Goal: Task Accomplishment & Management: Use online tool/utility

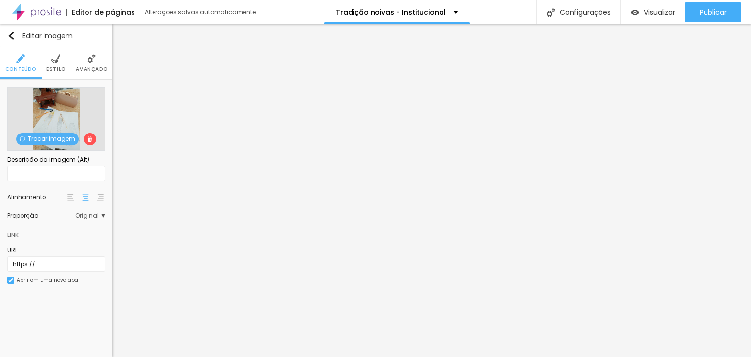
click at [85, 65] on li "Avançado" at bounding box center [91, 63] width 31 height 32
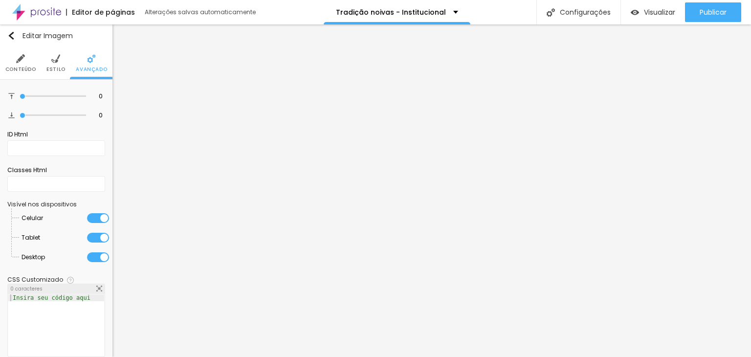
click at [46, 62] on li "Estilo" at bounding box center [55, 63] width 19 height 32
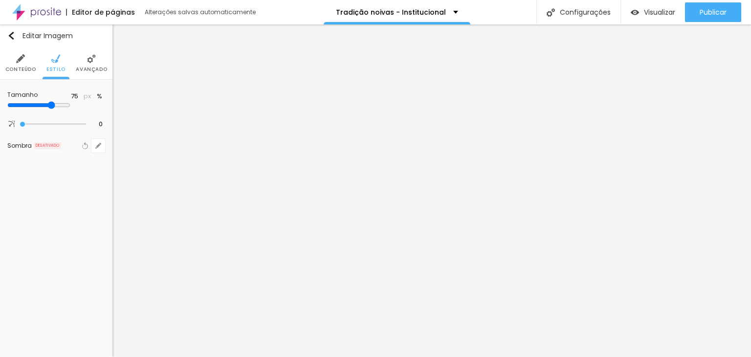
type input "75"
type input "70"
type input "65"
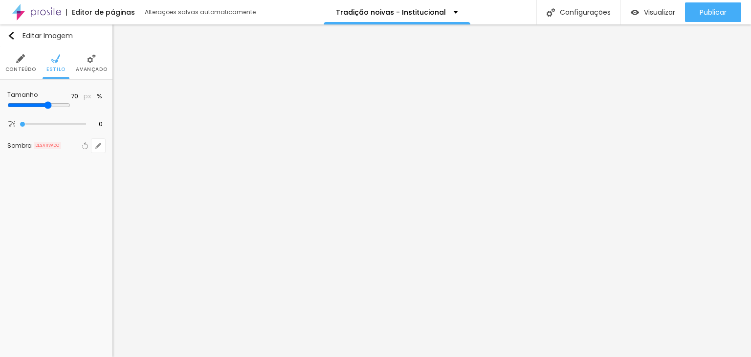
type input "65"
type input "60"
type input "65"
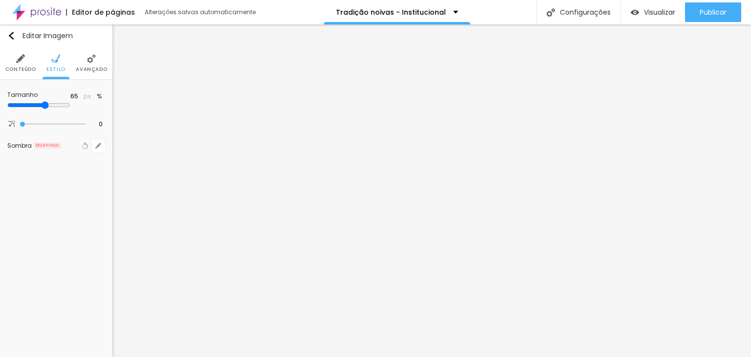
type input "70"
type input "75"
type input "80"
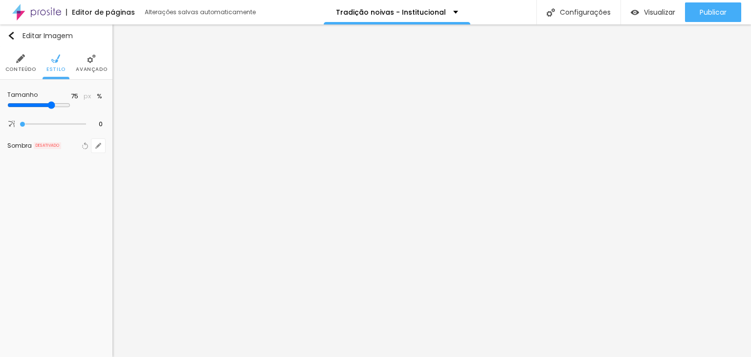
type input "80"
type input "75"
drag, startPoint x: 74, startPoint y: 106, endPoint x: 74, endPoint y: 113, distance: 7.4
type input "75"
click at [70, 109] on input "range" at bounding box center [38, 105] width 63 height 8
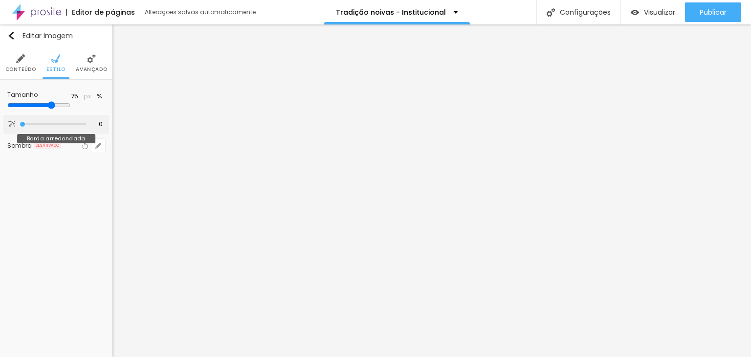
type input "19"
type input "37"
type input "38"
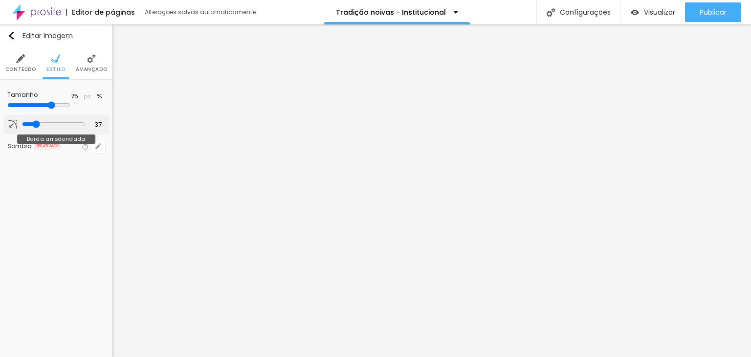
type input "38"
type input "45"
type input "54"
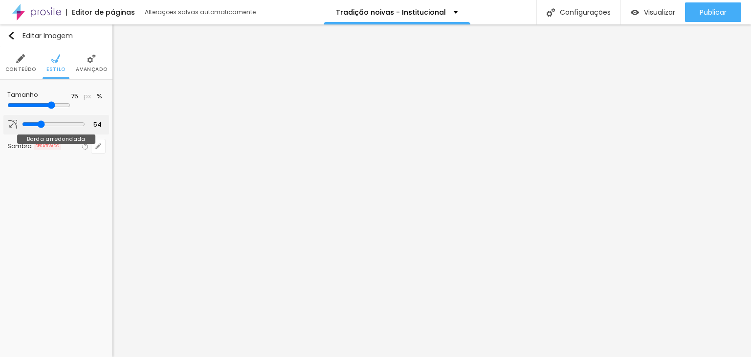
type input "67"
type input "106"
type input "162"
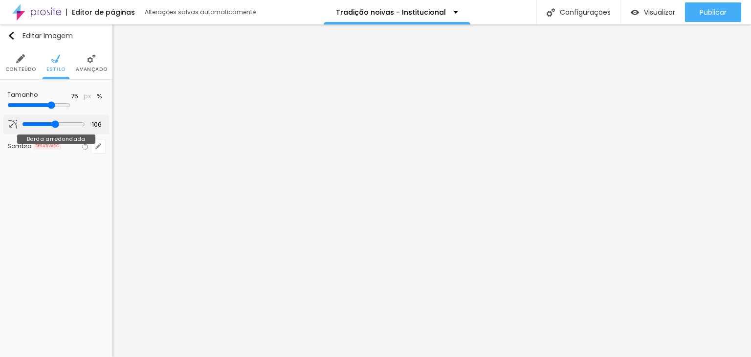
type input "162"
type input "200"
type input "193"
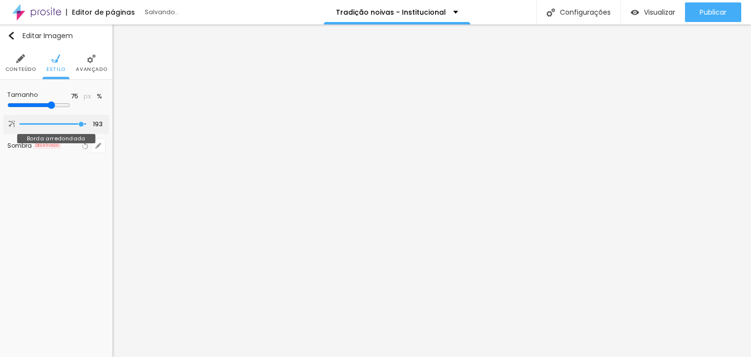
type input "98"
type input "0"
type input "2"
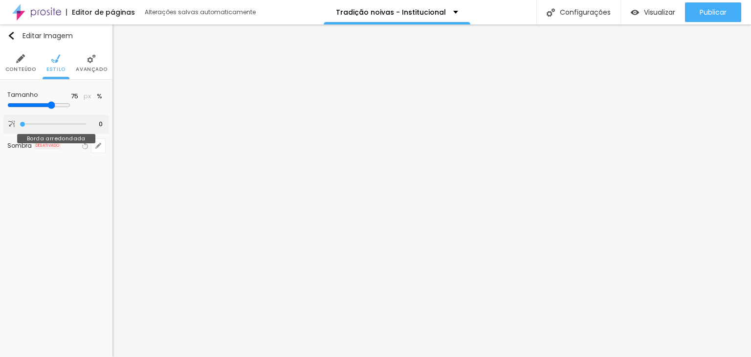
type input "2"
type input "27"
type input "33"
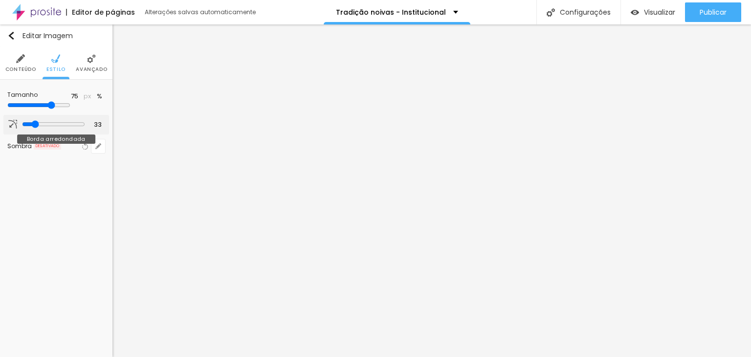
type input "36"
type input "38"
type input "42"
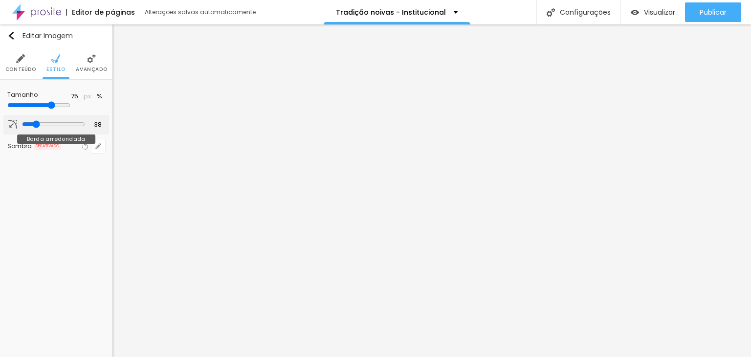
type input "42"
type input "40"
type input "36"
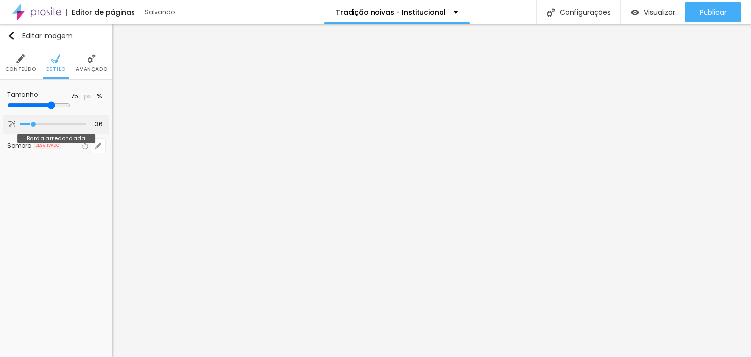
drag, startPoint x: 24, startPoint y: 124, endPoint x: 33, endPoint y: 120, distance: 9.6
type input "36"
click at [33, 122] on input "range" at bounding box center [53, 124] width 67 height 5
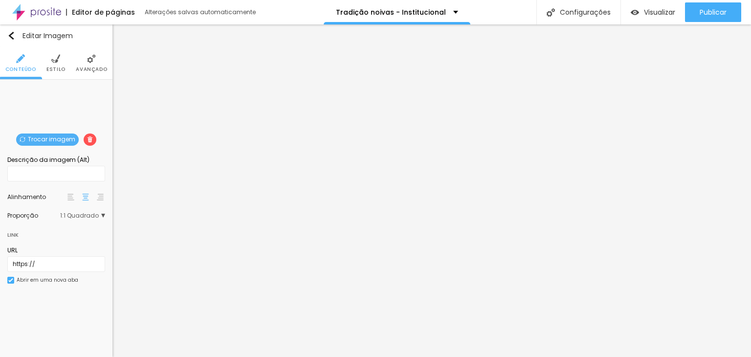
click at [51, 142] on span "Trocar imagem" at bounding box center [47, 140] width 63 height 12
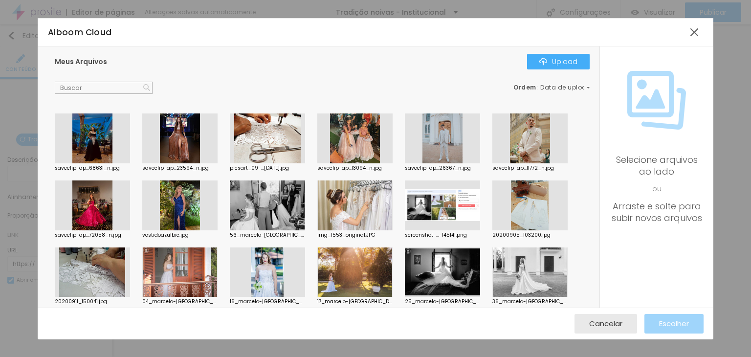
click at [174, 274] on div at bounding box center [179, 272] width 75 height 50
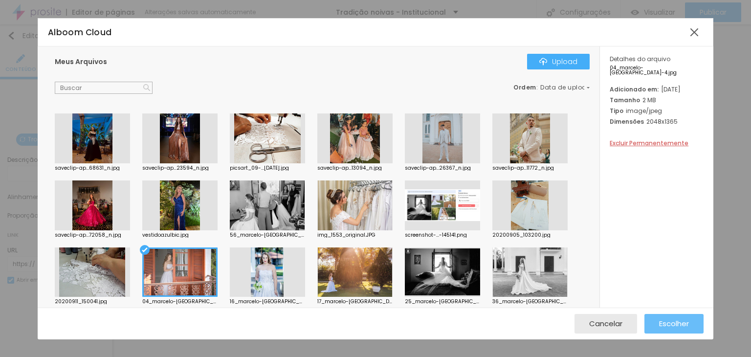
click at [683, 323] on span "Escolher" at bounding box center [674, 323] width 30 height 8
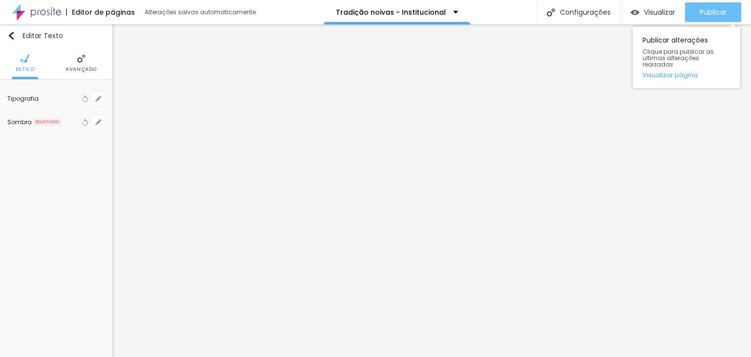
click at [707, 11] on span "Publicar" at bounding box center [713, 12] width 27 height 8
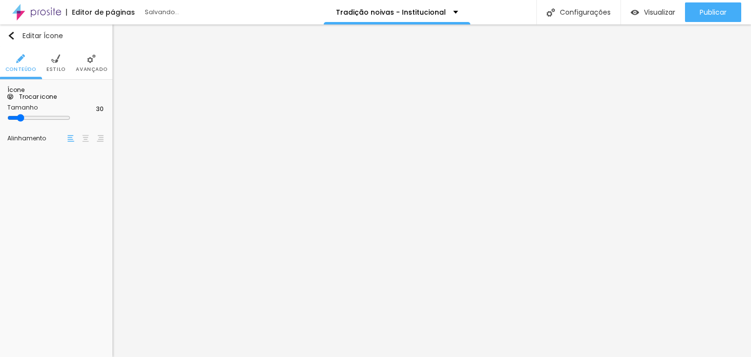
click at [90, 73] on li "Avançado" at bounding box center [91, 63] width 31 height 32
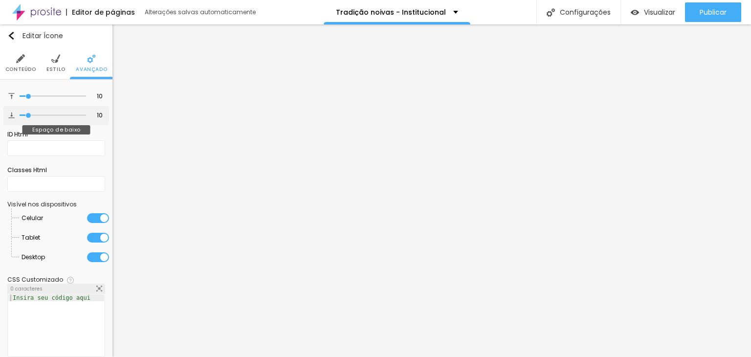
type input "7"
type input "0"
drag, startPoint x: 26, startPoint y: 114, endPoint x: 5, endPoint y: 115, distance: 21.1
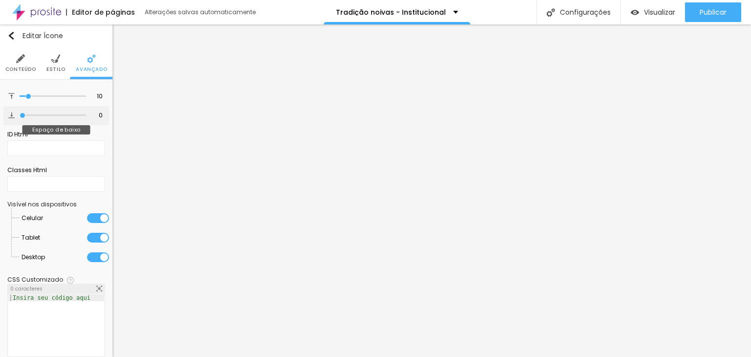
type input "0"
click at [20, 115] on input "range" at bounding box center [53, 115] width 67 height 5
type input "0"
drag, startPoint x: 29, startPoint y: 97, endPoint x: -3, endPoint y: 98, distance: 32.3
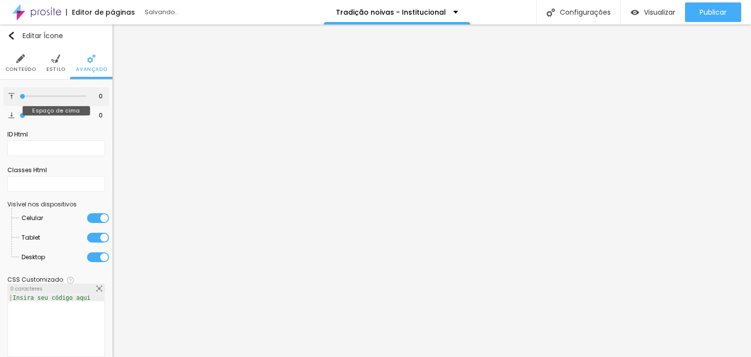
type input "0"
click at [20, 98] on input "range" at bounding box center [53, 96] width 67 height 5
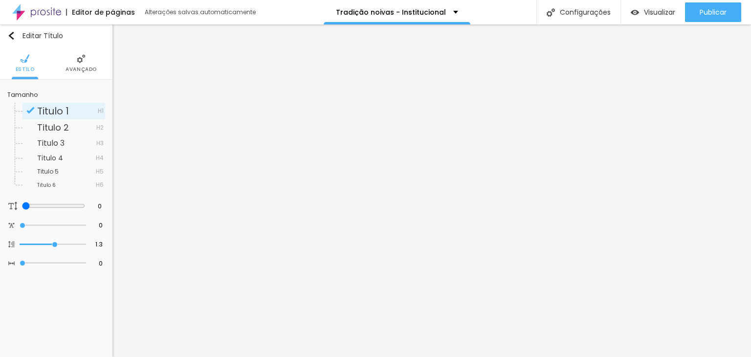
click at [80, 68] on span "Avançado" at bounding box center [81, 69] width 31 height 5
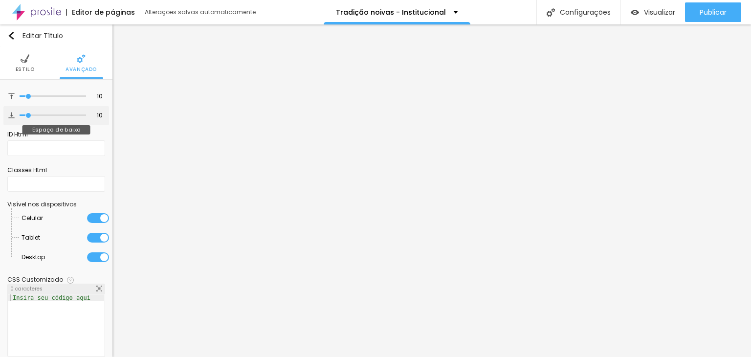
drag, startPoint x: 24, startPoint y: 117, endPoint x: 25, endPoint y: 112, distance: 5.5
click at [24, 112] on div at bounding box center [53, 116] width 67 height 10
type input "0"
drag, startPoint x: 16, startPoint y: 112, endPoint x: 10, endPoint y: 112, distance: 5.9
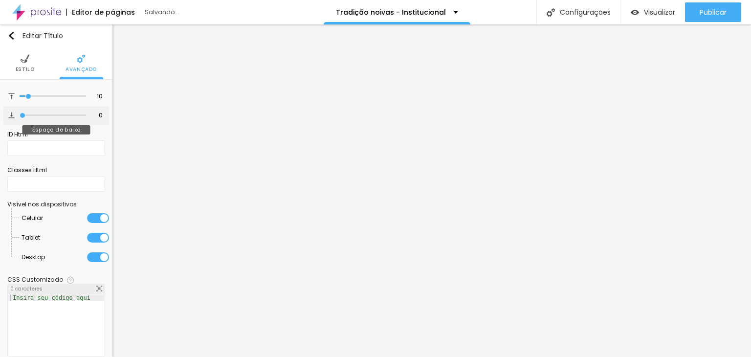
type input "0"
click at [20, 113] on input "range" at bounding box center [53, 115] width 67 height 5
drag, startPoint x: 22, startPoint y: 102, endPoint x: -22, endPoint y: 111, distance: 44.9
click at [0, 111] on html "Editor de páginas Alterações salvas automaticamente Tradição noivas - Instituci…" at bounding box center [375, 178] width 751 height 357
type input "2"
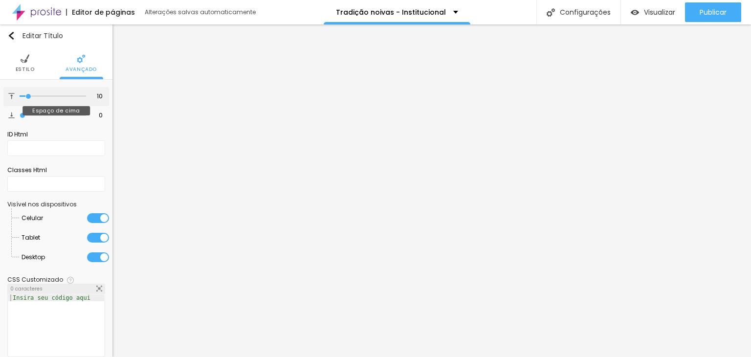
type input "2"
type input "0"
drag, startPoint x: 23, startPoint y: 97, endPoint x: 7, endPoint y: 99, distance: 16.7
type input "0"
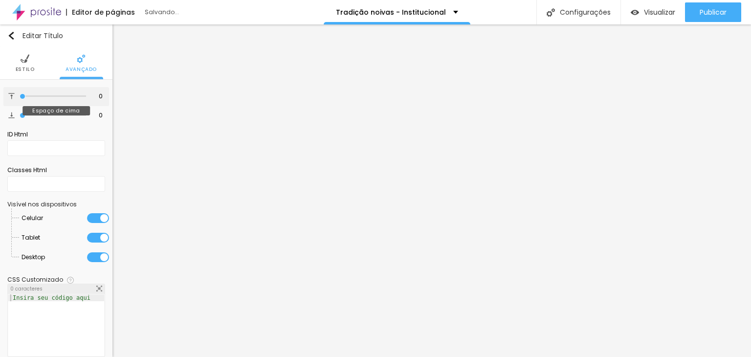
click at [20, 99] on input "range" at bounding box center [53, 96] width 67 height 5
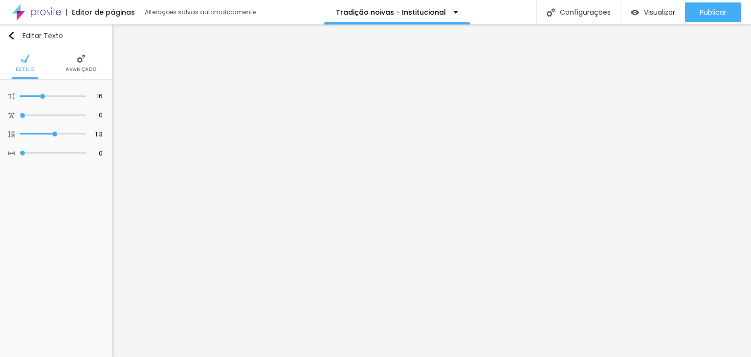
click at [71, 63] on li "Avançado" at bounding box center [81, 63] width 31 height 32
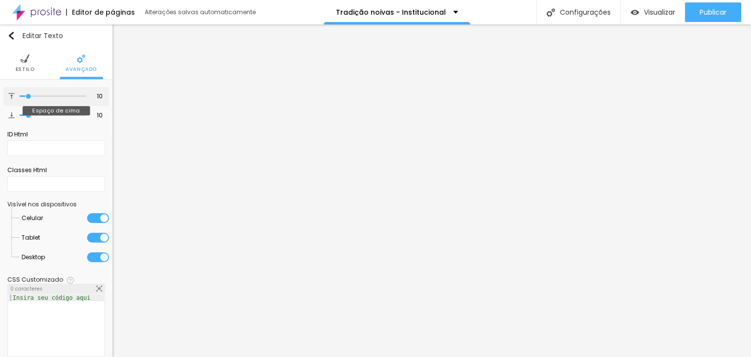
type input "3"
type input "0"
drag, startPoint x: 24, startPoint y: 97, endPoint x: 14, endPoint y: 101, distance: 10.4
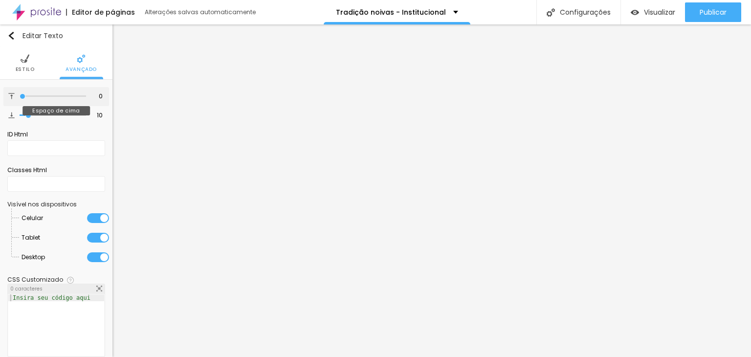
type input "0"
click at [20, 99] on input "range" at bounding box center [53, 96] width 67 height 5
type input "9"
type input "0"
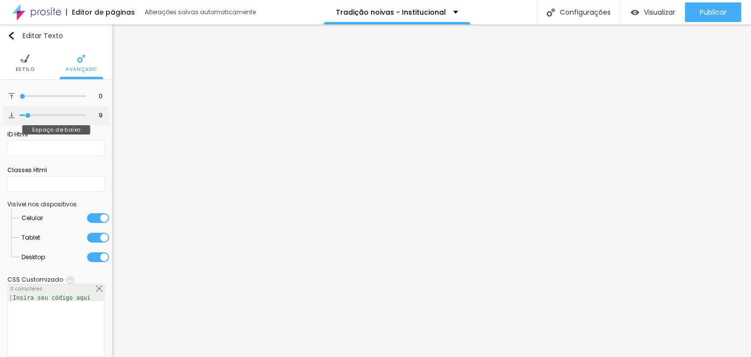
type input "0"
drag, startPoint x: 25, startPoint y: 112, endPoint x: 1, endPoint y: 114, distance: 24.5
click at [20, 114] on input "range" at bounding box center [53, 115] width 67 height 5
type input "10"
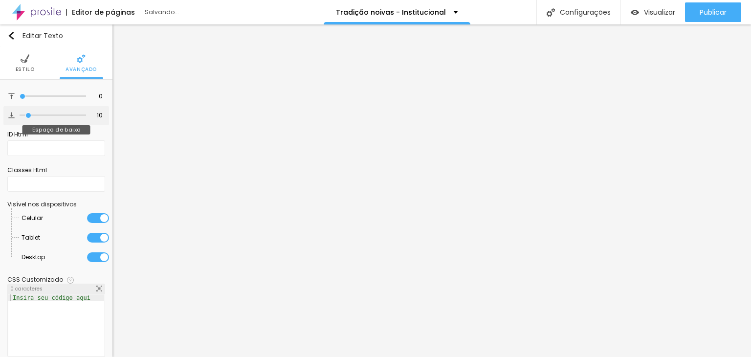
type input "12"
type input "13"
type input "14"
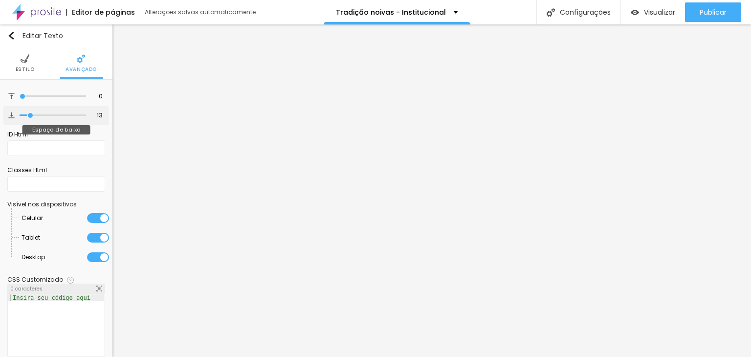
type input "14"
type input "15"
type input "19"
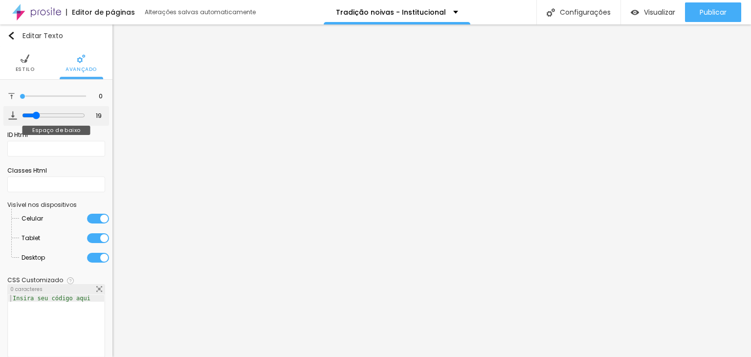
type input "20"
drag, startPoint x: 22, startPoint y: 114, endPoint x: 91, endPoint y: 113, distance: 69.4
type input "21"
click at [33, 117] on input "range" at bounding box center [53, 115] width 67 height 5
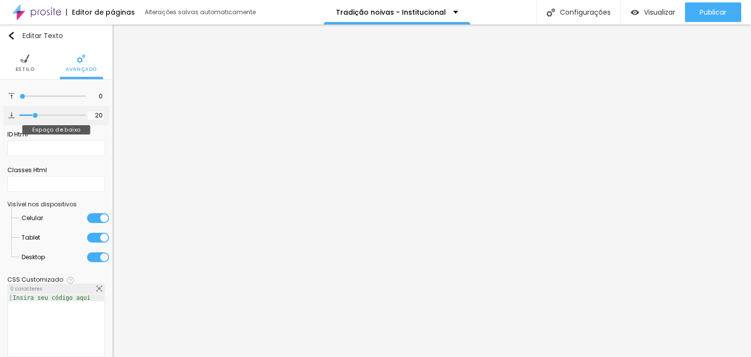
type input "21"
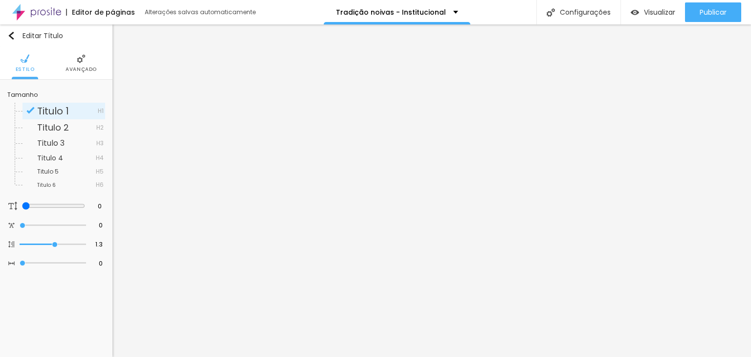
drag, startPoint x: 79, startPoint y: 64, endPoint x: 53, endPoint y: 80, distance: 31.0
click at [79, 65] on li "Avançado" at bounding box center [81, 63] width 31 height 32
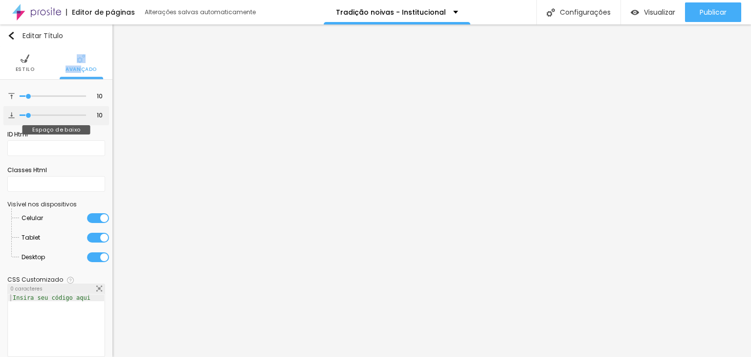
type input "0"
type input "3"
type input "25"
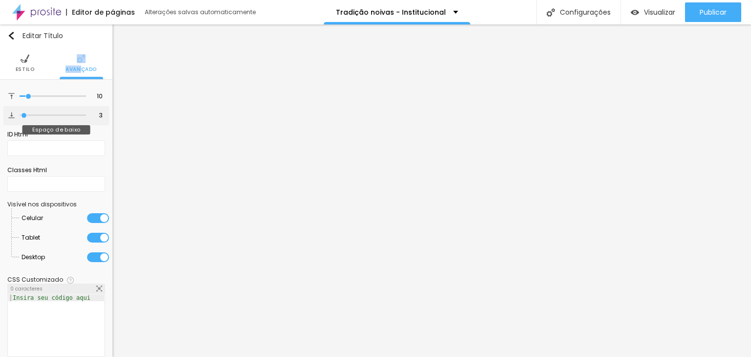
type input "25"
type input "26"
drag, startPoint x: 25, startPoint y: 114, endPoint x: 36, endPoint y: 116, distance: 10.9
click at [36, 116] on input "range" at bounding box center [53, 116] width 63 height 8
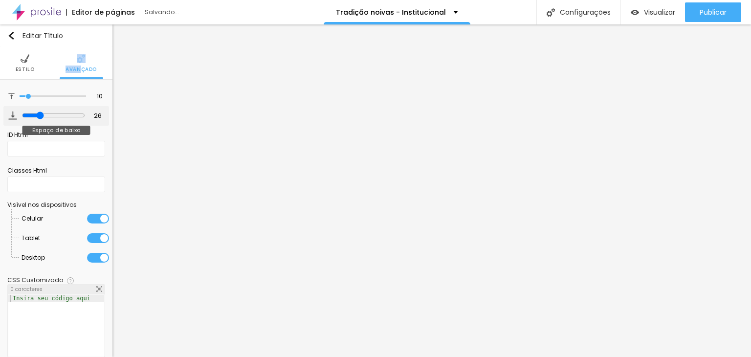
type input "17"
type input "1"
type input "0"
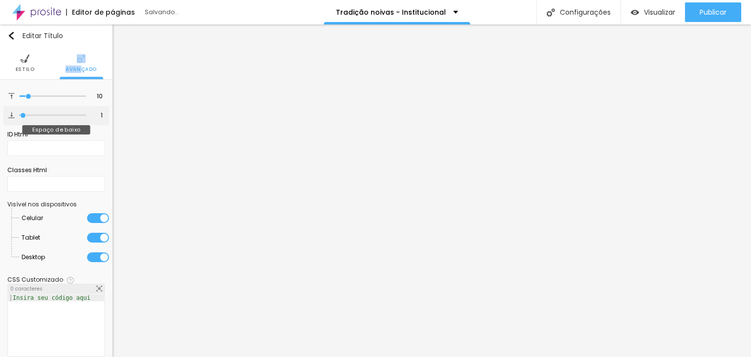
type input "0"
drag, startPoint x: 34, startPoint y: 114, endPoint x: 10, endPoint y: 107, distance: 25.5
type input "0"
click at [20, 113] on input "range" at bounding box center [53, 115] width 67 height 5
type input "4"
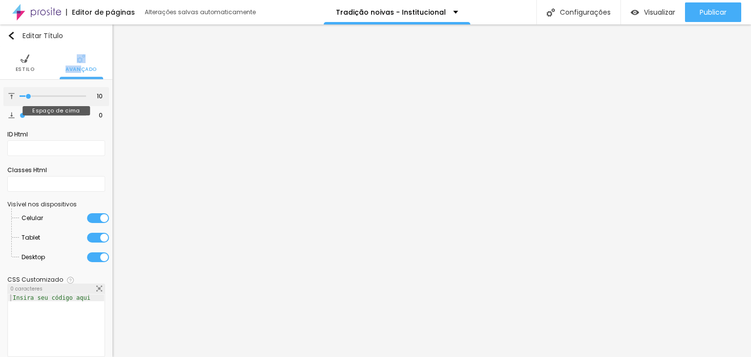
type input "4"
type input "0"
drag, startPoint x: 24, startPoint y: 98, endPoint x: 14, endPoint y: 100, distance: 10.0
type input "0"
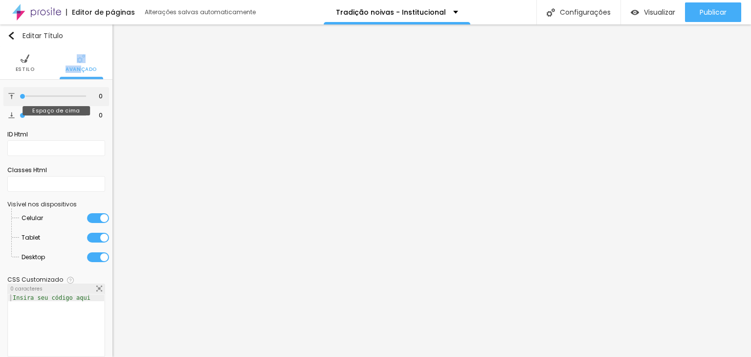
click at [20, 99] on input "range" at bounding box center [53, 96] width 67 height 5
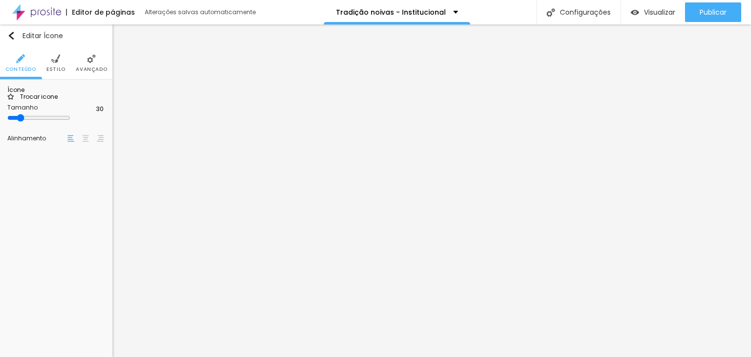
click at [92, 64] on li "Avançado" at bounding box center [91, 63] width 31 height 32
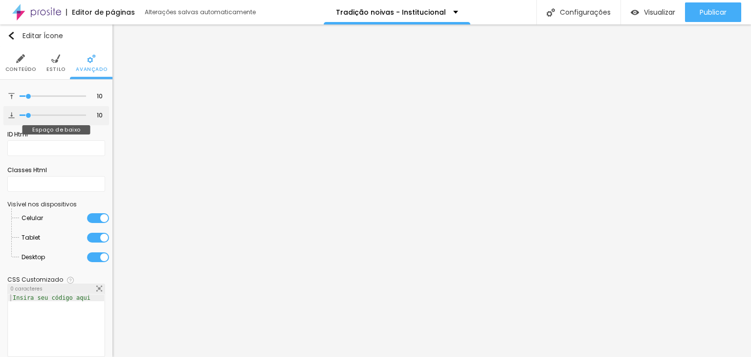
type input "7"
type input "4"
type input "3"
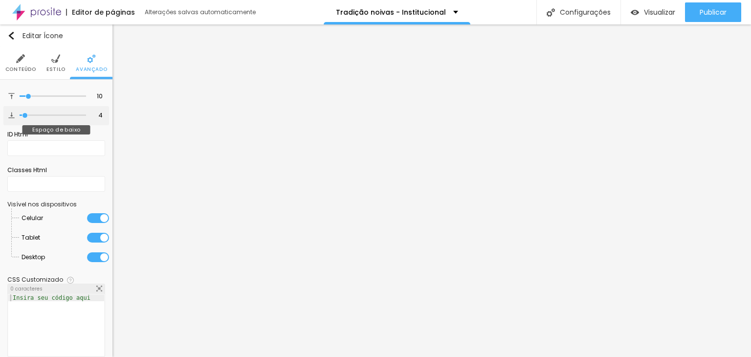
type input "3"
type input "2"
type input "0"
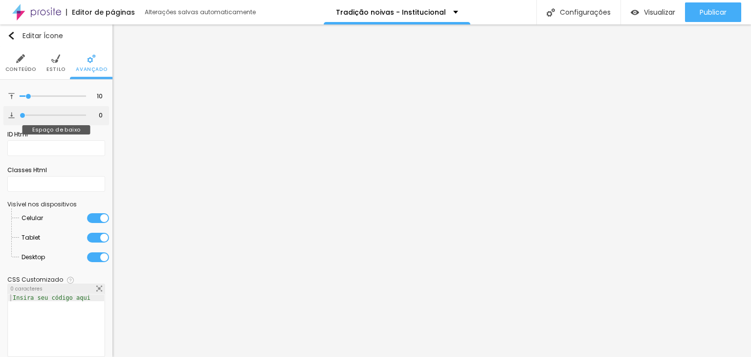
type input "8"
type input "15"
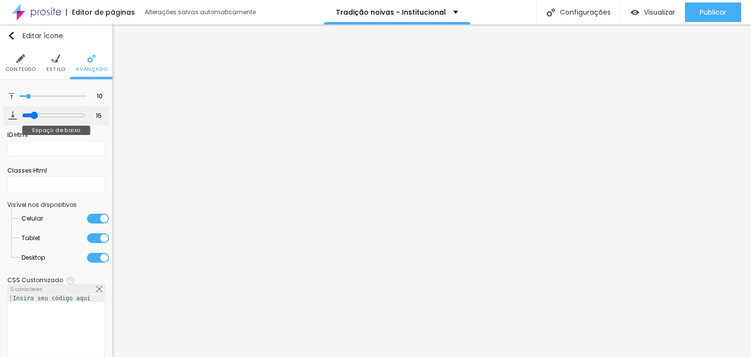
click at [30, 116] on input "range" at bounding box center [53, 116] width 63 height 8
click at [28, 96] on input "range" at bounding box center [53, 96] width 67 height 5
type input "8"
type input "0"
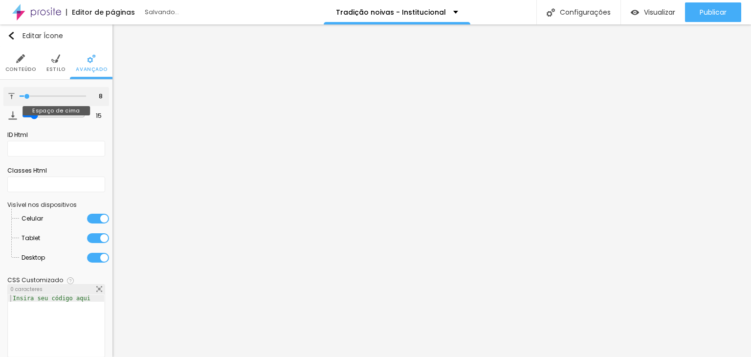
type input "0"
drag, startPoint x: 28, startPoint y: 96, endPoint x: 11, endPoint y: 100, distance: 18.0
type input "0"
click at [20, 99] on input "range" at bounding box center [53, 96] width 67 height 5
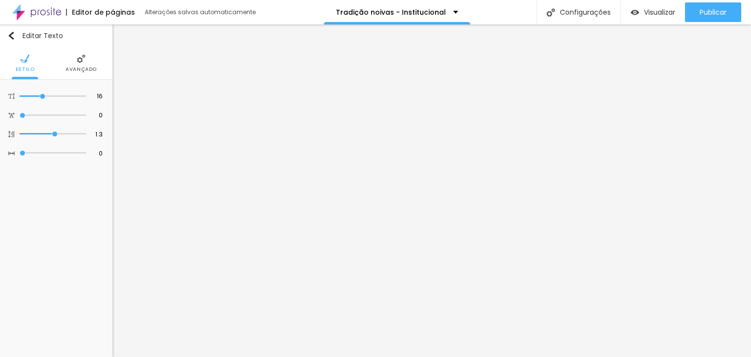
click at [71, 68] on span "Avançado" at bounding box center [81, 69] width 31 height 5
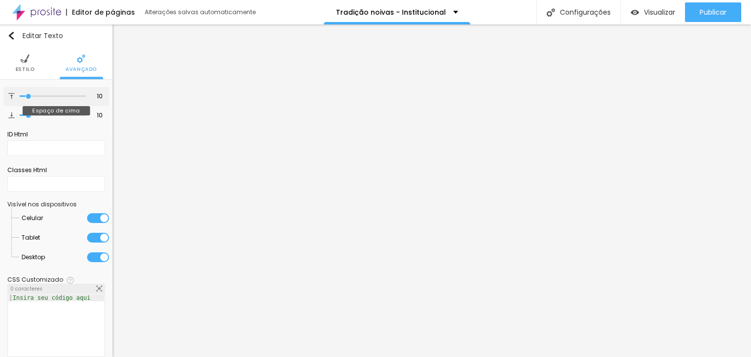
type input "16"
type input "15"
type input "0"
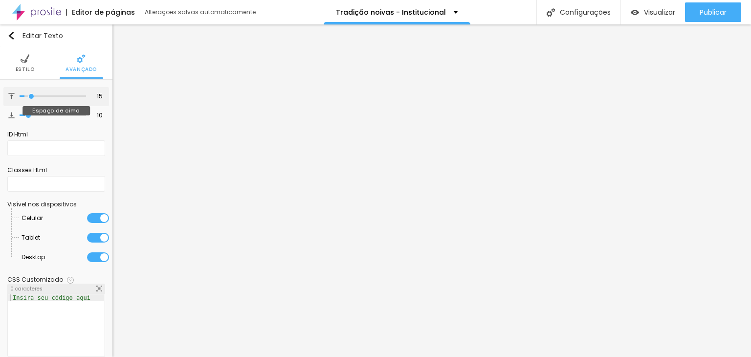
type input "0"
drag, startPoint x: 30, startPoint y: 97, endPoint x: 17, endPoint y: 102, distance: 14.5
type input "0"
click at [20, 99] on input "range" at bounding box center [53, 96] width 67 height 5
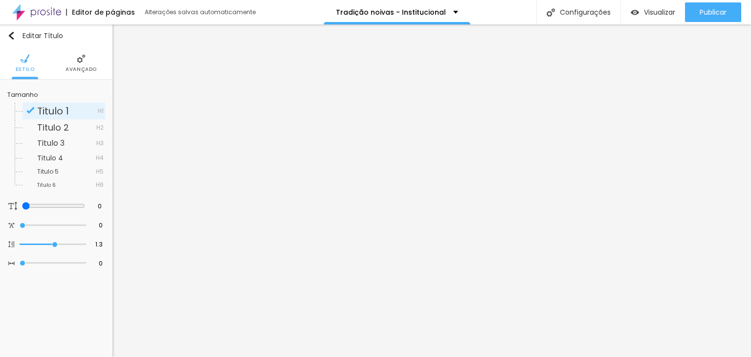
click at [82, 62] on img at bounding box center [81, 58] width 9 height 9
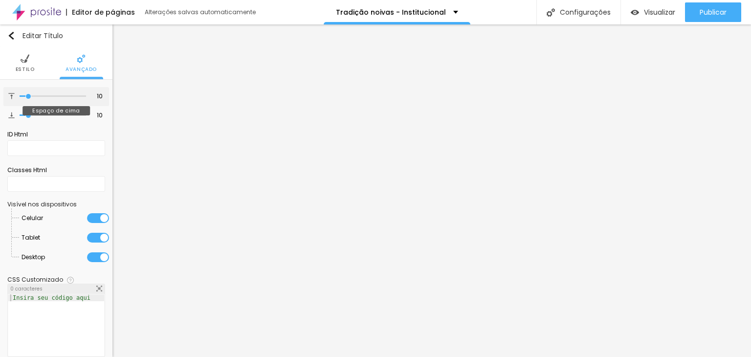
type input "7"
type input "0"
drag, startPoint x: 28, startPoint y: 96, endPoint x: 11, endPoint y: 111, distance: 22.2
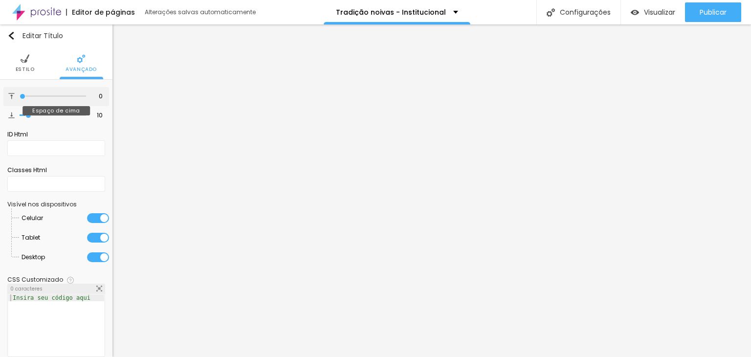
type input "0"
click at [20, 99] on input "range" at bounding box center [53, 96] width 67 height 5
click at [24, 113] on div at bounding box center [53, 116] width 67 height 10
type input "7"
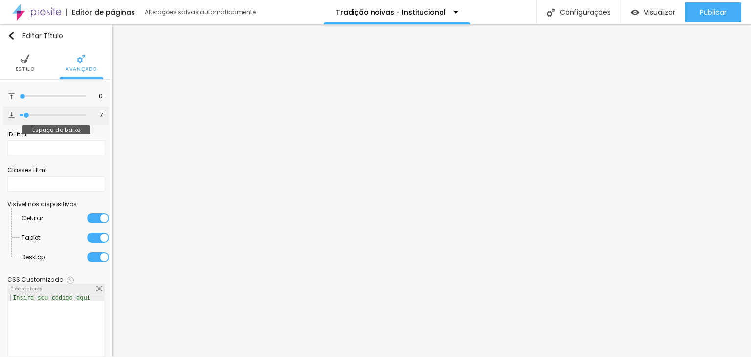
type input "0"
drag, startPoint x: 26, startPoint y: 112, endPoint x: -1, endPoint y: 114, distance: 28.0
type input "0"
click at [20, 114] on input "range" at bounding box center [53, 115] width 67 height 5
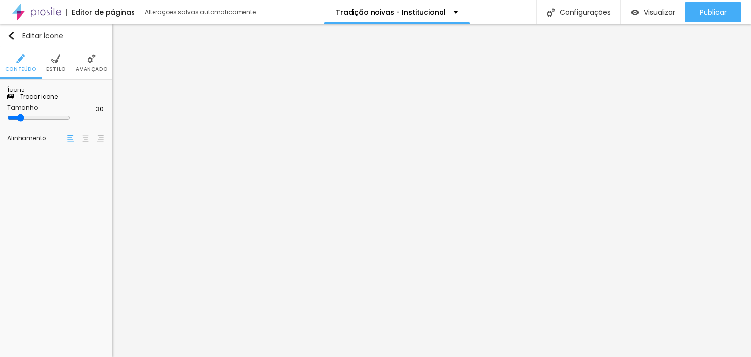
drag, startPoint x: 90, startPoint y: 58, endPoint x: 73, endPoint y: 71, distance: 20.9
click at [90, 59] on img at bounding box center [91, 58] width 9 height 9
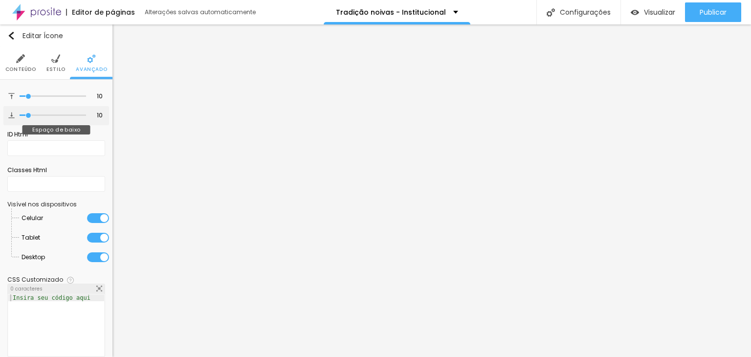
type input "9"
type input "0"
drag, startPoint x: 27, startPoint y: 115, endPoint x: 11, endPoint y: 110, distance: 17.2
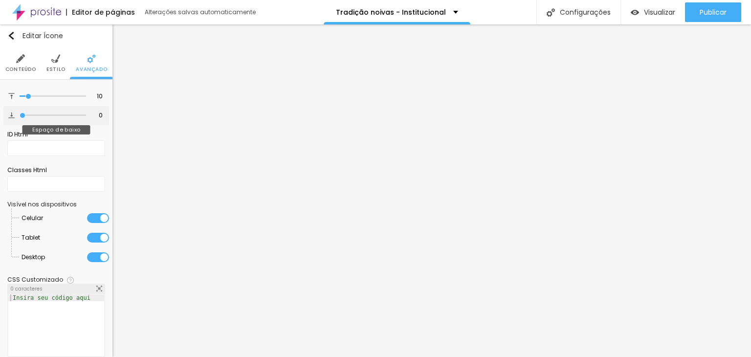
type input "0"
click at [20, 113] on input "range" at bounding box center [53, 115] width 67 height 5
type input "8"
type input "5"
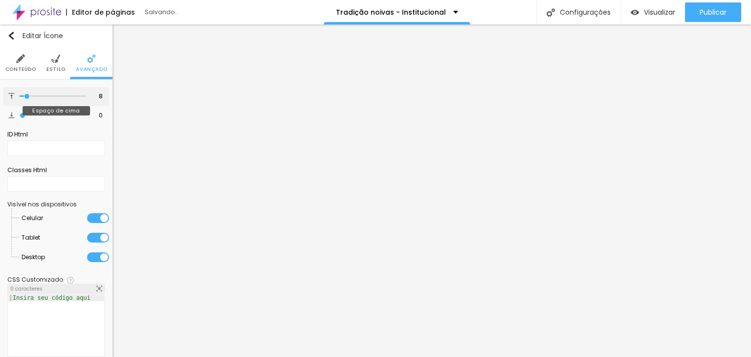
type input "5"
type input "0"
drag, startPoint x: 27, startPoint y: 96, endPoint x: -9, endPoint y: 101, distance: 37.1
type input "0"
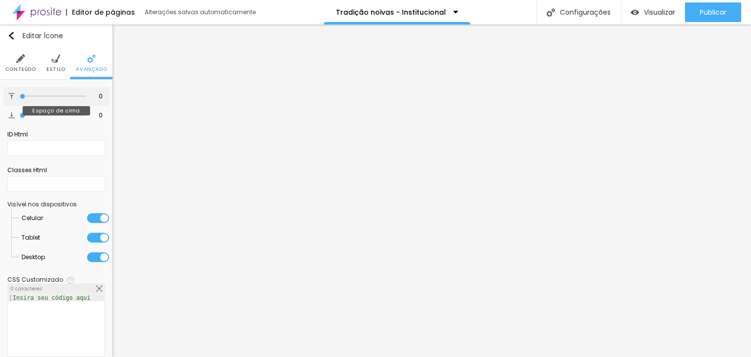
click at [20, 99] on input "range" at bounding box center [53, 96] width 67 height 5
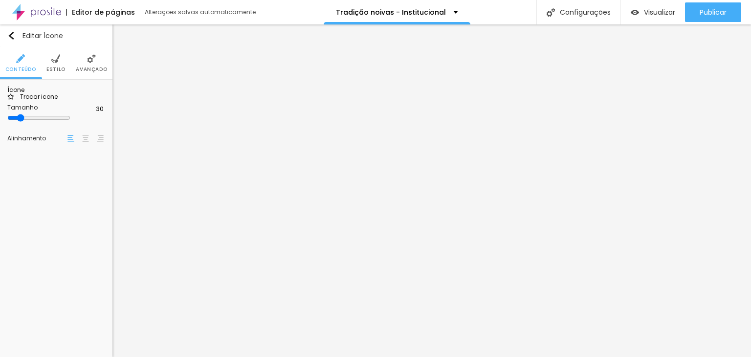
click at [92, 61] on img at bounding box center [91, 58] width 9 height 9
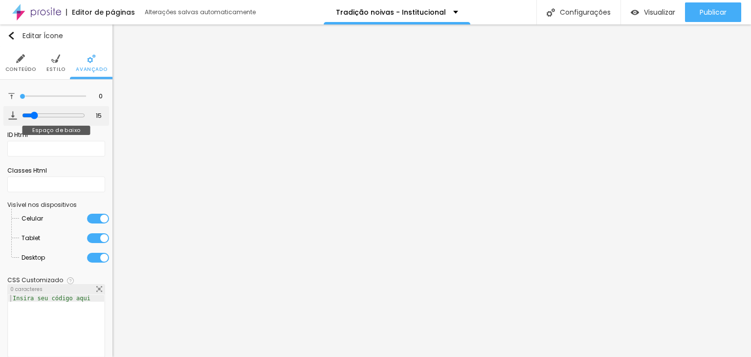
type input "12"
type input "11"
type input "0"
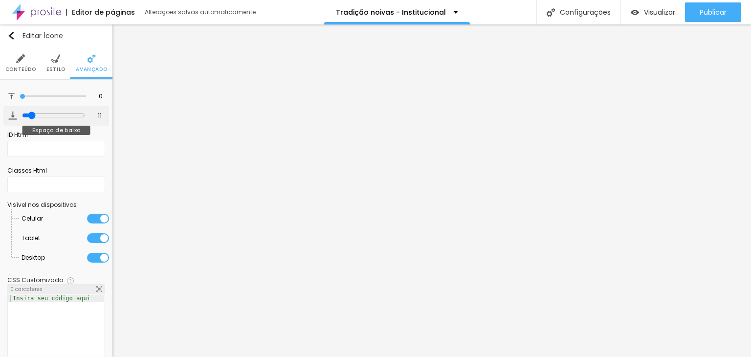
type input "0"
drag, startPoint x: 29, startPoint y: 116, endPoint x: 5, endPoint y: 112, distance: 24.8
type input "0"
click at [20, 113] on input "range" at bounding box center [53, 115] width 67 height 5
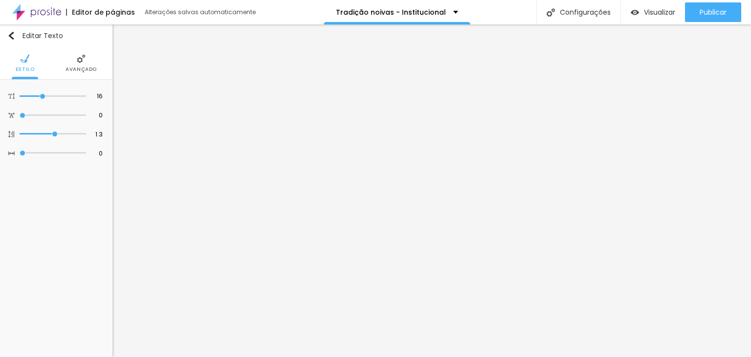
click at [78, 65] on li "Avançado" at bounding box center [81, 63] width 31 height 32
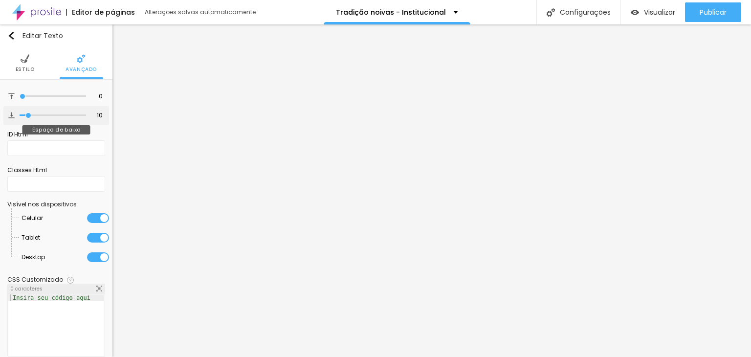
type input "7"
type input "6"
type input "10"
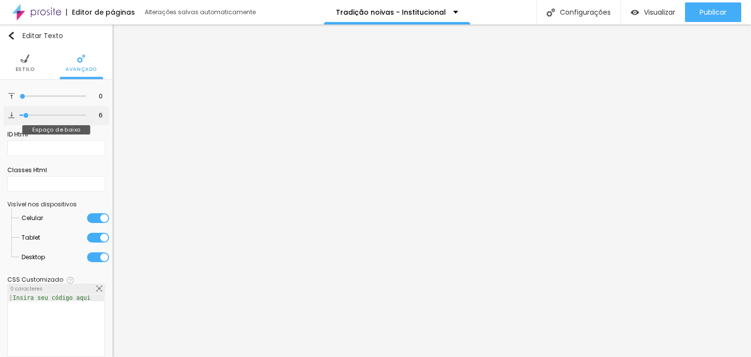
type input "10"
type input "9"
type input "4"
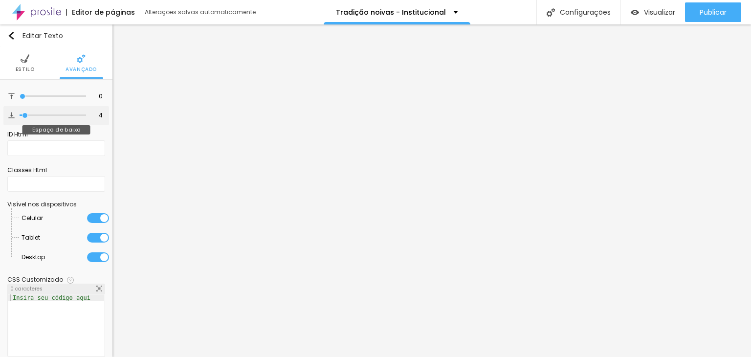
type input "3"
type input "1"
type input "10"
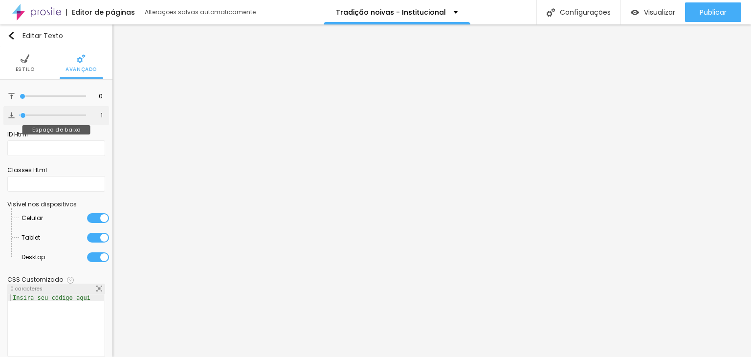
type input "10"
click at [27, 118] on input "range" at bounding box center [53, 115] width 67 height 5
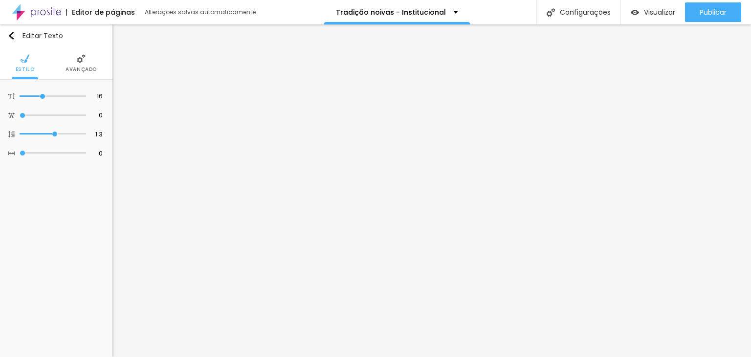
click at [80, 59] on img at bounding box center [81, 58] width 9 height 9
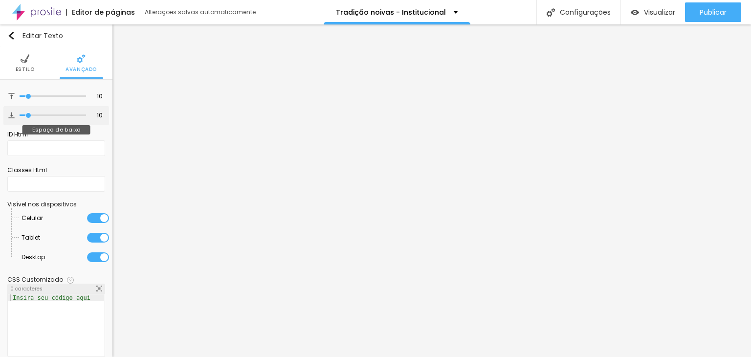
type input "9"
type input "8"
type input "0"
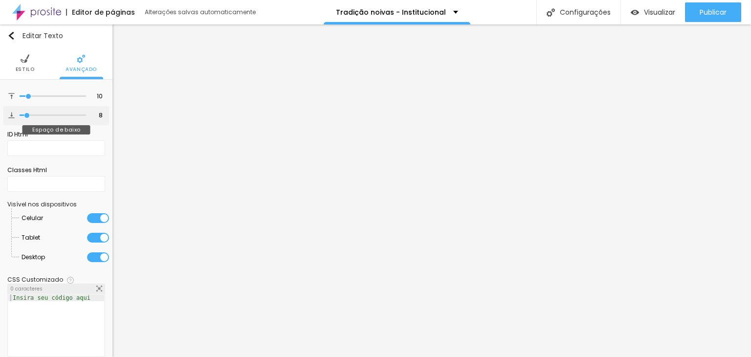
type input "0"
drag, startPoint x: 28, startPoint y: 116, endPoint x: 30, endPoint y: 102, distance: 13.9
type input "0"
click at [20, 113] on input "range" at bounding box center [53, 115] width 67 height 5
type input "12"
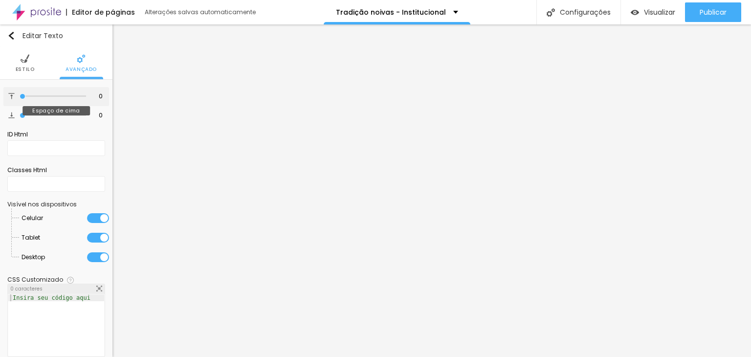
drag, startPoint x: 29, startPoint y: 96, endPoint x: -19, endPoint y: 103, distance: 47.9
click at [20, 99] on input "range" at bounding box center [53, 96] width 67 height 5
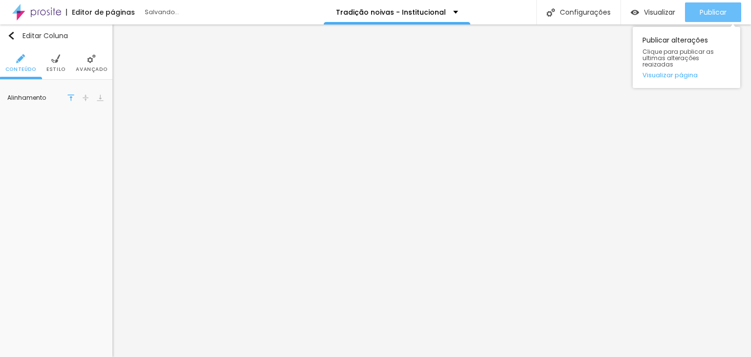
click at [717, 14] on span "Publicar" at bounding box center [713, 12] width 27 height 8
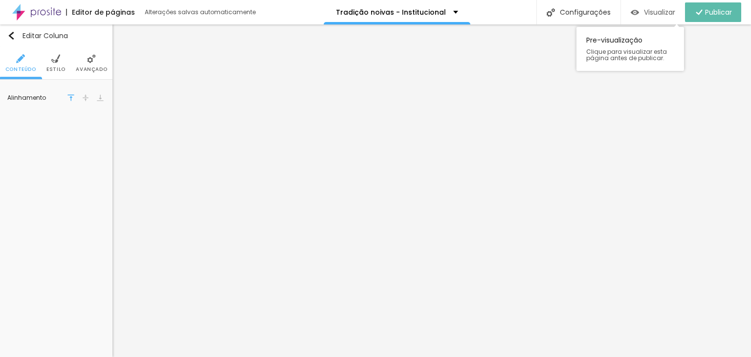
click at [651, 12] on span "Visualizar" at bounding box center [659, 12] width 31 height 8
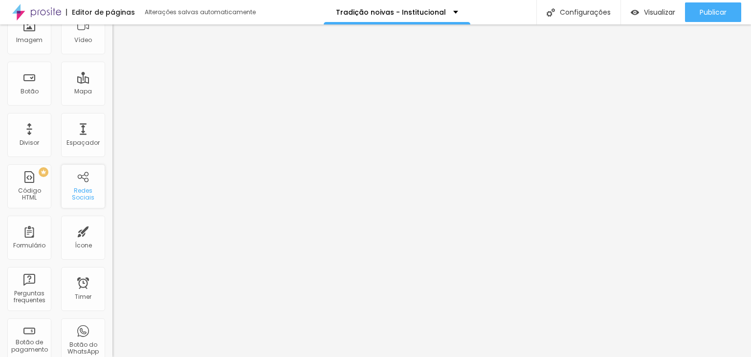
scroll to position [147, 0]
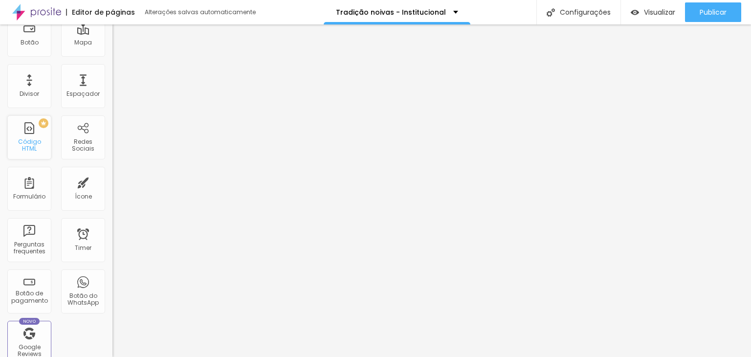
click at [23, 146] on div "Código HTML" at bounding box center [29, 145] width 39 height 14
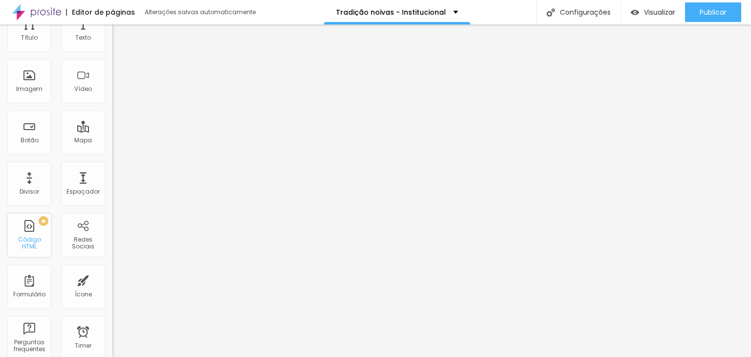
scroll to position [0, 0]
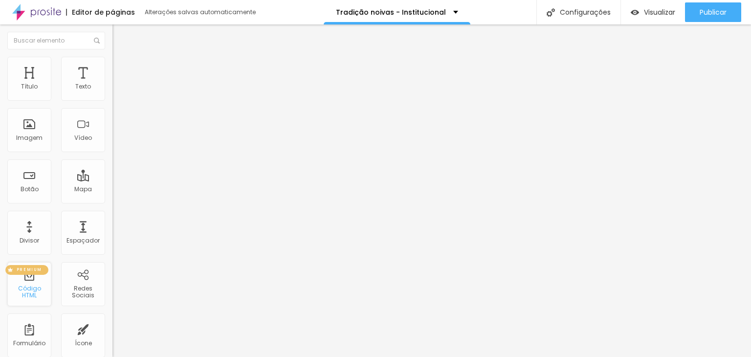
click at [45, 271] on div "PREMIUM" at bounding box center [26, 270] width 43 height 10
click at [39, 268] on span "PREMIUM" at bounding box center [29, 270] width 33 height 4
click at [33, 281] on div "PREMIUM Código HTML" at bounding box center [29, 284] width 44 height 44
click at [28, 290] on div "Código HTML" at bounding box center [29, 292] width 39 height 14
click at [30, 299] on div "PREMIUM Código HTML" at bounding box center [29, 284] width 44 height 44
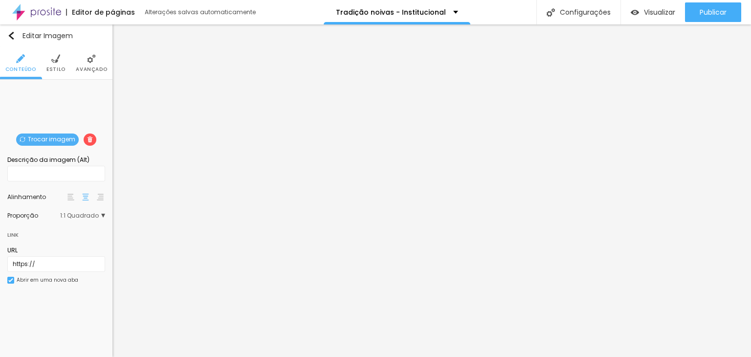
click at [81, 67] on span "Avançado" at bounding box center [91, 69] width 31 height 5
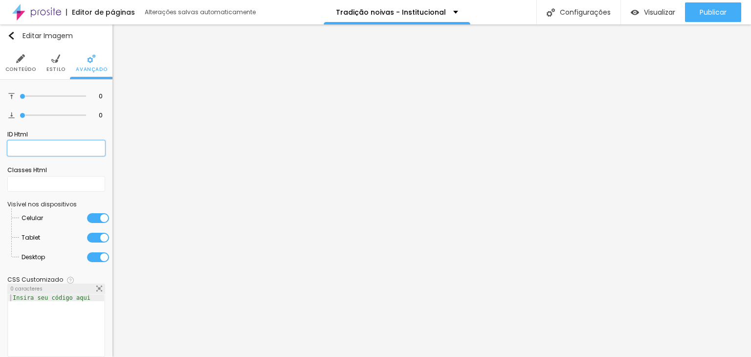
click at [51, 145] on input "text" at bounding box center [56, 148] width 98 height 16
click at [53, 297] on div "Insira seu código aqui" at bounding box center [51, 297] width 87 height 7
click at [49, 305] on div at bounding box center [56, 332] width 96 height 76
paste textarea
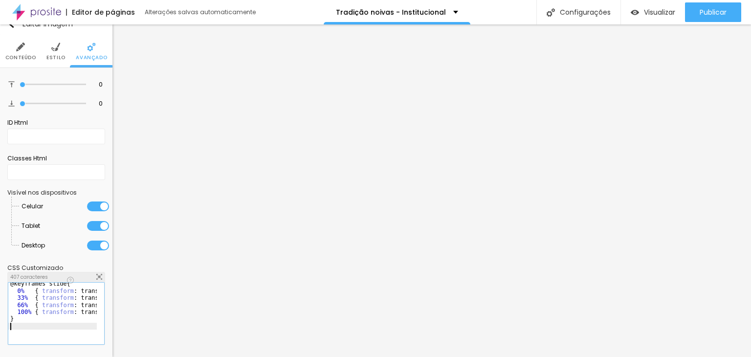
click at [73, 328] on div "@keyframes slide { 0% { transform : translateX ( 0% ) ; } 33% { transform : tra…" at bounding box center [74, 314] width 133 height 68
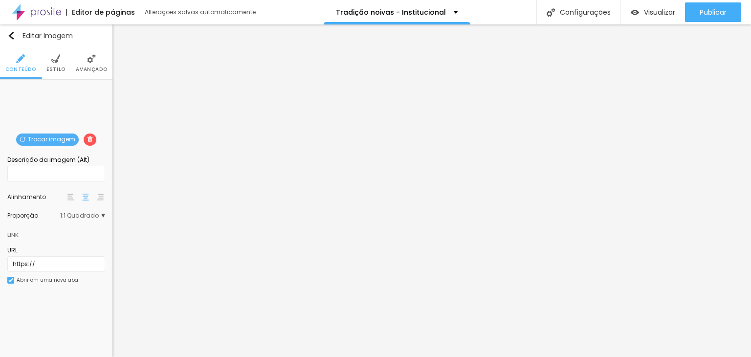
click at [92, 69] on span "Avançado" at bounding box center [91, 69] width 31 height 5
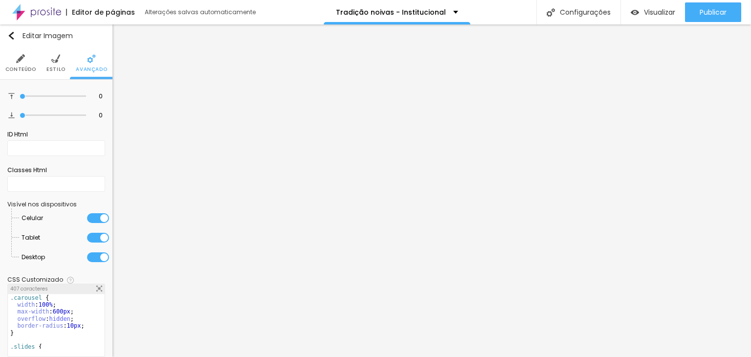
scroll to position [12, 0]
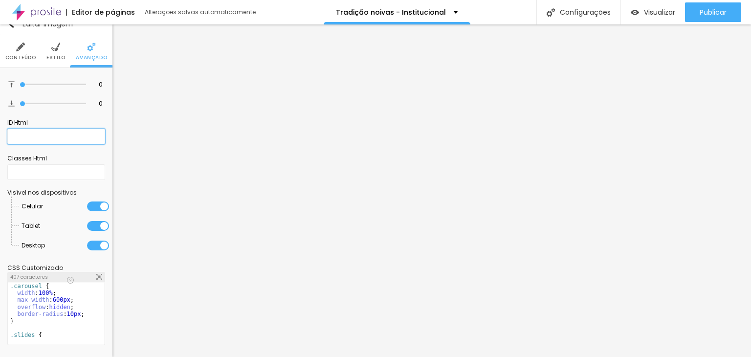
click at [35, 130] on input "text" at bounding box center [56, 137] width 98 height 16
paste input "<div class="carousel"> <div class="slides"> <img src="foto1.jpg" alt="Foto 1"> …"
click at [53, 161] on div "Classes Html" at bounding box center [56, 158] width 98 height 9
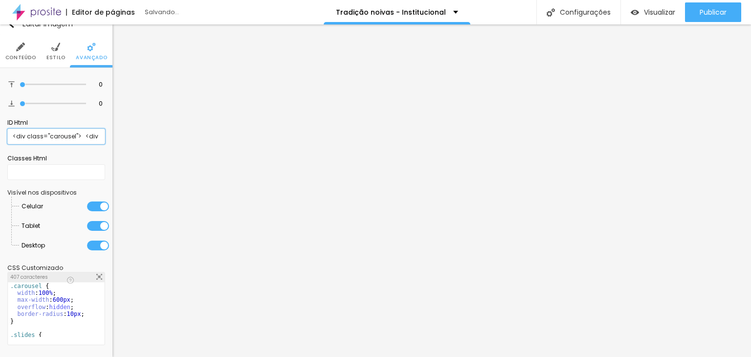
click at [60, 140] on input "<div class="carousel"> <div class="slides"> <img src="foto1.jpg" alt="Foto 1"> …" at bounding box center [56, 137] width 98 height 16
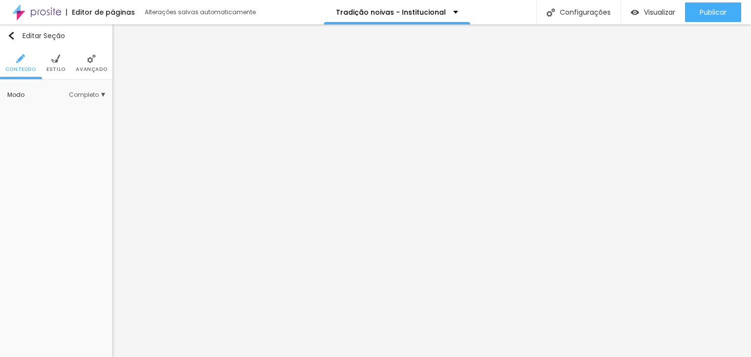
click at [96, 68] on span "Avançado" at bounding box center [91, 69] width 31 height 5
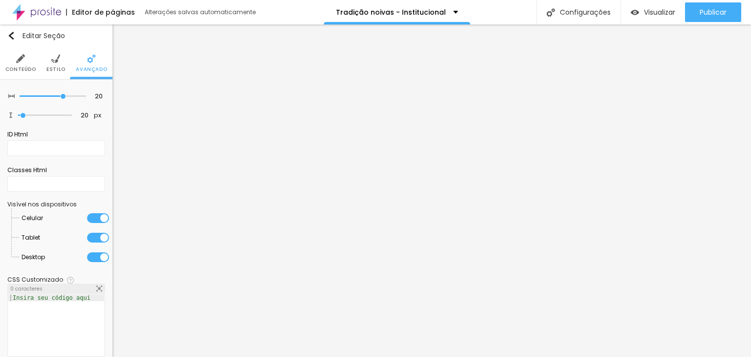
click at [69, 308] on div at bounding box center [56, 332] width 96 height 76
paste textarea
click at [81, 274] on div "CSS Customizado Espaco para usuários avançados poderem personalizar elementos c…" at bounding box center [56, 317] width 98 height 90
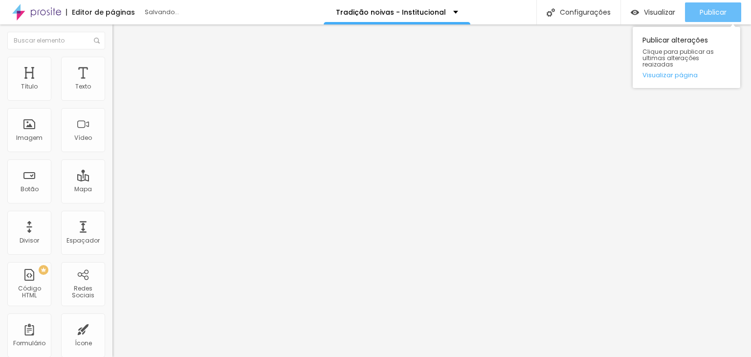
click at [716, 12] on span "Publicar" at bounding box center [713, 12] width 27 height 8
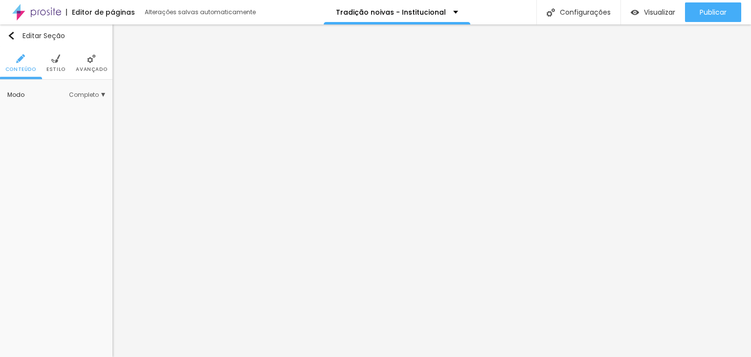
click at [85, 62] on li "Avançado" at bounding box center [91, 63] width 31 height 32
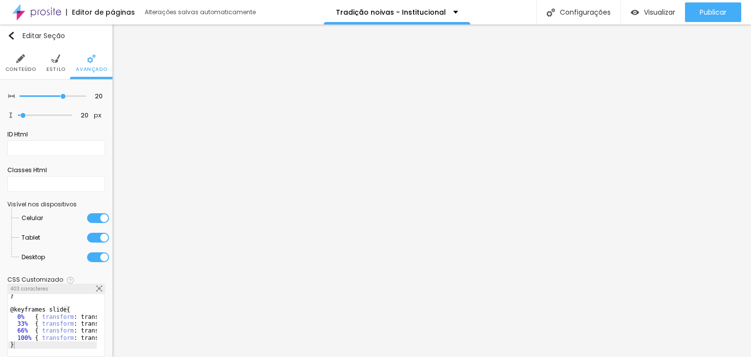
scroll to position [12, 0]
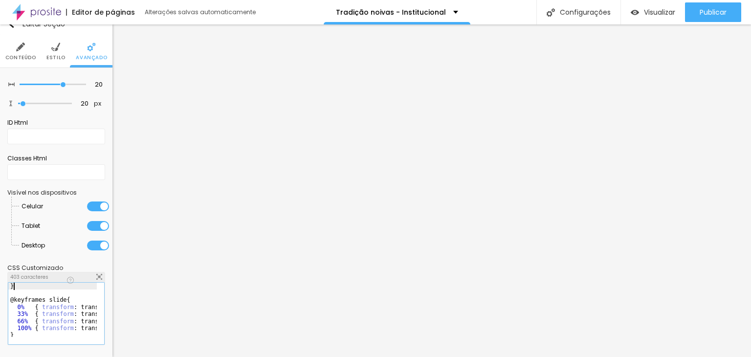
click at [25, 286] on div "} @keyframes slide { 0% { transform : translateX ( 0% ) ; } 33% { transform : t…" at bounding box center [74, 317] width 133 height 68
click at [25, 287] on div "} @keyframes slide { 0% { transform : translateX ( 0% ) ; } 33% { transform : t…" at bounding box center [52, 310] width 89 height 54
click at [27, 296] on div "} @keyframes slide { 0% { transform : translateX ( 0% ) ; } 33% { transform : t…" at bounding box center [74, 317] width 133 height 68
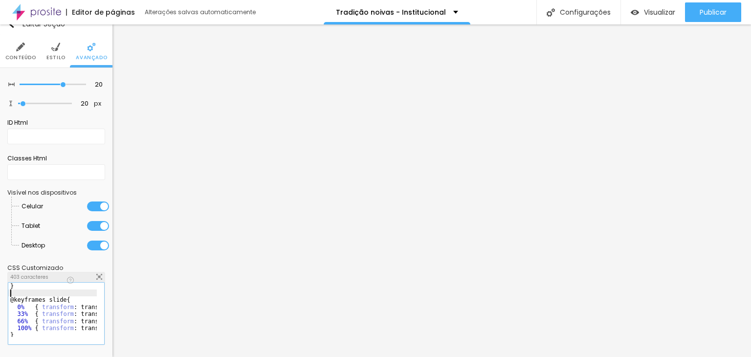
click at [28, 293] on div "} @keyframes slide { 0% { transform : translateX ( 0% ) ; } 33% { transform : t…" at bounding box center [74, 317] width 133 height 68
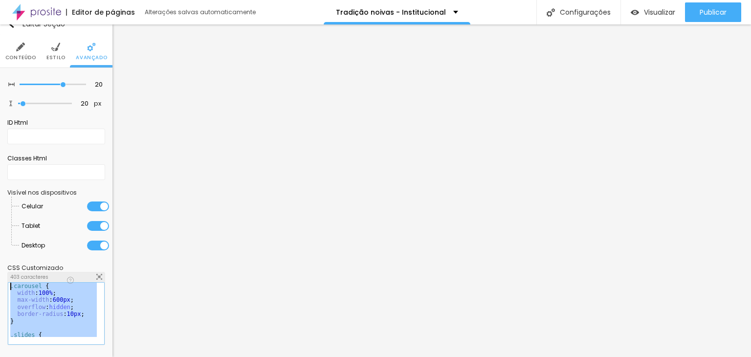
scroll to position [0, 0]
drag, startPoint x: 28, startPoint y: 293, endPoint x: -16, endPoint y: 269, distance: 49.7
click at [0, 269] on html "Editor de páginas Alterações salvas automaticamente Tradição noivas - Instituci…" at bounding box center [375, 178] width 751 height 357
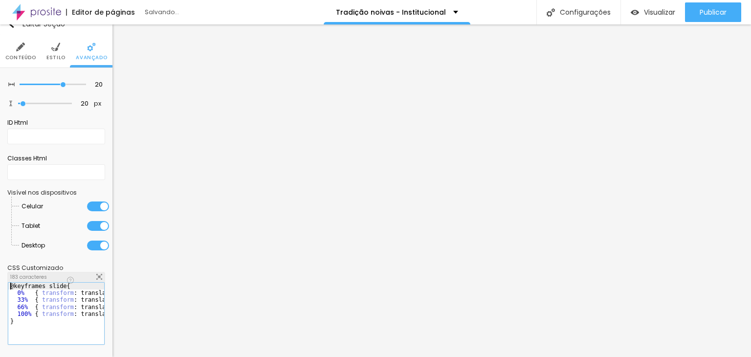
click at [43, 332] on div "@keyframes slide { 0% { transform : translateX ( 0% ) ; } 33% { transform : tra…" at bounding box center [74, 317] width 133 height 68
click at [41, 335] on div at bounding box center [74, 340] width 133 height 10
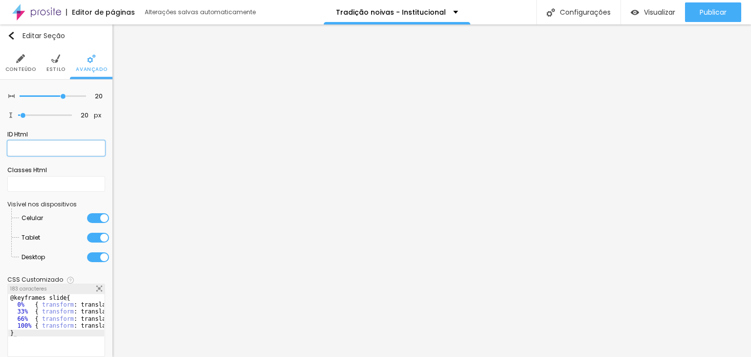
click at [63, 151] on input "text" at bounding box center [56, 148] width 98 height 16
click at [53, 151] on input "text" at bounding box center [56, 148] width 98 height 16
paste input ".carousel { width: 100%; max-width: 600px; overflow: hidden; border-radius: 10p…"
click at [13, 34] on img "button" at bounding box center [11, 36] width 8 height 8
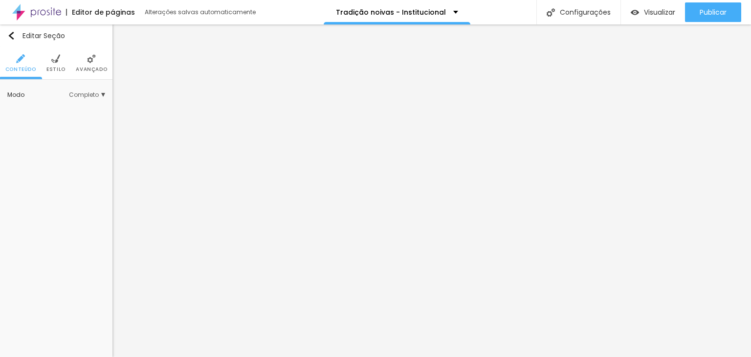
click at [86, 57] on li "Avançado" at bounding box center [91, 63] width 31 height 32
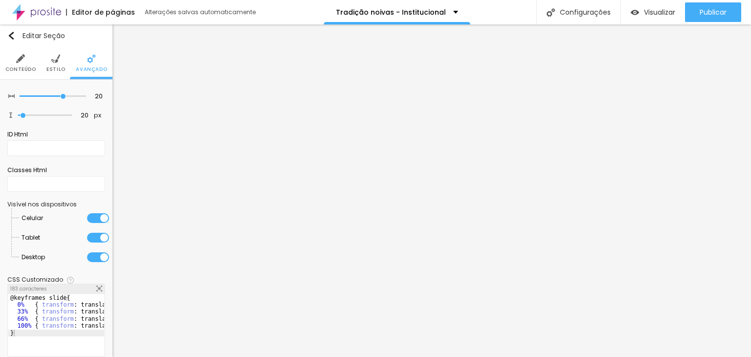
click at [96, 289] on img at bounding box center [99, 289] width 6 height 6
drag, startPoint x: 349, startPoint y: 92, endPoint x: 164, endPoint y: 13, distance: 201.3
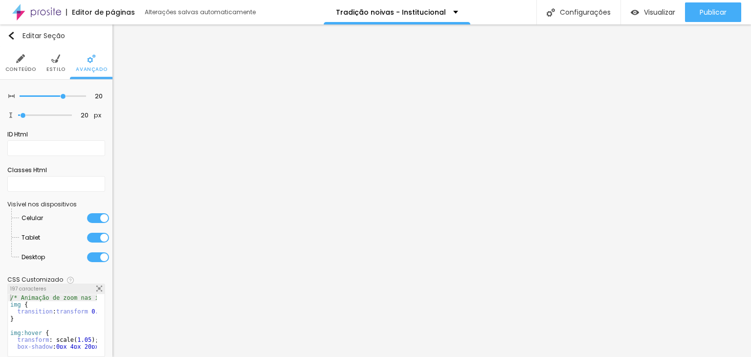
click at [88, 290] on div "197 caracteres" at bounding box center [56, 289] width 97 height 10
click at [96, 288] on img at bounding box center [99, 289] width 6 height 6
drag, startPoint x: 268, startPoint y: 122, endPoint x: 153, endPoint y: 28, distance: 148.0
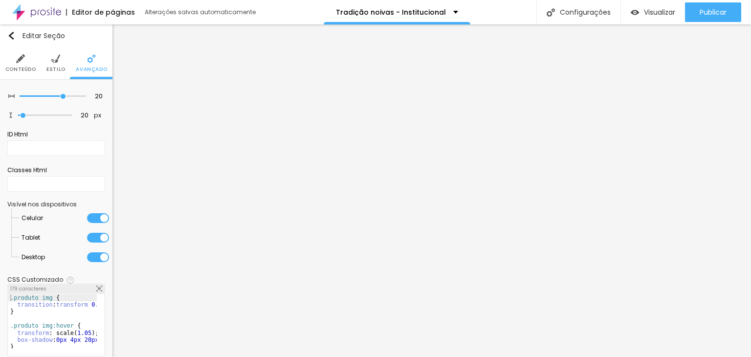
click at [96, 286] on img at bounding box center [99, 289] width 6 height 6
drag, startPoint x: 250, startPoint y: 110, endPoint x: 168, endPoint y: 16, distance: 125.1
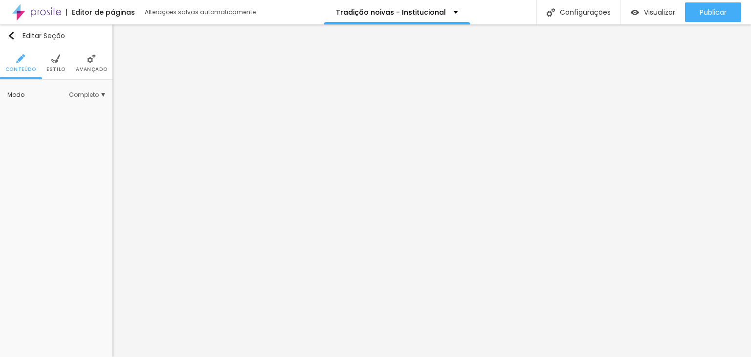
click at [82, 67] on span "Avançado" at bounding box center [91, 69] width 31 height 5
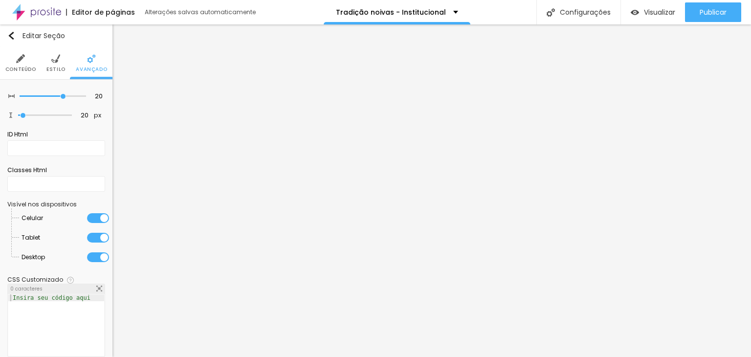
click at [51, 307] on div at bounding box center [56, 332] width 96 height 76
paste textarea
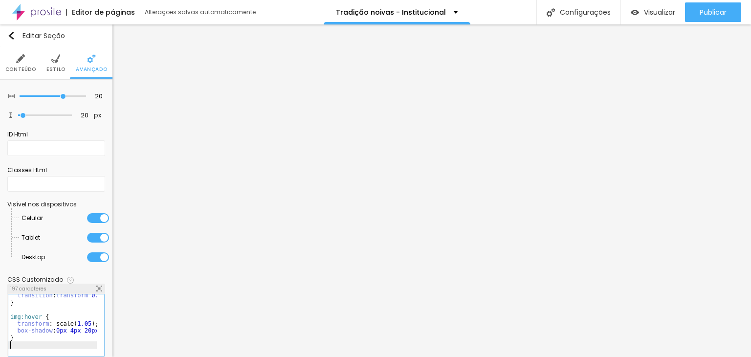
scroll to position [16, 0]
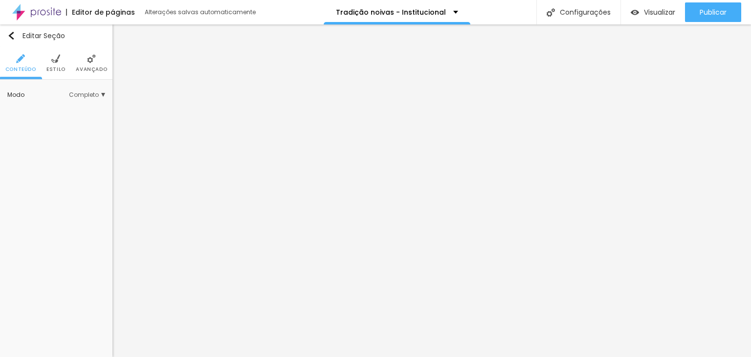
click at [92, 69] on span "Avançado" at bounding box center [91, 69] width 31 height 5
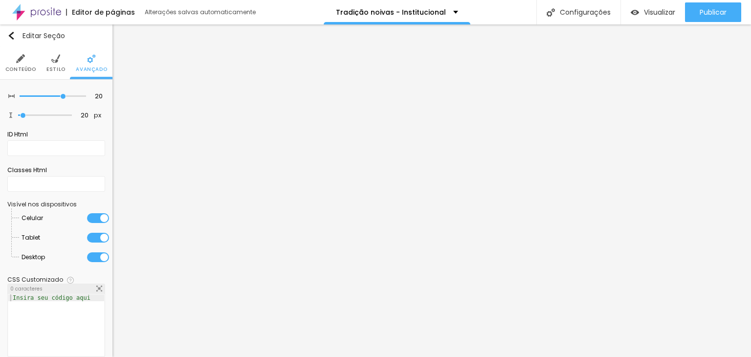
click at [68, 300] on div "Insira seu código aqui" at bounding box center [51, 297] width 87 height 7
paste textarea
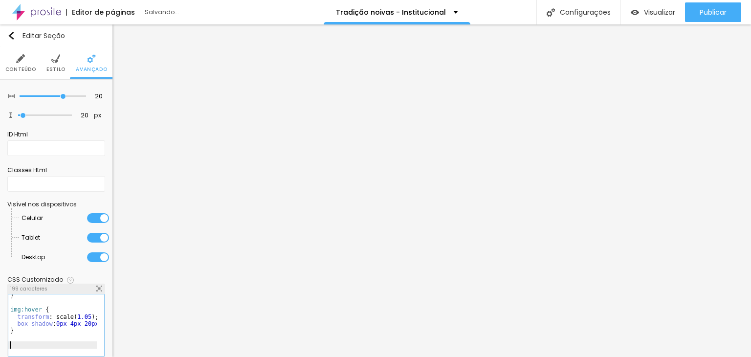
scroll to position [23, 0]
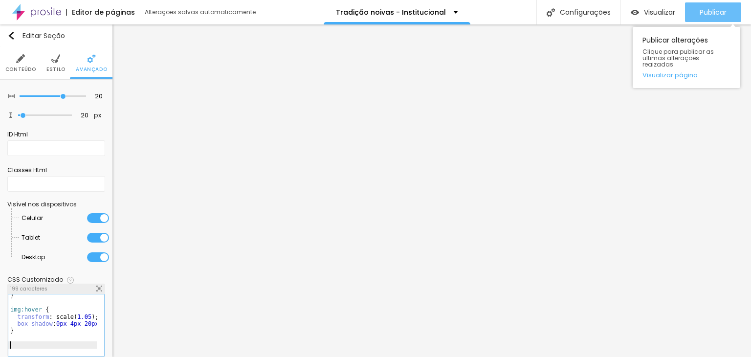
click at [693, 12] on button "Publicar" at bounding box center [713, 12] width 56 height 20
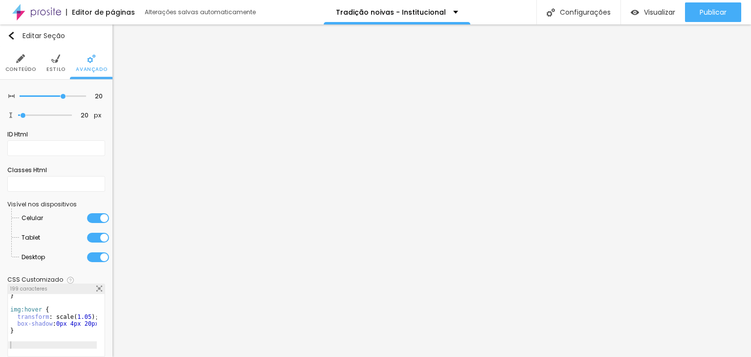
scroll to position [12, 0]
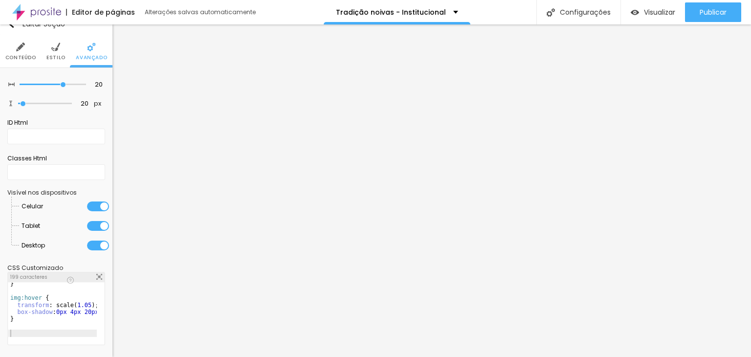
click at [102, 313] on div "20 Espaçamento entre colunas 20 px Espaçamento vertical ID Html Classes Html Vi…" at bounding box center [56, 212] width 112 height 289
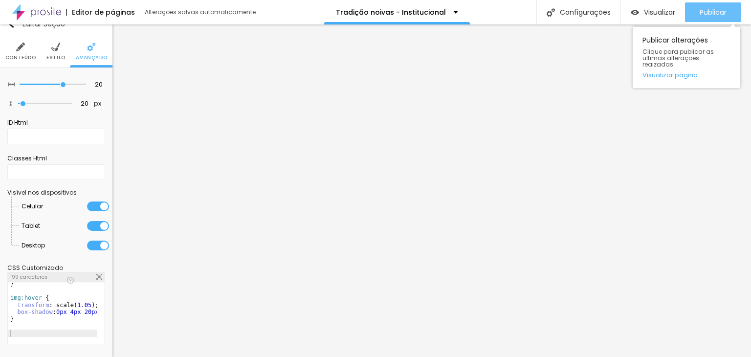
click at [706, 16] on span "Publicar" at bounding box center [713, 12] width 27 height 8
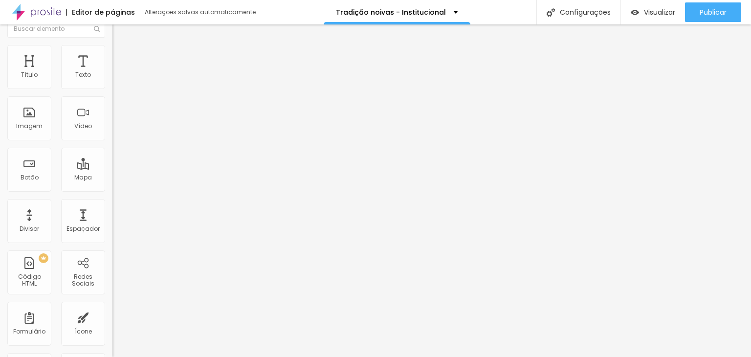
scroll to position [0, 0]
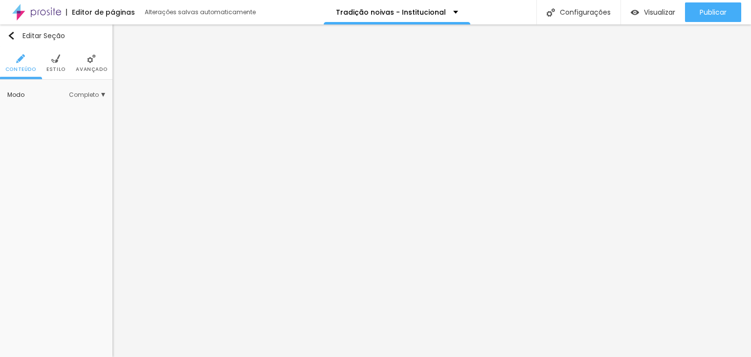
click at [86, 67] on span "Avançado" at bounding box center [91, 69] width 31 height 5
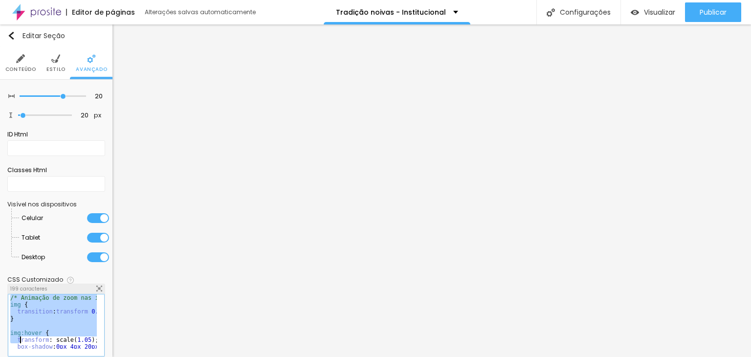
scroll to position [23, 0]
drag, startPoint x: 11, startPoint y: 296, endPoint x: 55, endPoint y: 380, distance: 94.5
click at [55, 357] on html "Editor de páginas Alterações salvas automaticamente Tradição noivas - Instituci…" at bounding box center [375, 178] width 751 height 357
paste textarea
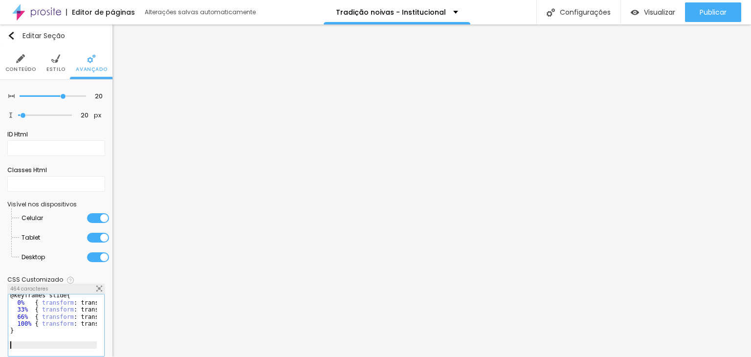
scroll to position [121, 0]
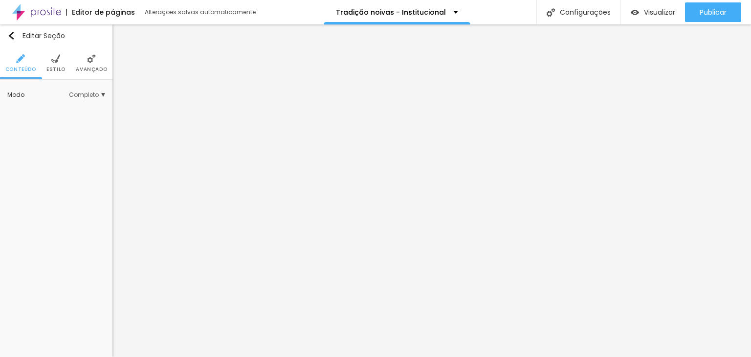
click at [81, 58] on li "Avançado" at bounding box center [91, 63] width 31 height 32
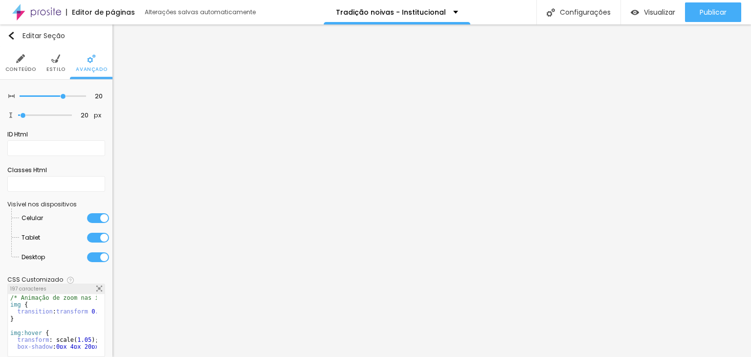
click at [36, 305] on div "/* Animação de zoom nas imagens */ img { transition : transform 0.4s ease, box-…" at bounding box center [100, 328] width 184 height 68
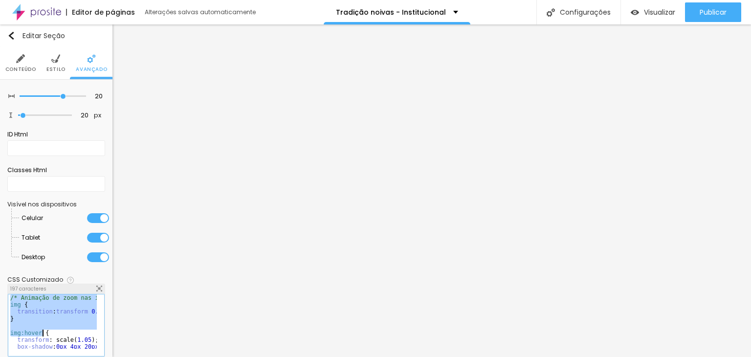
scroll to position [16, 0]
drag, startPoint x: 10, startPoint y: 298, endPoint x: 58, endPoint y: 380, distance: 94.3
click at [58, 357] on html "Editor de páginas Alterações salvas automaticamente Tradição noivas - Instituci…" at bounding box center [375, 178] width 751 height 357
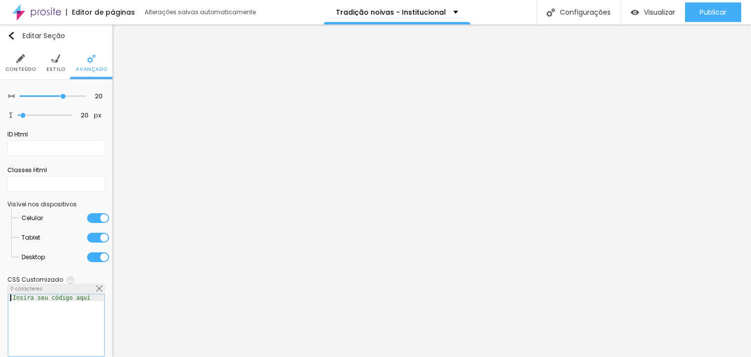
click at [71, 301] on div at bounding box center [56, 332] width 96 height 76
paste textarea
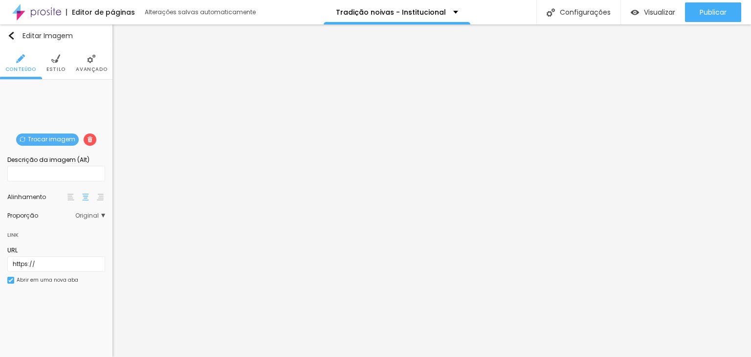
click at [91, 67] on span "Avançado" at bounding box center [91, 69] width 31 height 5
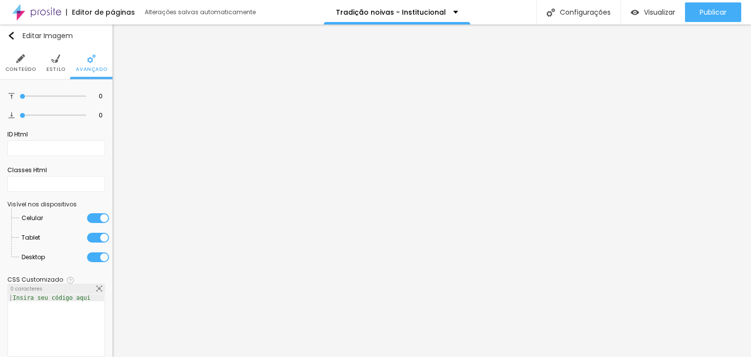
click at [55, 301] on div at bounding box center [56, 332] width 96 height 76
paste textarea
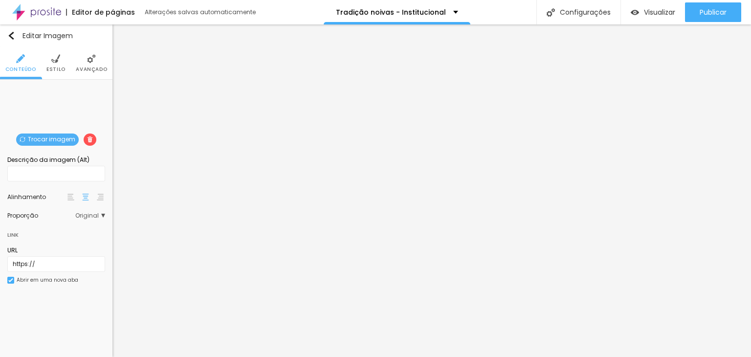
click at [89, 63] on img at bounding box center [91, 58] width 9 height 9
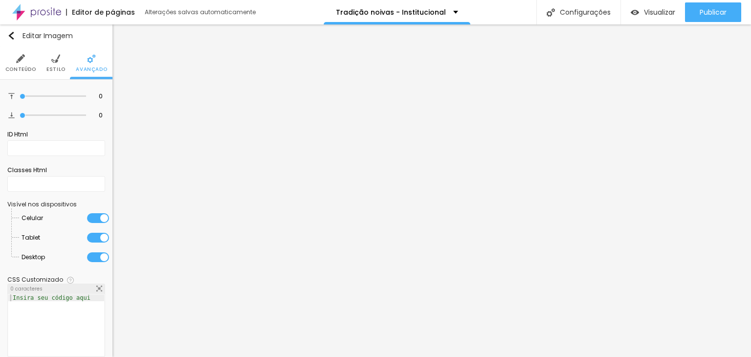
click at [48, 302] on div at bounding box center [56, 332] width 96 height 76
paste textarea
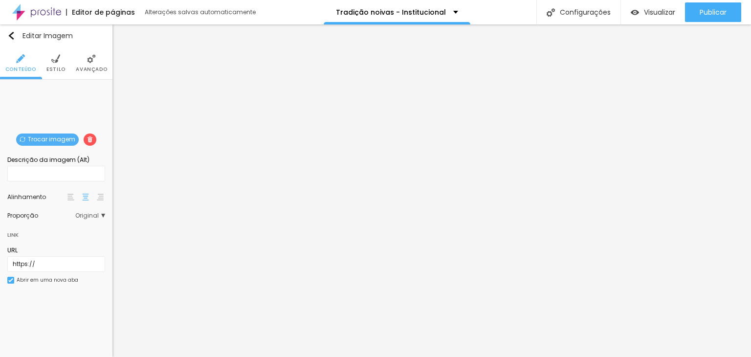
drag, startPoint x: 84, startPoint y: 69, endPoint x: 82, endPoint y: 84, distance: 14.3
click at [84, 70] on span "Avançado" at bounding box center [91, 69] width 31 height 5
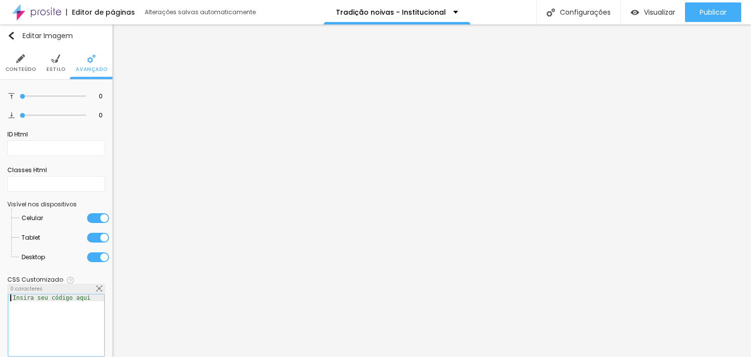
click at [52, 308] on div at bounding box center [56, 332] width 96 height 76
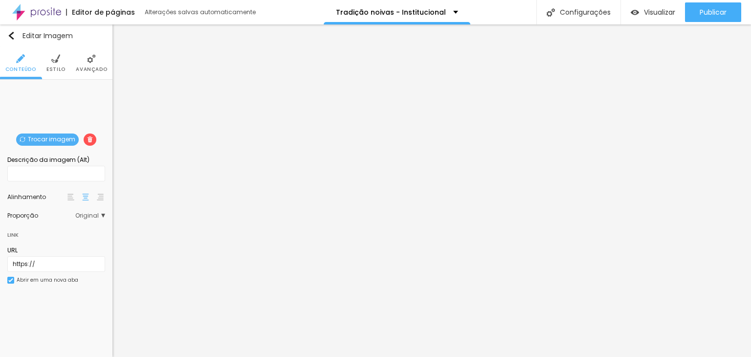
click at [89, 67] on span "Avançado" at bounding box center [91, 69] width 31 height 5
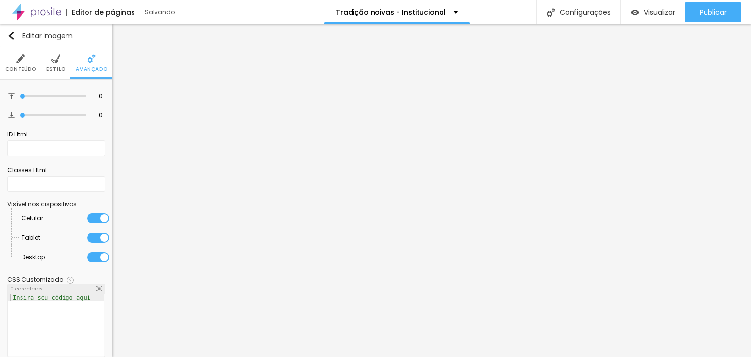
click at [53, 302] on div at bounding box center [56, 332] width 96 height 76
paste textarea
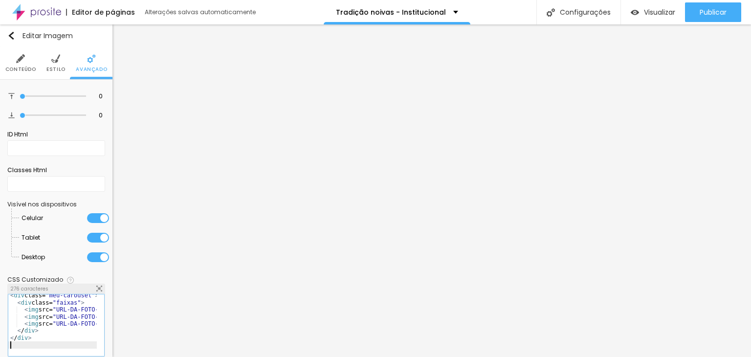
scroll to position [9, 0]
click at [84, 292] on div "276 caracteres" at bounding box center [56, 289] width 97 height 10
click at [80, 296] on div "< div class= "meu-carousel" > < div class= "faixas" > < img src= "URL-DA-FOTO-1…" at bounding box center [126, 328] width 236 height 68
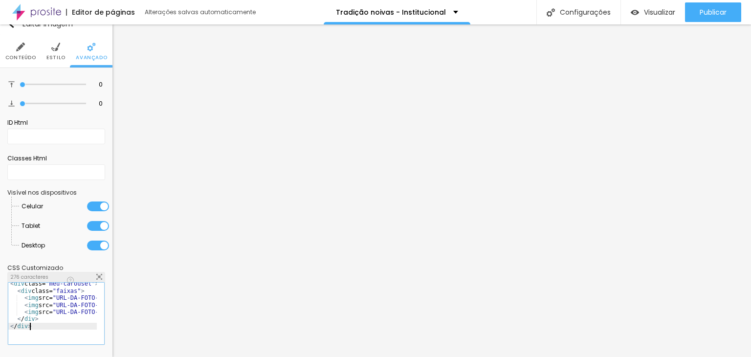
scroll to position [0, 0]
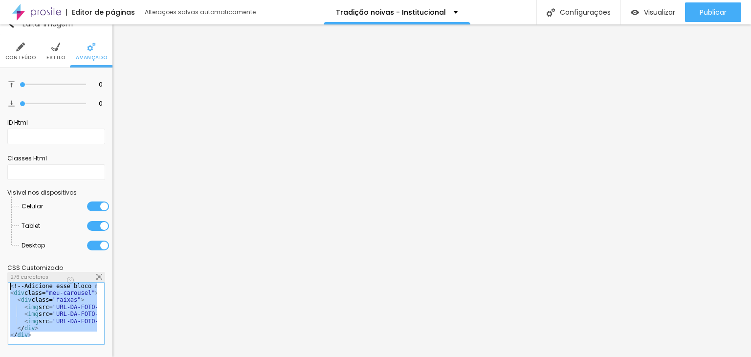
drag, startPoint x: 47, startPoint y: 326, endPoint x: -11, endPoint y: 235, distance: 107.6
click at [0, 235] on html "Editor de páginas Alterações salvas automaticamente Tradição noivas - Instituci…" at bounding box center [375, 178] width 751 height 357
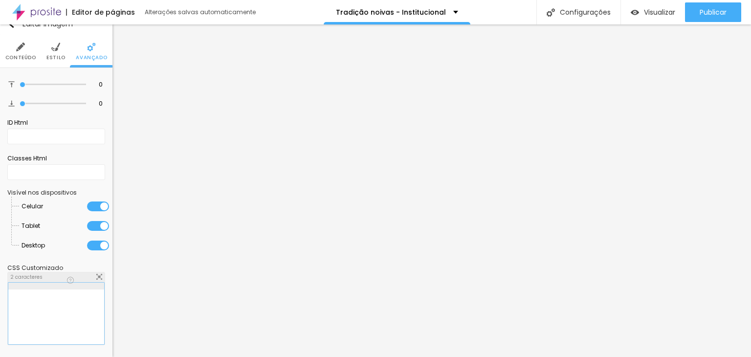
paste textarea
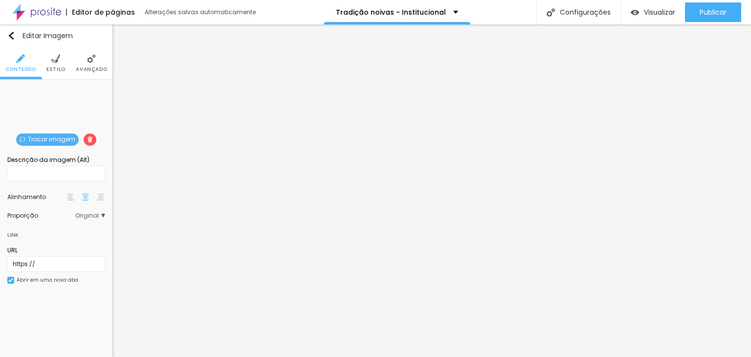
click at [88, 67] on span "Avançado" at bounding box center [91, 69] width 31 height 5
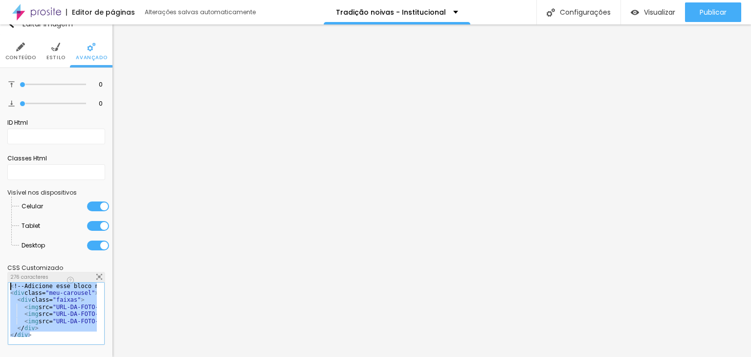
drag, startPoint x: 66, startPoint y: 324, endPoint x: -12, endPoint y: 273, distance: 92.9
click at [0, 273] on html "Editor de páginas Alterações salvas automaticamente Tradição noivas - Instituci…" at bounding box center [375, 178] width 751 height 357
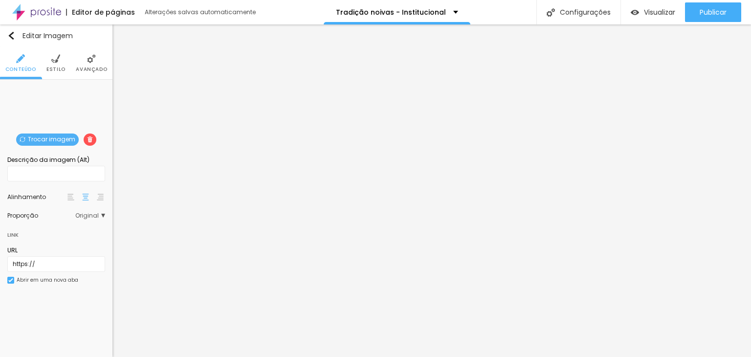
click at [83, 59] on li "Avançado" at bounding box center [91, 63] width 31 height 32
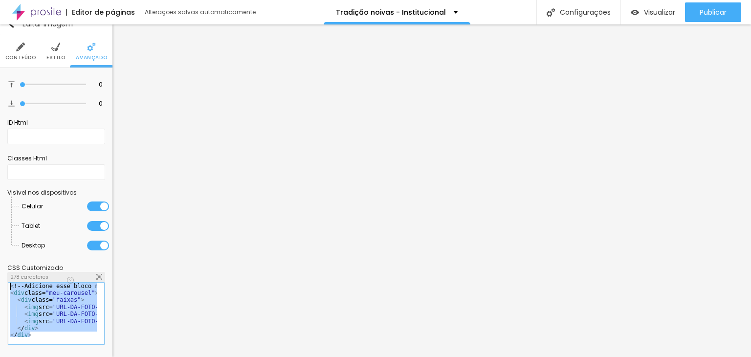
drag, startPoint x: 37, startPoint y: 321, endPoint x: -55, endPoint y: 242, distance: 120.7
click at [0, 242] on html "Editor de páginas Alterações salvas automaticamente Tradição noivas - Instituci…" at bounding box center [375, 178] width 751 height 357
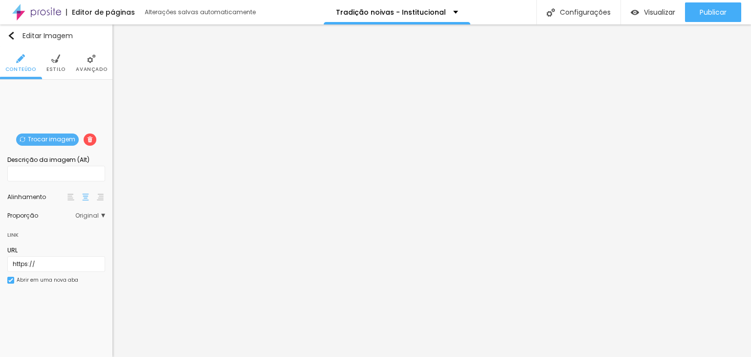
click at [90, 58] on img at bounding box center [91, 58] width 9 height 9
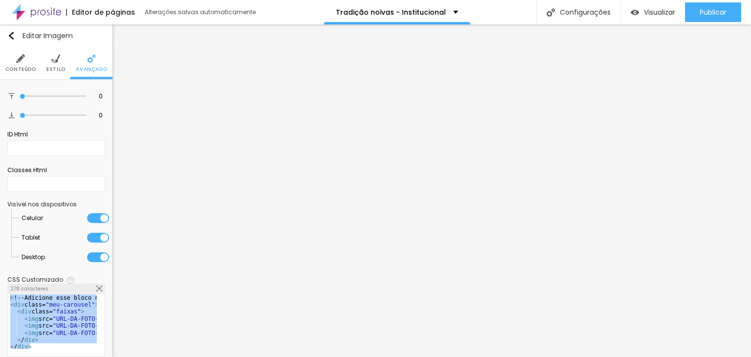
drag, startPoint x: 41, startPoint y: 345, endPoint x: -15, endPoint y: 270, distance: 93.3
click at [0, 270] on html "Editor de páginas Alterações salvas automaticamente Tradição noivas - Instituci…" at bounding box center [375, 178] width 751 height 357
click at [45, 335] on div "< ! -- Adicione esse bloco no conteúdo da p ágina onde quer o carrossel -- > < …" at bounding box center [52, 321] width 89 height 54
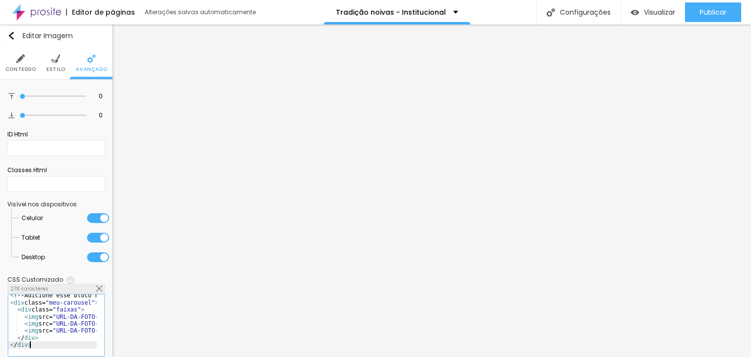
click at [42, 344] on div "< ! -- Adicione esse bloco no conteúdo da p ágina onde quer o carrossel -- > < …" at bounding box center [126, 326] width 236 height 68
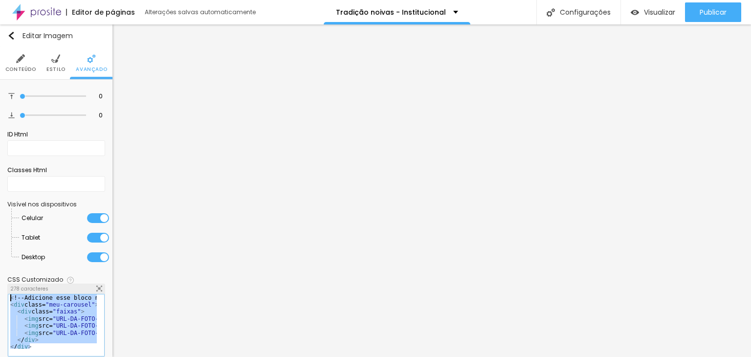
drag, startPoint x: 44, startPoint y: 343, endPoint x: -45, endPoint y: 261, distance: 120.4
click at [0, 261] on html "Editor de páginas Alterações salvas automaticamente Tradição noivas - Instituci…" at bounding box center [375, 178] width 751 height 357
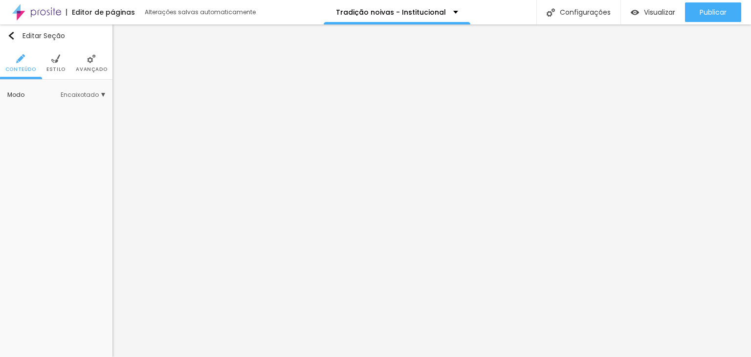
click at [92, 69] on span "Avançado" at bounding box center [91, 69] width 31 height 5
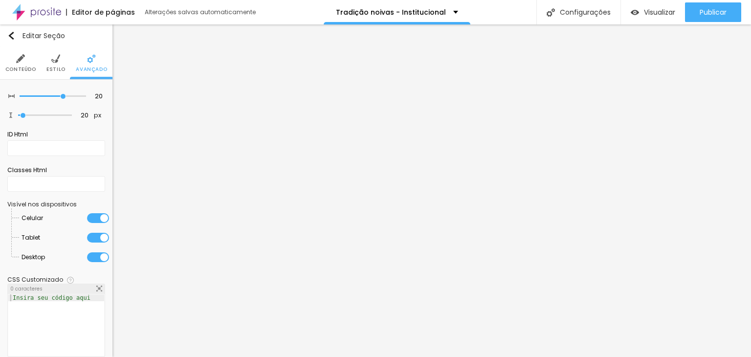
click at [24, 69] on span "Conteúdo" at bounding box center [20, 69] width 31 height 5
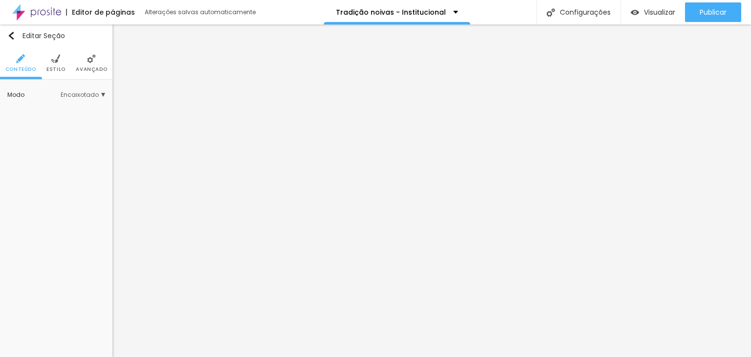
click at [56, 67] on span "Estilo" at bounding box center [55, 69] width 19 height 5
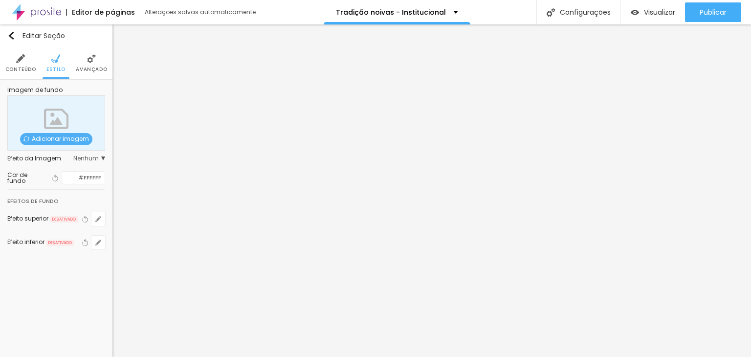
click at [84, 67] on span "Avançado" at bounding box center [91, 69] width 31 height 5
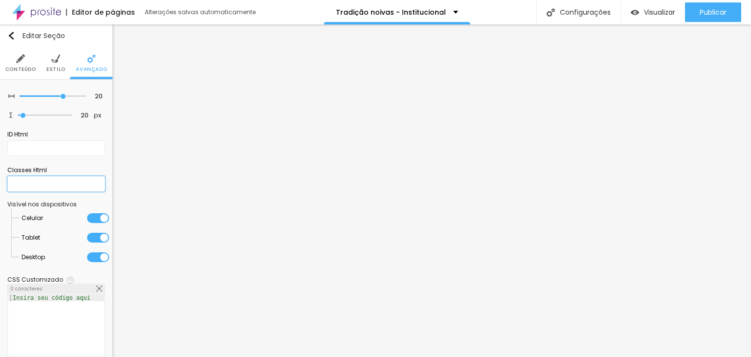
click at [35, 183] on input "text" at bounding box center [56, 184] width 98 height 16
paste input "<!-- Adicione esse bloco no conteúdo da página onde quer o carrossel --> <div c…"
click at [50, 148] on input "text" at bounding box center [56, 148] width 98 height 16
paste input "<!-- Adicione esse bloco no conteúdo da página onde quer o carrossel --> <div c…"
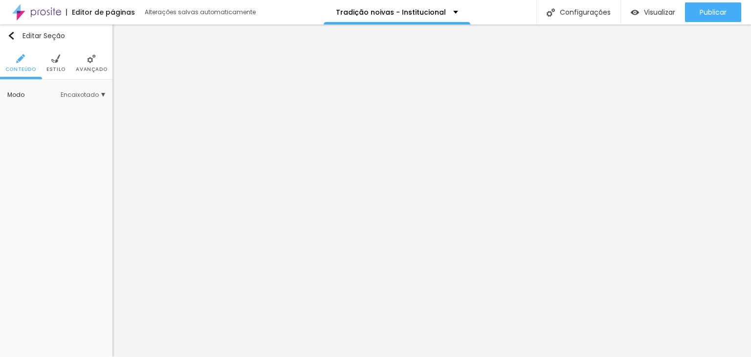
click at [80, 67] on span "Avançado" at bounding box center [91, 69] width 31 height 5
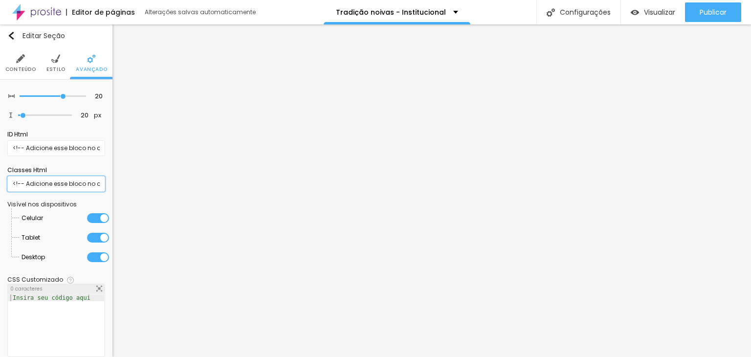
click at [37, 181] on input "<!-- Adicione esse bloco no conteúdo da página onde quer o carrossel --> <div c…" at bounding box center [56, 184] width 98 height 16
click at [29, 144] on input "<!-- Adicione esse bloco no conteúdo da página onde quer o carrossel --> <div c…" at bounding box center [56, 148] width 98 height 16
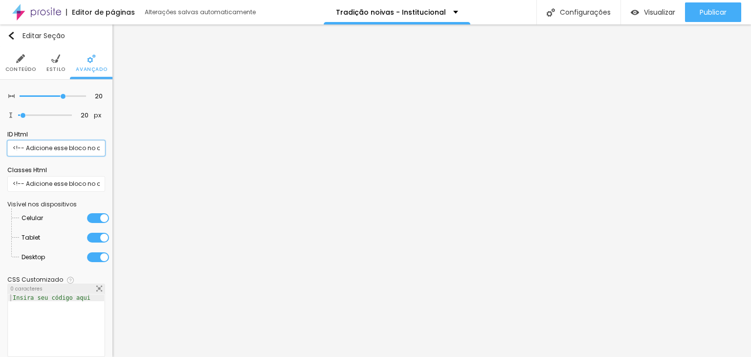
click at [29, 144] on input "<!-- Adicione esse bloco no conteúdo da página onde quer o carrossel --> <div c…" at bounding box center [56, 148] width 98 height 16
click at [34, 182] on input "<!-- Adicione esse bloco no conteúdo da página onde quer o carrossel --> <div c…" at bounding box center [56, 184] width 98 height 16
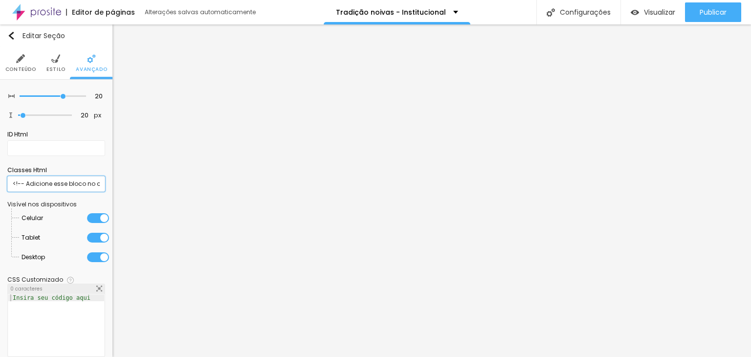
click at [34, 182] on input "<!-- Adicione esse bloco no conteúdo da página onde quer o carrossel --> <div c…" at bounding box center [56, 184] width 98 height 16
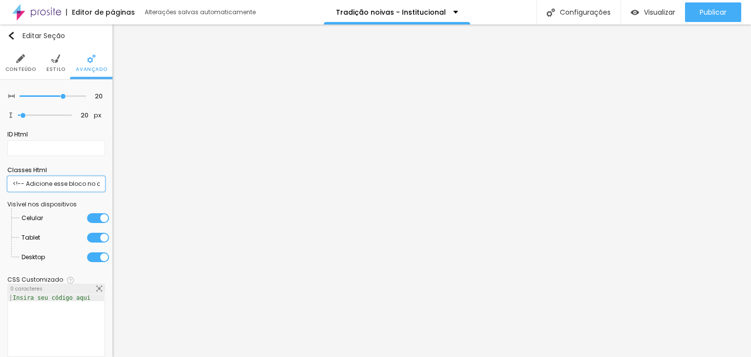
click at [34, 182] on input "<!-- Adicione esse bloco no conteúdo da página onde quer o carrossel --> <div c…" at bounding box center [56, 184] width 98 height 16
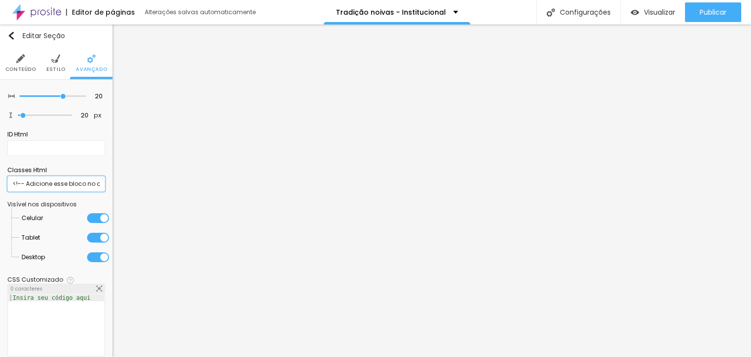
click at [34, 182] on input "<!-- Adicione esse bloco no conteúdo da página onde quer o carrossel --> <div c…" at bounding box center [56, 184] width 98 height 16
click at [8, 302] on div at bounding box center [56, 332] width 96 height 76
paste textarea
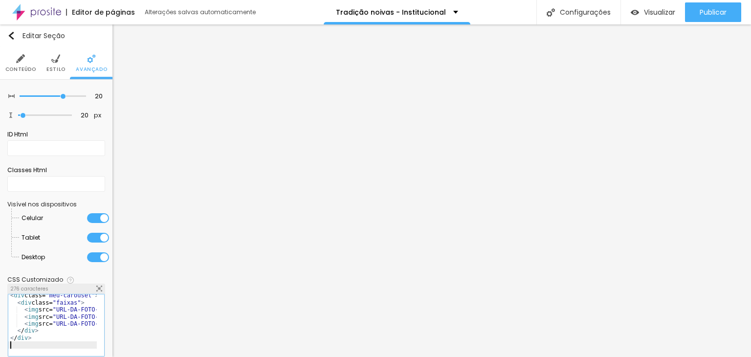
scroll to position [9, 0]
drag, startPoint x: 45, startPoint y: 334, endPoint x: 58, endPoint y: 315, distance: 22.7
click at [45, 333] on div "< div class= "meu-carousel" > < div class= "faixas" > < img src= "URL-DA-FOTO-1…" at bounding box center [126, 326] width 236 height 68
click at [58, 315] on div "< div class= "meu-carousel" > < div class= "faixas" > < img src= "URL-DA-FOTO-1…" at bounding box center [126, 326] width 236 height 68
click at [67, 313] on div "< div class= "meu-carousel" > < div class= "faixas" > < img src= "URL-DA-FOTO-1…" at bounding box center [126, 326] width 236 height 68
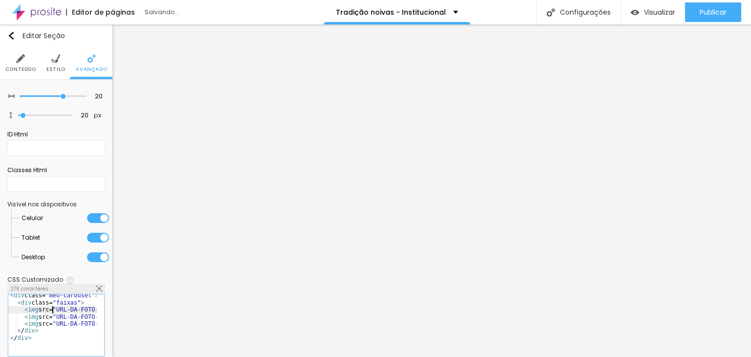
click at [53, 309] on div "< div class= "meu-carousel" > < div class= "faixas" > < img src= "URL-DA-FOTO-1…" at bounding box center [126, 326] width 236 height 68
click at [61, 307] on div "< div class= "meu-carousel" > < div class= "faixas" > < img src= "URL-DA-FOTO-1…" at bounding box center [126, 326] width 236 height 68
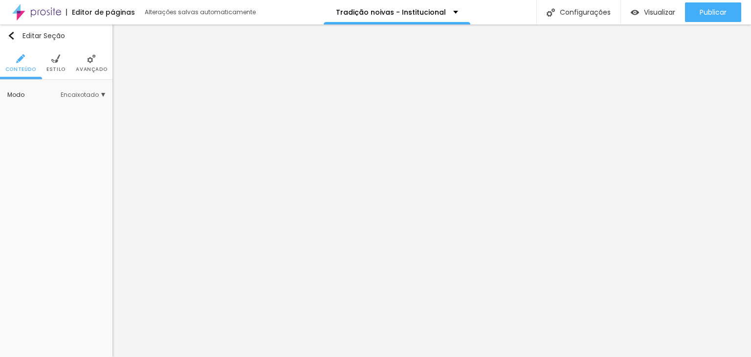
click at [90, 55] on img at bounding box center [91, 58] width 9 height 9
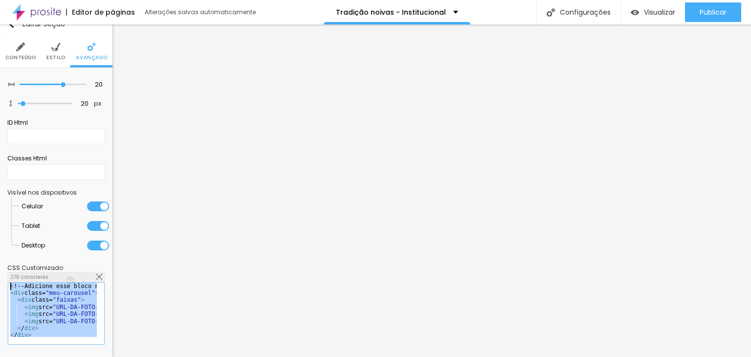
scroll to position [0, 0]
drag, startPoint x: 49, startPoint y: 332, endPoint x: -11, endPoint y: 279, distance: 79.7
click at [0, 279] on html "Editor de páginas Alterações salvas automaticamente Tradição noivas - Instituci…" at bounding box center [375, 178] width 751 height 357
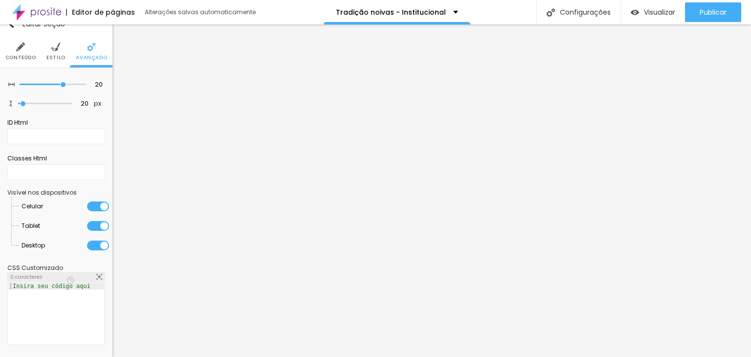
click at [61, 293] on div at bounding box center [56, 321] width 96 height 76
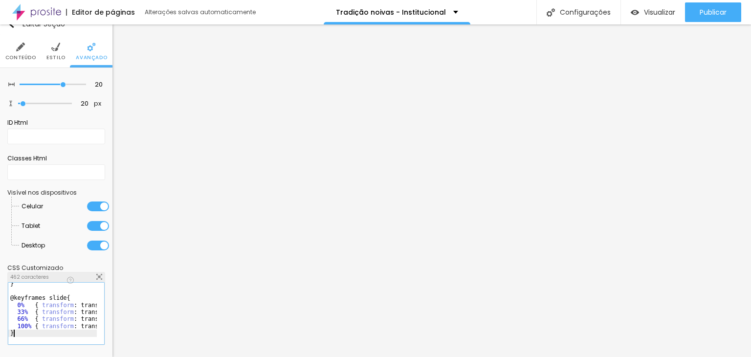
click at [46, 331] on div "} @keyframes slide { 0% { transform : translateX ( 0% ) ; } 33% { transform : t…" at bounding box center [82, 314] width 149 height 68
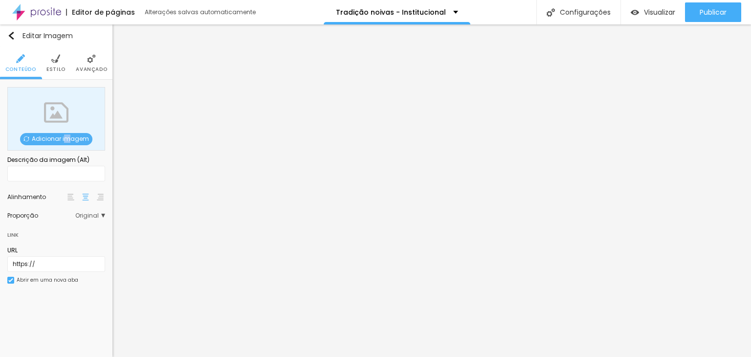
click at [67, 138] on span "Adicionar imagem" at bounding box center [56, 139] width 72 height 12
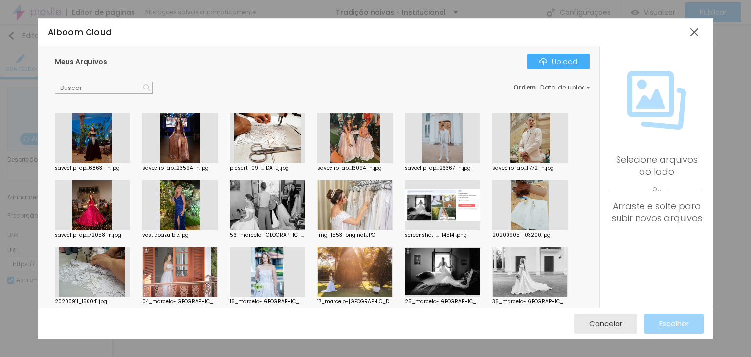
click at [343, 218] on div at bounding box center [354, 205] width 75 height 50
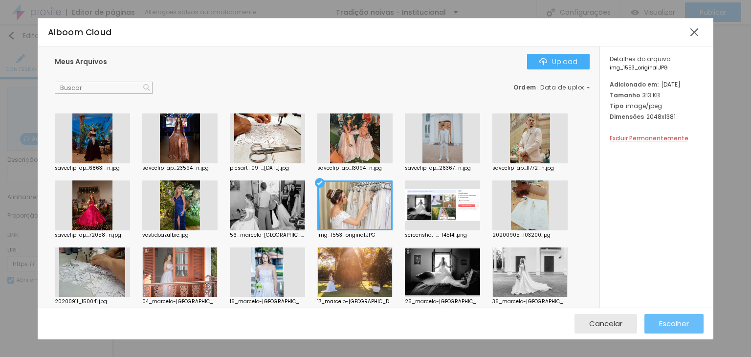
click at [662, 327] on span "Escolher" at bounding box center [674, 323] width 30 height 8
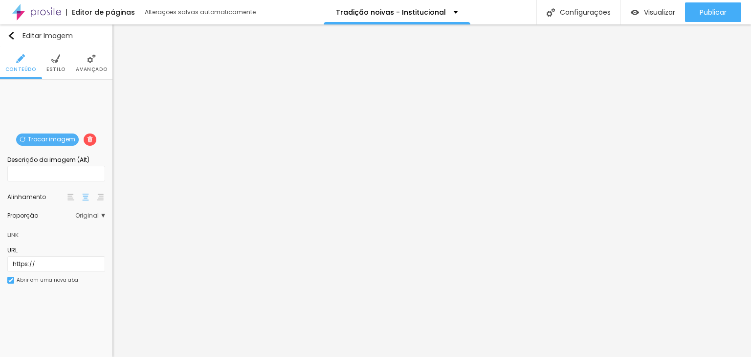
click at [88, 216] on span "Original" at bounding box center [90, 216] width 30 height 6
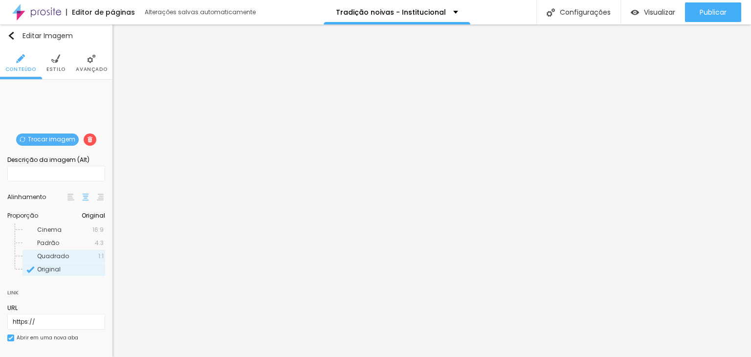
click at [57, 257] on span "Quadrado" at bounding box center [53, 256] width 32 height 8
click at [83, 67] on span "Avançado" at bounding box center [91, 69] width 31 height 5
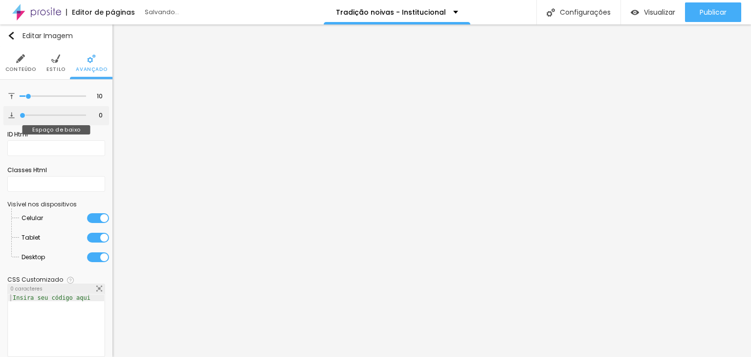
click at [20, 113] on input "range" at bounding box center [53, 115] width 67 height 5
drag, startPoint x: 23, startPoint y: 93, endPoint x: -2, endPoint y: 91, distance: 26.0
click at [20, 94] on input "range" at bounding box center [53, 96] width 67 height 5
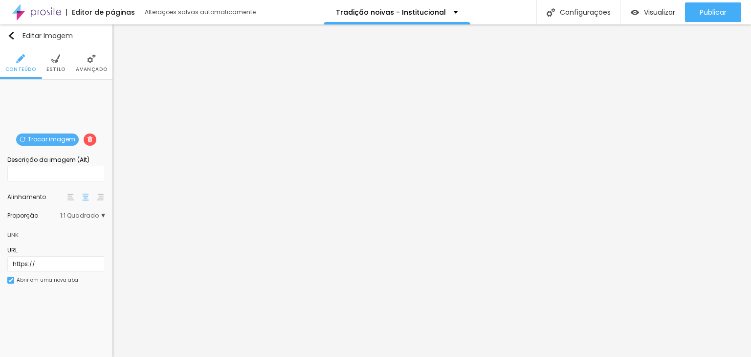
click at [79, 214] on span "1:1 Quadrado" at bounding box center [82, 216] width 45 height 6
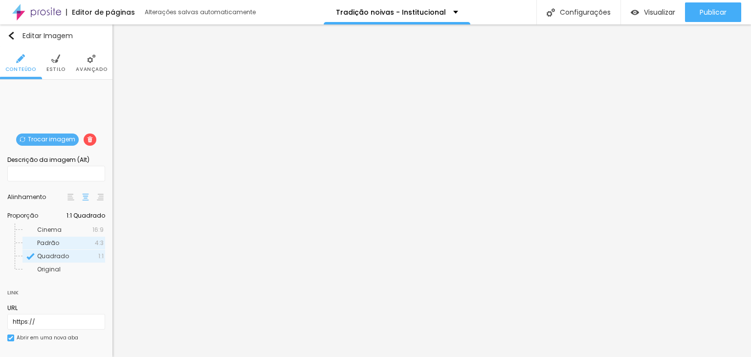
click at [78, 239] on div "Padrão 4:3" at bounding box center [63, 243] width 83 height 13
click at [86, 261] on div "Quadrado 1:1" at bounding box center [63, 256] width 83 height 13
click at [72, 229] on span "Cinema" at bounding box center [64, 230] width 55 height 6
click at [71, 241] on span "Padrão" at bounding box center [66, 243] width 58 height 6
click at [70, 249] on li "Padrão 4:3" at bounding box center [63, 243] width 83 height 13
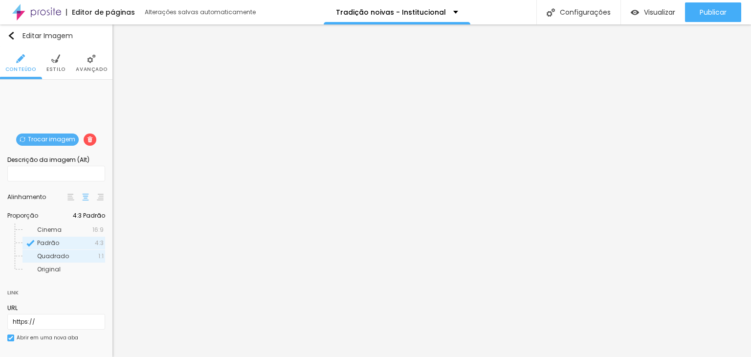
click at [69, 256] on span "Quadrado" at bounding box center [67, 256] width 61 height 6
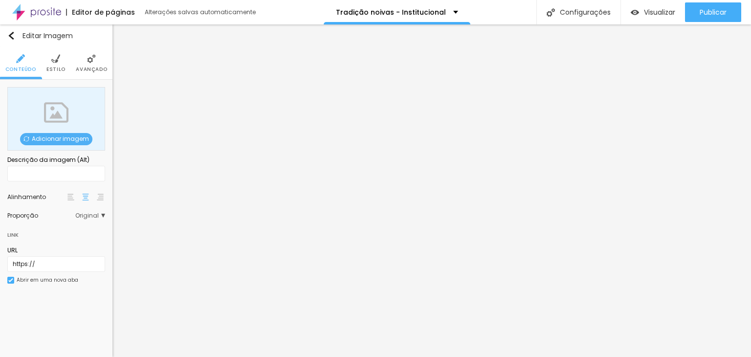
click at [70, 139] on span "Adicionar imagem" at bounding box center [56, 139] width 72 height 12
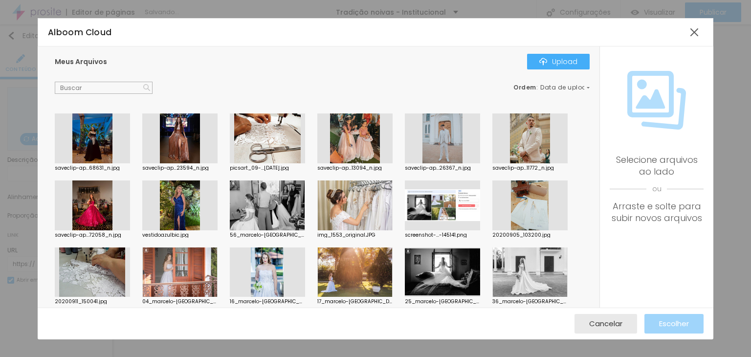
click at [83, 196] on div at bounding box center [92, 205] width 75 height 50
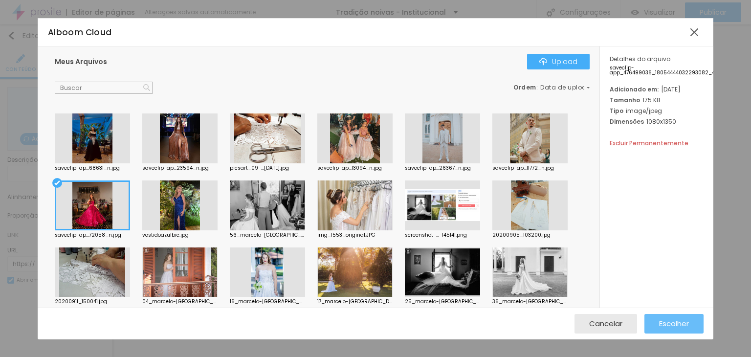
click at [665, 322] on span "Escolher" at bounding box center [674, 323] width 30 height 8
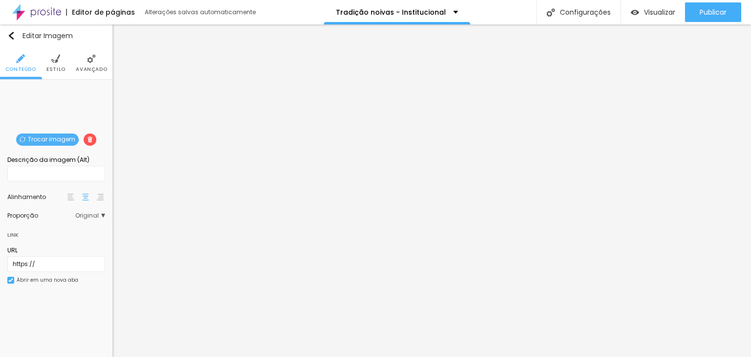
click at [86, 213] on span "Original" at bounding box center [90, 216] width 30 height 6
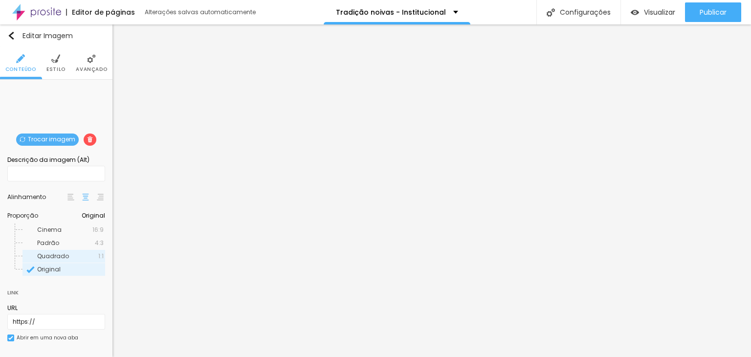
click at [53, 253] on span "Quadrado" at bounding box center [53, 256] width 32 height 8
drag, startPoint x: 89, startPoint y: 55, endPoint x: 89, endPoint y: 62, distance: 6.8
click at [89, 56] on img at bounding box center [91, 58] width 9 height 9
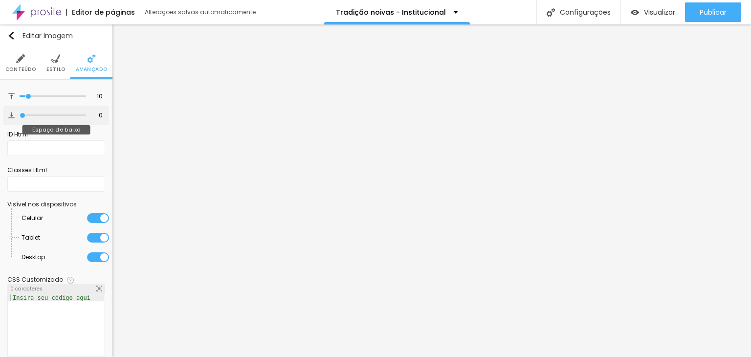
drag, startPoint x: 14, startPoint y: 114, endPoint x: 6, endPoint y: 114, distance: 7.8
click at [20, 114] on input "range" at bounding box center [53, 115] width 67 height 5
drag, startPoint x: 27, startPoint y: 95, endPoint x: -13, endPoint y: 103, distance: 41.0
click at [20, 99] on input "range" at bounding box center [53, 96] width 67 height 5
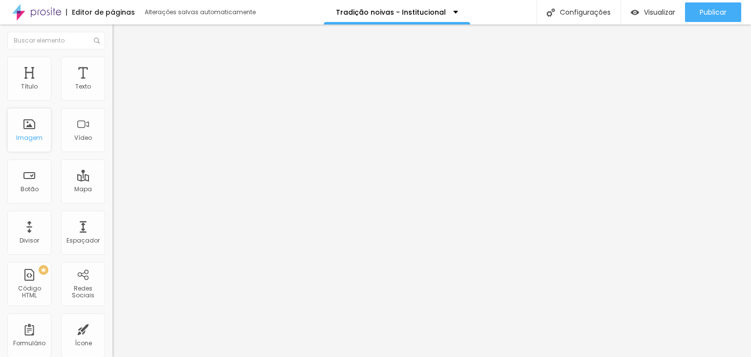
click at [24, 133] on div "Imagem" at bounding box center [29, 130] width 44 height 44
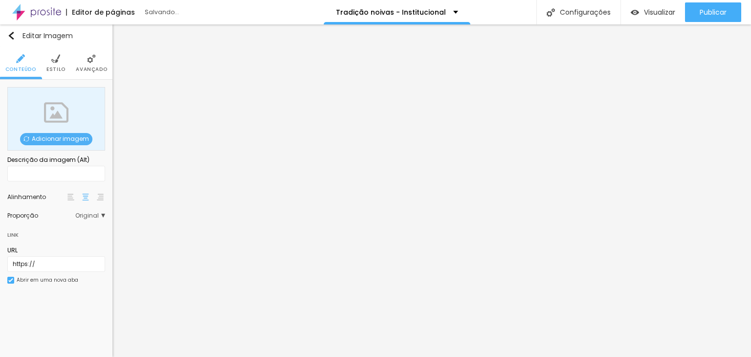
click at [50, 135] on span "Adicionar imagem" at bounding box center [56, 139] width 72 height 12
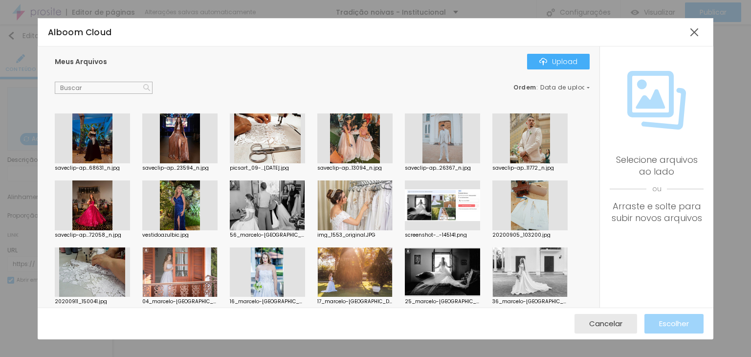
click at [435, 142] on div at bounding box center [442, 138] width 75 height 50
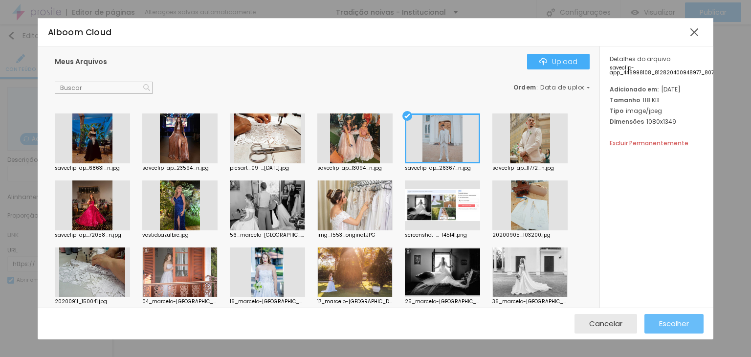
click at [667, 321] on span "Escolher" at bounding box center [674, 323] width 30 height 8
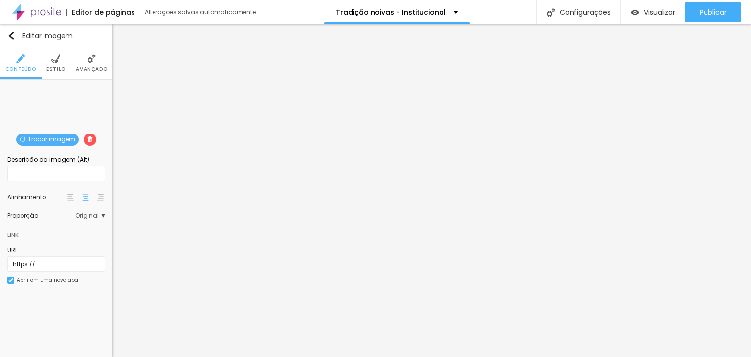
click at [86, 216] on span "Original" at bounding box center [90, 216] width 30 height 6
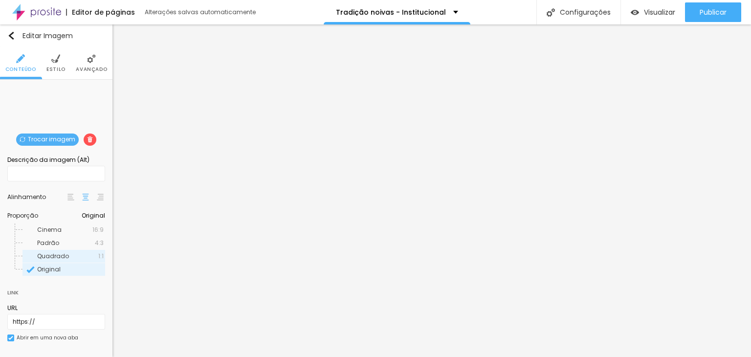
click at [67, 250] on div "Quadrado 1:1" at bounding box center [63, 256] width 83 height 13
click at [87, 62] on img at bounding box center [91, 58] width 9 height 9
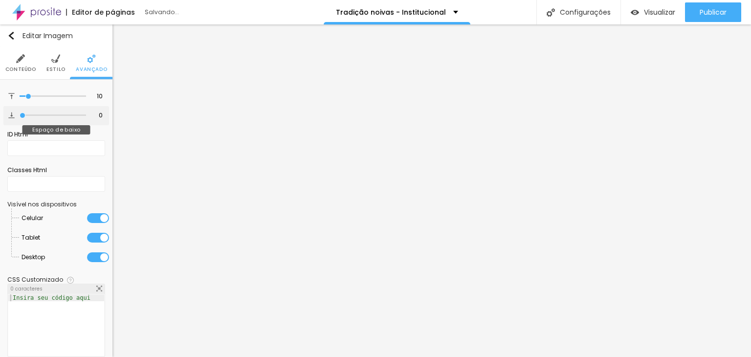
drag, startPoint x: 27, startPoint y: 112, endPoint x: 20, endPoint y: 101, distance: 12.8
click at [20, 114] on input "range" at bounding box center [53, 115] width 67 height 5
drag, startPoint x: 21, startPoint y: 99, endPoint x: 26, endPoint y: 94, distance: 7.3
click at [23, 97] on div at bounding box center [53, 96] width 67 height 10
drag, startPoint x: 27, startPoint y: 94, endPoint x: 1, endPoint y: 99, distance: 26.4
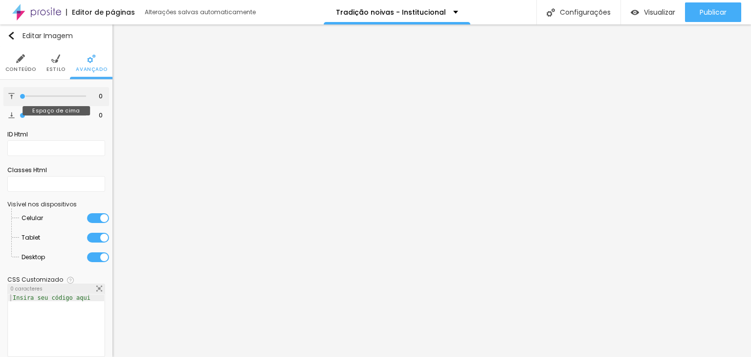
click at [20, 99] on input "range" at bounding box center [53, 96] width 67 height 5
click at [47, 59] on li "Estilo" at bounding box center [55, 63] width 19 height 32
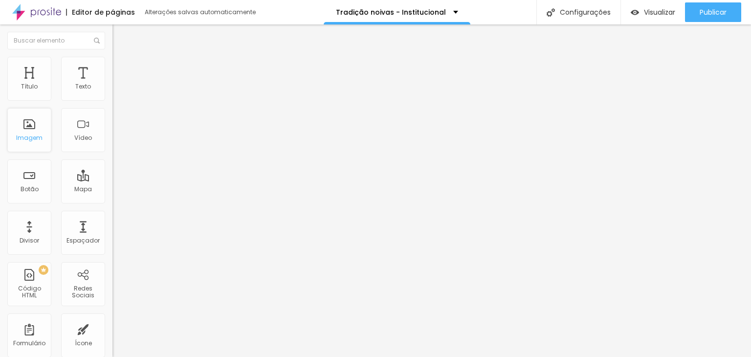
click at [33, 144] on div "Imagem" at bounding box center [29, 130] width 44 height 44
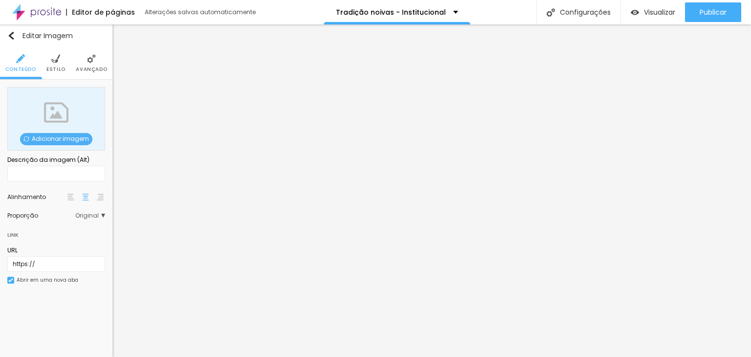
click at [42, 137] on span "Adicionar imagem" at bounding box center [56, 139] width 72 height 12
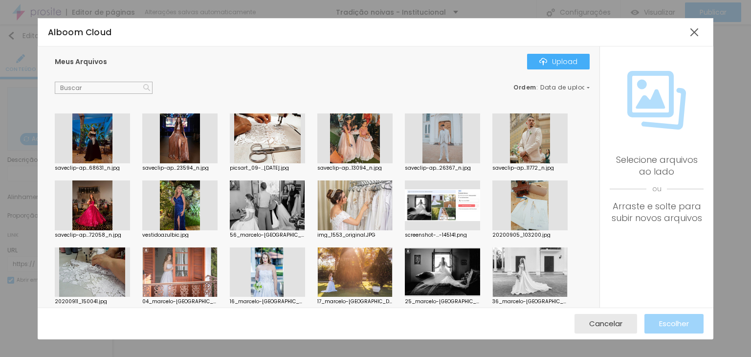
click at [111, 148] on div at bounding box center [92, 138] width 75 height 50
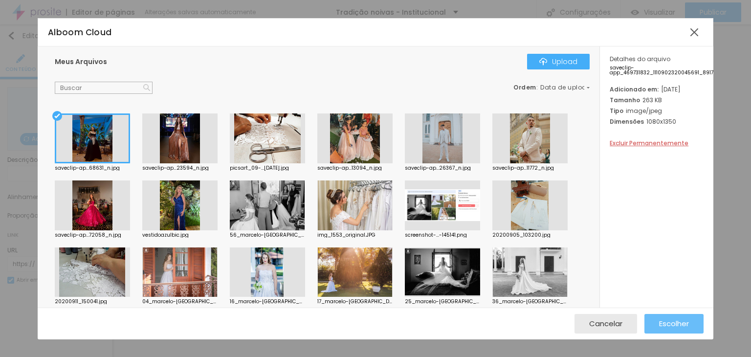
click at [677, 321] on span "Escolher" at bounding box center [674, 323] width 30 height 8
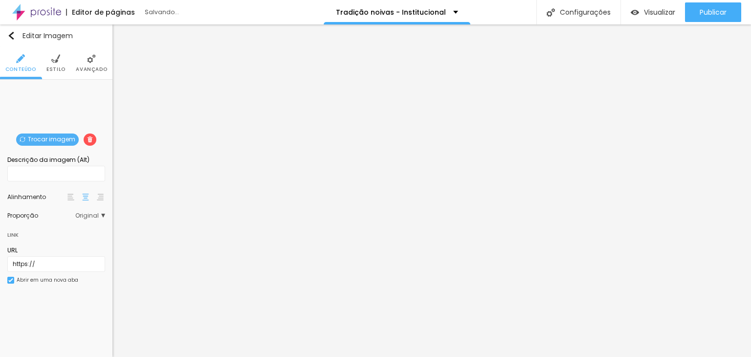
click at [82, 214] on span "Original" at bounding box center [90, 216] width 30 height 6
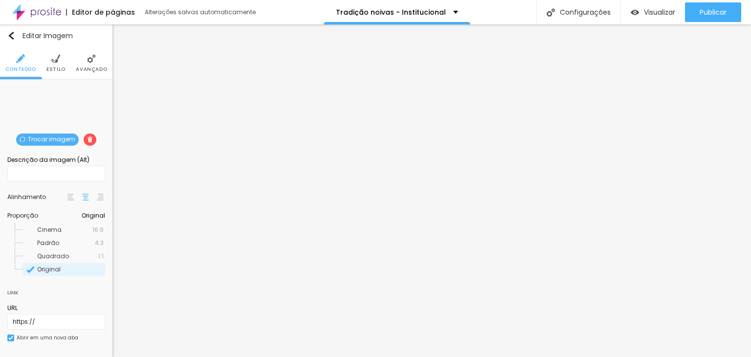
click at [60, 252] on span "Quadrado" at bounding box center [53, 256] width 32 height 8
click at [85, 65] on li "Avançado" at bounding box center [91, 63] width 31 height 32
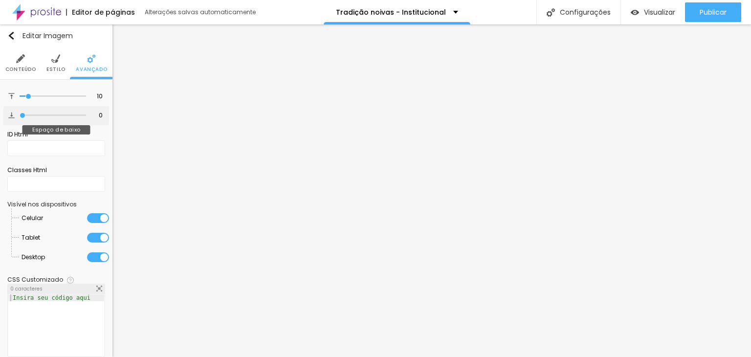
drag, startPoint x: 27, startPoint y: 115, endPoint x: 4, endPoint y: 101, distance: 27.2
click at [20, 118] on input "range" at bounding box center [53, 115] width 67 height 5
drag, startPoint x: 27, startPoint y: 94, endPoint x: -17, endPoint y: 100, distance: 44.4
click at [20, 99] on input "range" at bounding box center [53, 96] width 67 height 5
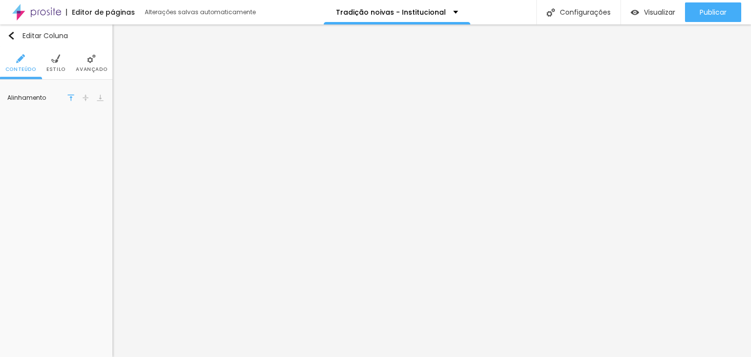
click at [58, 71] on span "Estilo" at bounding box center [55, 69] width 19 height 5
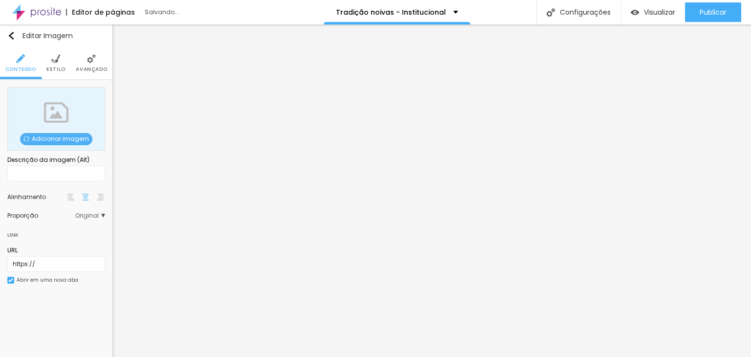
click at [56, 142] on span "Adicionar imagem" at bounding box center [56, 139] width 72 height 12
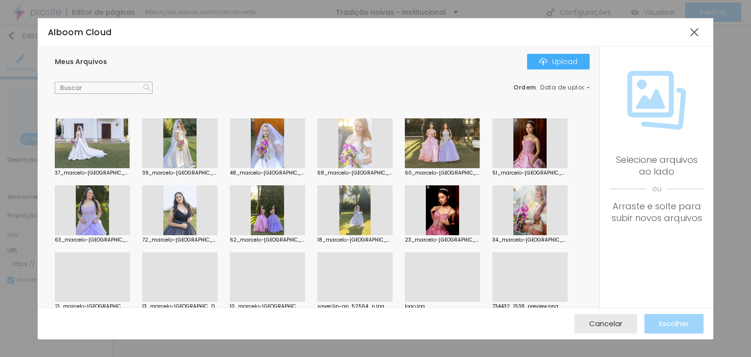
scroll to position [207, 0]
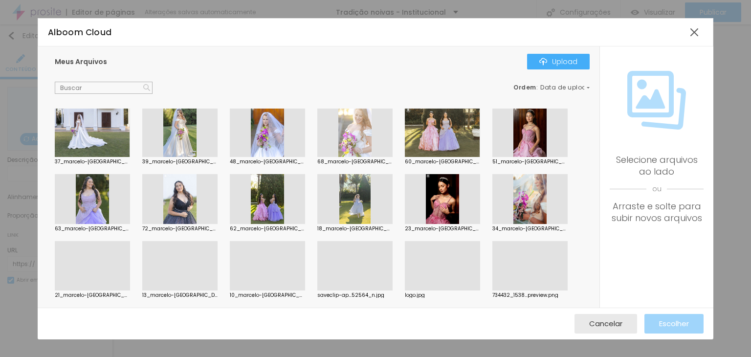
click at [175, 201] on div at bounding box center [179, 199] width 75 height 50
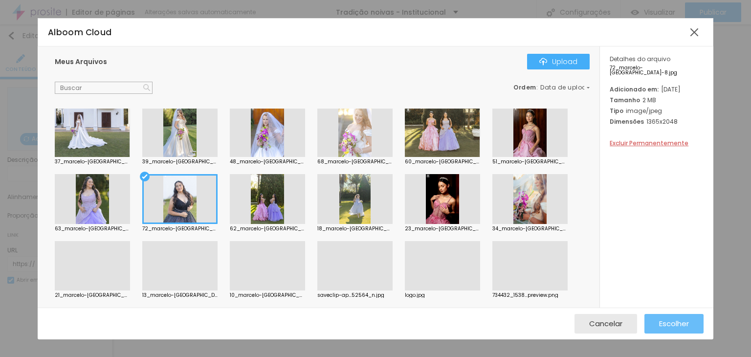
click at [675, 325] on span "Escolher" at bounding box center [674, 323] width 30 height 8
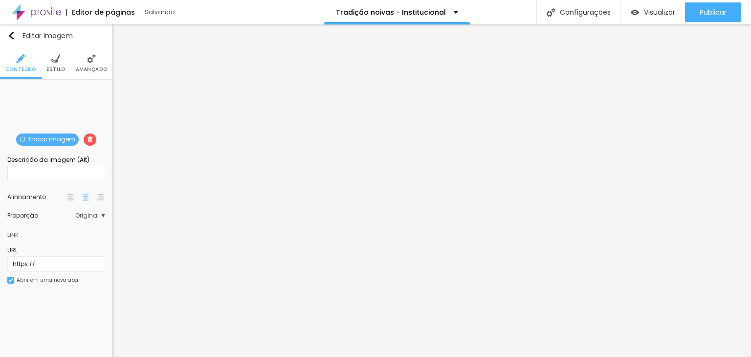
click at [44, 137] on span "Trocar imagem" at bounding box center [47, 140] width 63 height 12
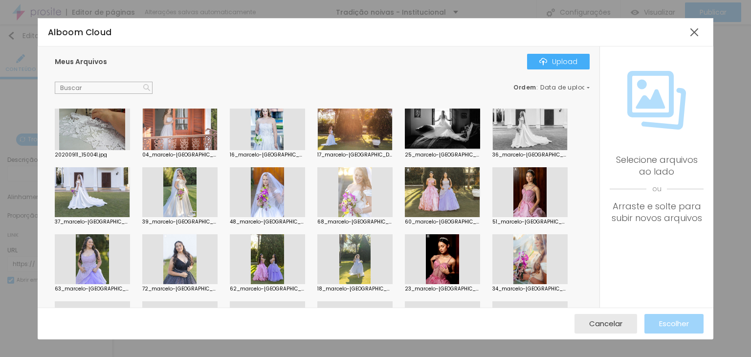
scroll to position [196, 0]
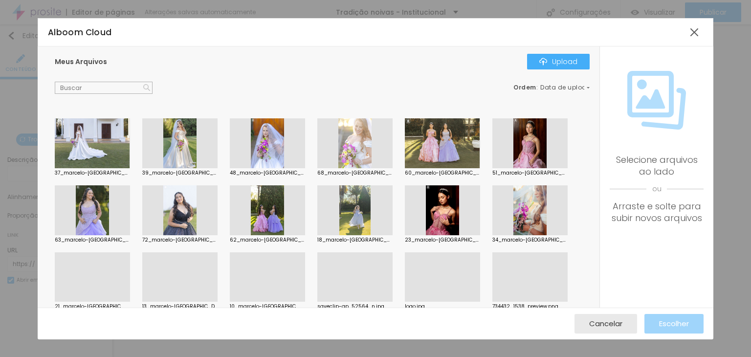
click at [178, 302] on div at bounding box center [179, 302] width 75 height 0
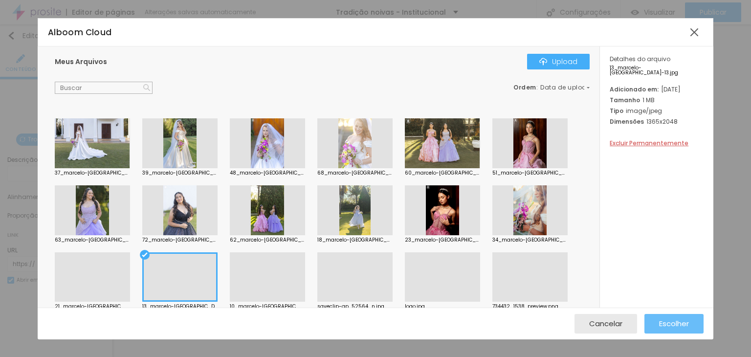
click at [656, 323] on button "Escolher" at bounding box center [674, 324] width 59 height 20
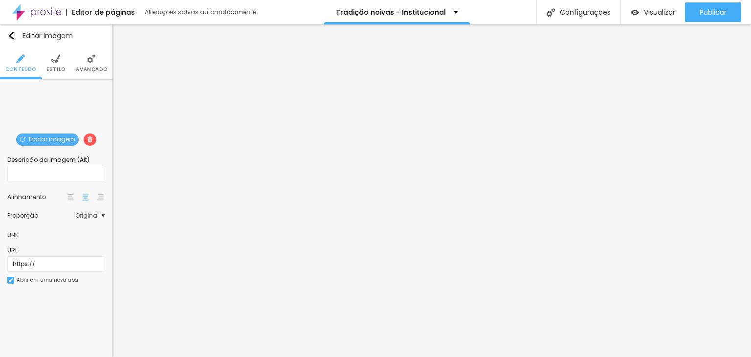
click at [90, 219] on span "Original" at bounding box center [90, 216] width 30 height 6
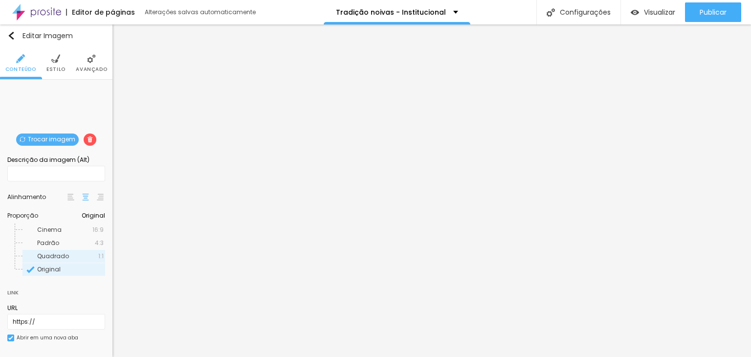
click at [54, 255] on span "Quadrado" at bounding box center [53, 256] width 32 height 8
click at [77, 67] on span "Avançado" at bounding box center [91, 69] width 31 height 5
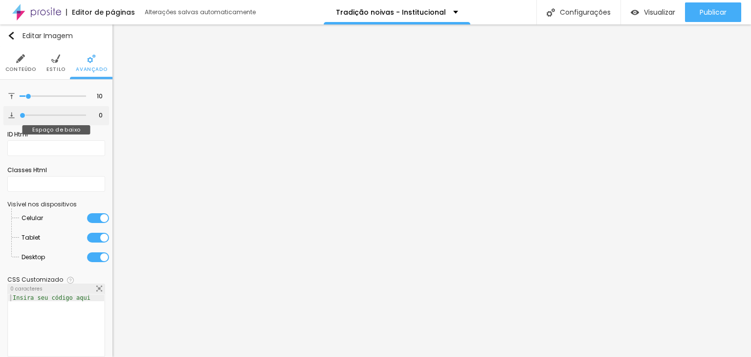
drag, startPoint x: 27, startPoint y: 114, endPoint x: 8, endPoint y: 110, distance: 19.6
click at [20, 113] on input "range" at bounding box center [53, 115] width 67 height 5
drag, startPoint x: 25, startPoint y: 95, endPoint x: -4, endPoint y: 101, distance: 29.8
click at [20, 99] on input "range" at bounding box center [53, 96] width 67 height 5
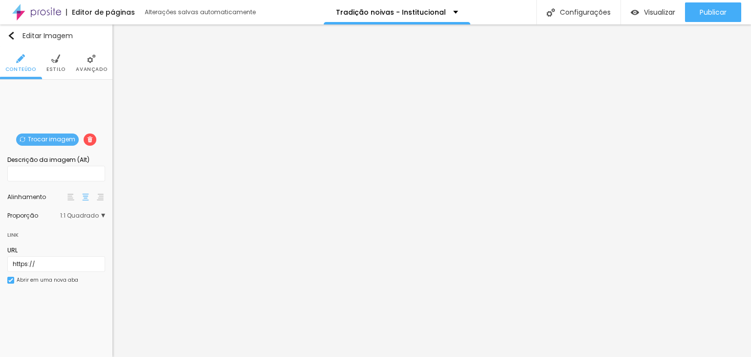
click at [91, 67] on span "Avançado" at bounding box center [91, 69] width 31 height 5
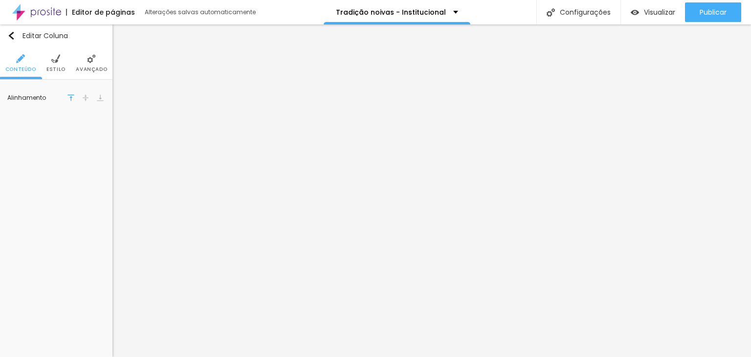
click at [95, 67] on span "Avançado" at bounding box center [91, 69] width 31 height 5
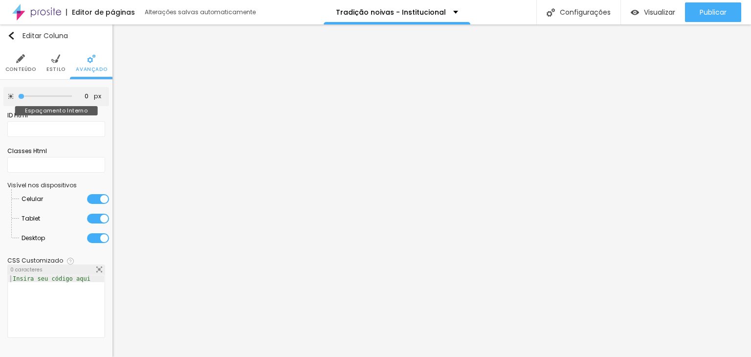
drag, startPoint x: 38, startPoint y: 95, endPoint x: 5, endPoint y: 100, distance: 33.1
click at [18, 99] on input "range" at bounding box center [45, 96] width 54 height 5
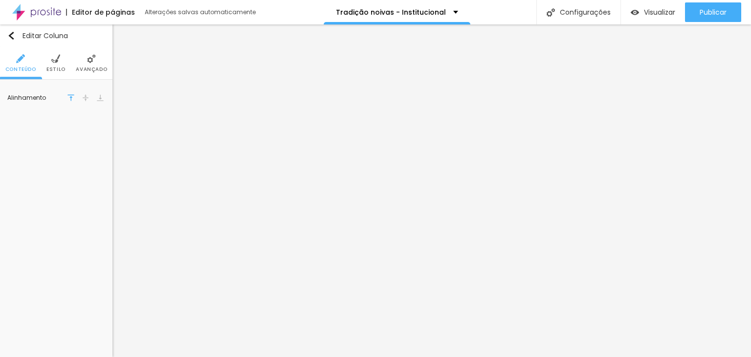
click at [90, 60] on img at bounding box center [91, 58] width 9 height 9
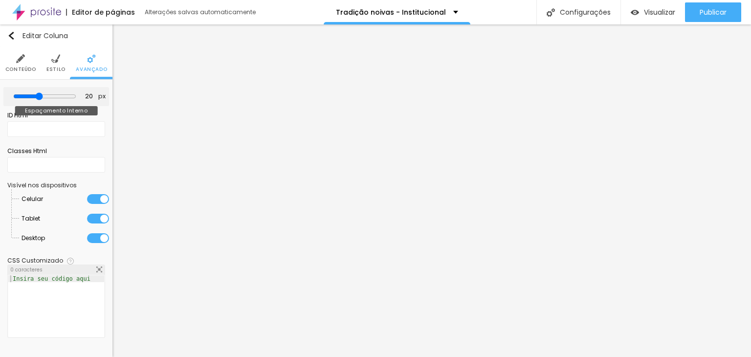
drag, startPoint x: 39, startPoint y: 92, endPoint x: 27, endPoint y: 99, distance: 13.8
click at [20, 98] on div at bounding box center [44, 96] width 63 height 9
drag, startPoint x: 33, startPoint y: 94, endPoint x: -6, endPoint y: 99, distance: 38.9
click at [18, 99] on input "range" at bounding box center [45, 96] width 54 height 5
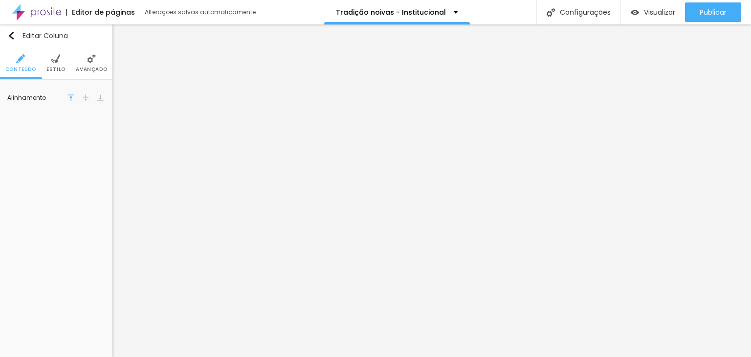
click at [86, 65] on li "Avançado" at bounding box center [91, 63] width 31 height 32
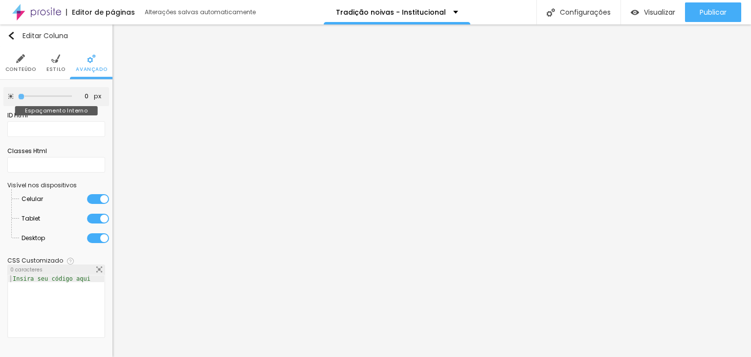
drag, startPoint x: 39, startPoint y: 98, endPoint x: -14, endPoint y: 108, distance: 53.2
click at [18, 99] on input "range" at bounding box center [45, 96] width 54 height 5
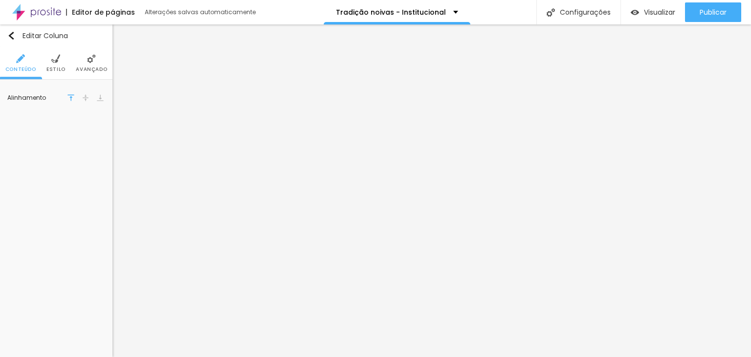
click at [91, 63] on img at bounding box center [91, 58] width 9 height 9
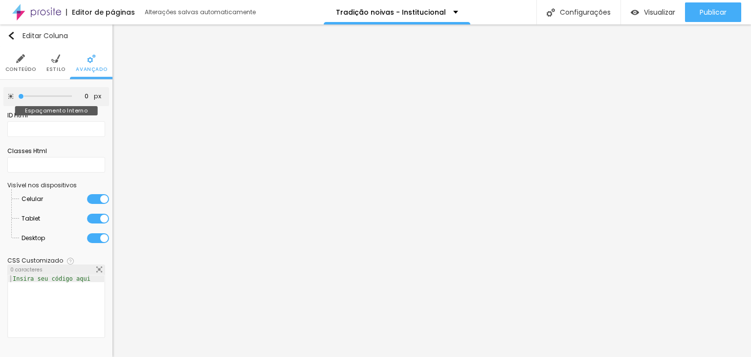
drag, startPoint x: 36, startPoint y: 98, endPoint x: -42, endPoint y: 126, distance: 83.1
click at [18, 99] on input "range" at bounding box center [45, 96] width 54 height 5
click at [43, 289] on div at bounding box center [56, 313] width 96 height 76
click at [39, 285] on div at bounding box center [56, 313] width 96 height 76
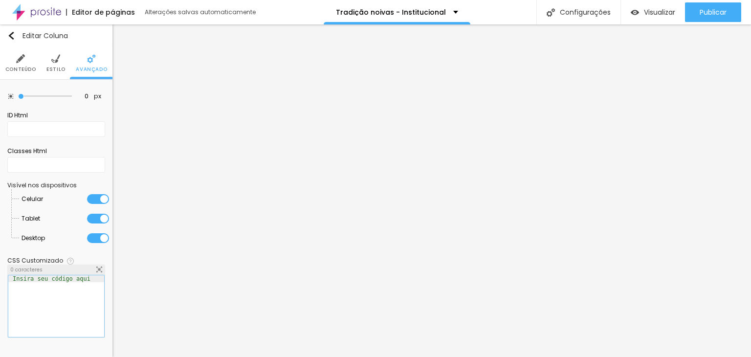
click at [38, 285] on div at bounding box center [56, 313] width 96 height 76
paste textarea
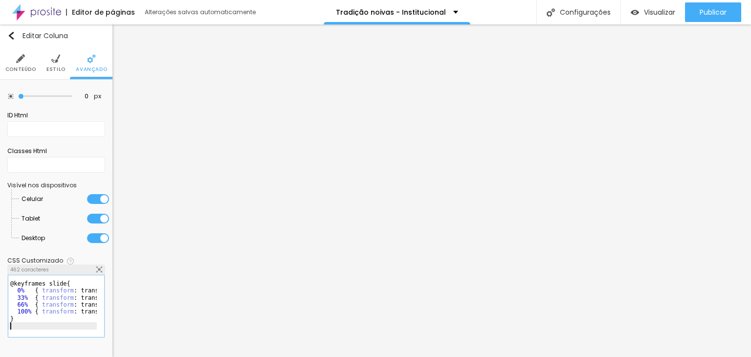
scroll to position [121, 0]
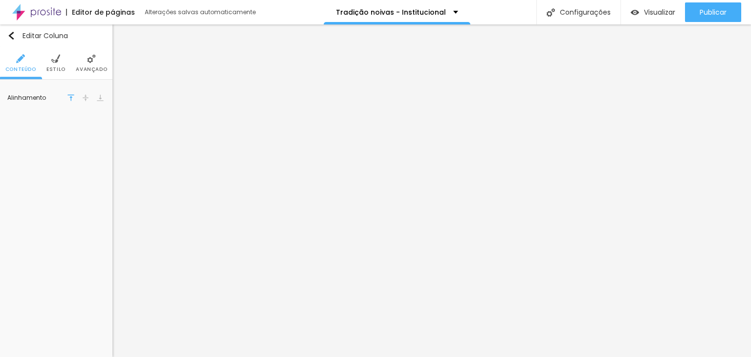
click at [105, 63] on ul "Conteúdo Estilo Avançado" at bounding box center [56, 63] width 112 height 33
click at [99, 66] on li "Avançado" at bounding box center [91, 63] width 31 height 32
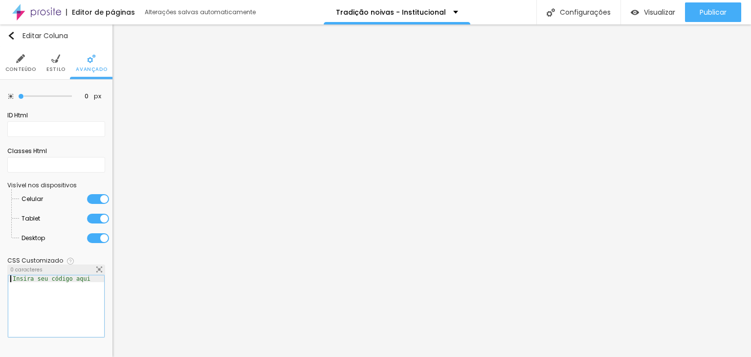
click at [23, 284] on div at bounding box center [56, 313] width 96 height 76
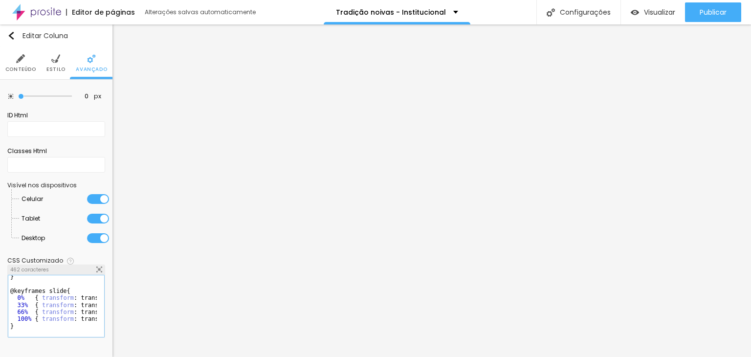
scroll to position [114, 0]
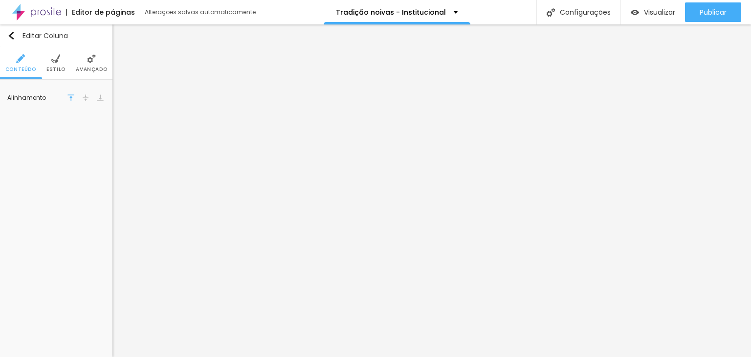
click at [89, 72] on li "Avançado" at bounding box center [91, 63] width 31 height 32
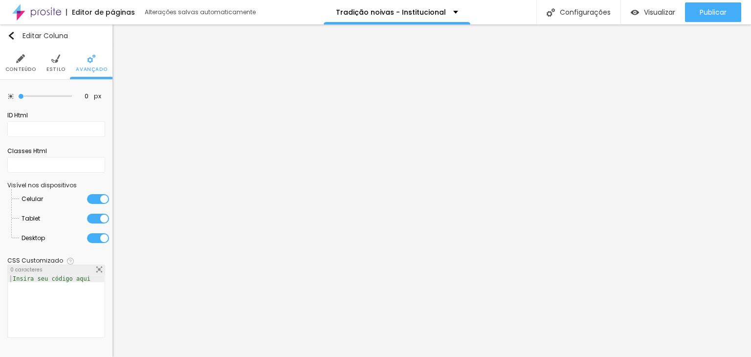
click at [35, 290] on div at bounding box center [56, 313] width 96 height 76
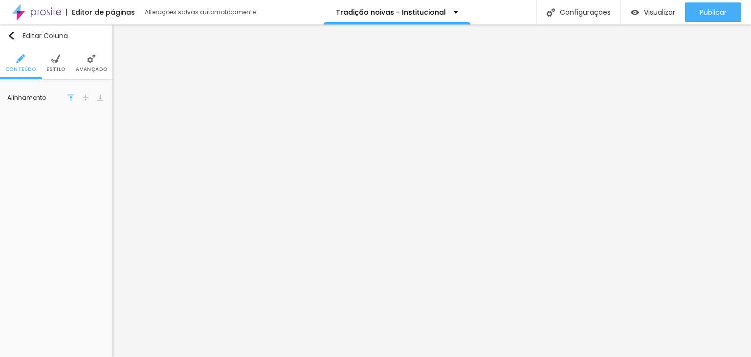
click at [79, 70] on span "Avançado" at bounding box center [91, 69] width 31 height 5
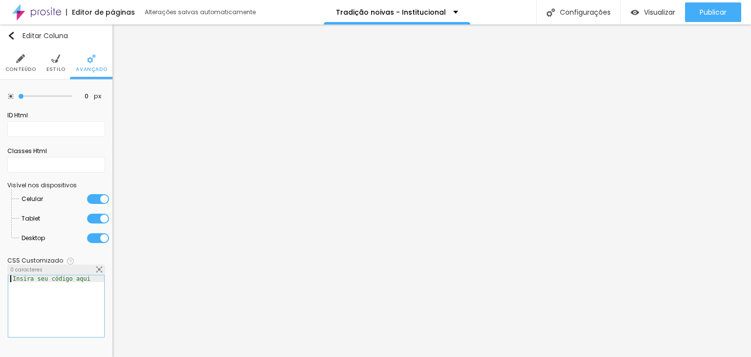
click at [45, 284] on div at bounding box center [56, 313] width 96 height 76
paste textarea
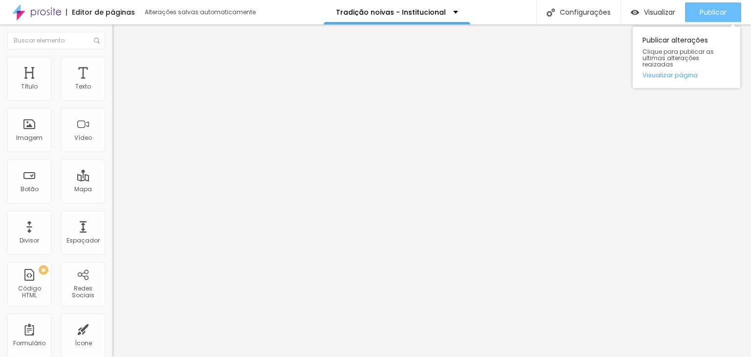
click at [704, 11] on span "Publicar" at bounding box center [713, 12] width 27 height 8
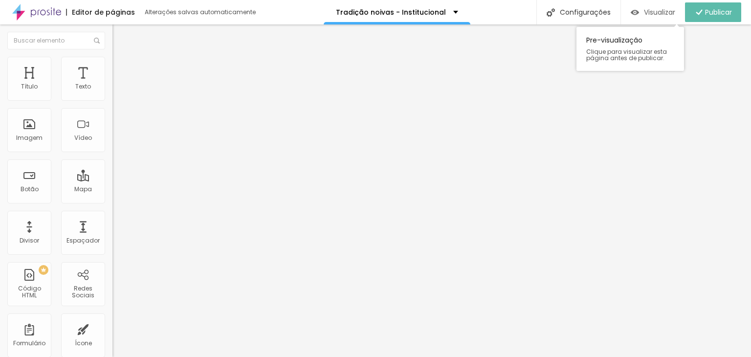
click at [651, 14] on span "Visualizar" at bounding box center [659, 12] width 31 height 8
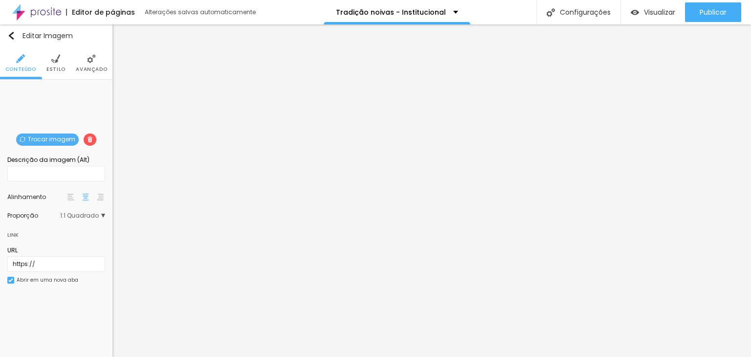
click at [84, 60] on li "Avançado" at bounding box center [91, 63] width 31 height 32
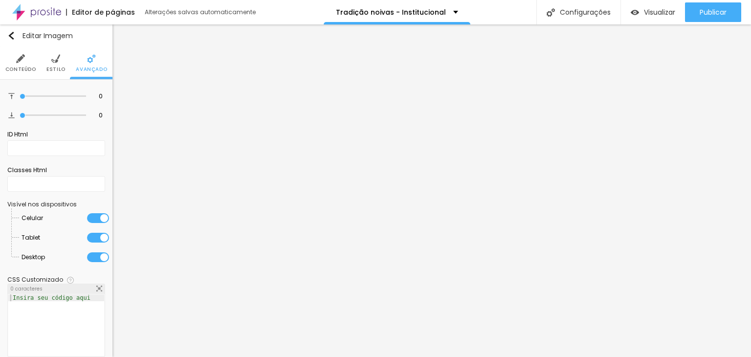
click at [96, 288] on img at bounding box center [99, 289] width 6 height 6
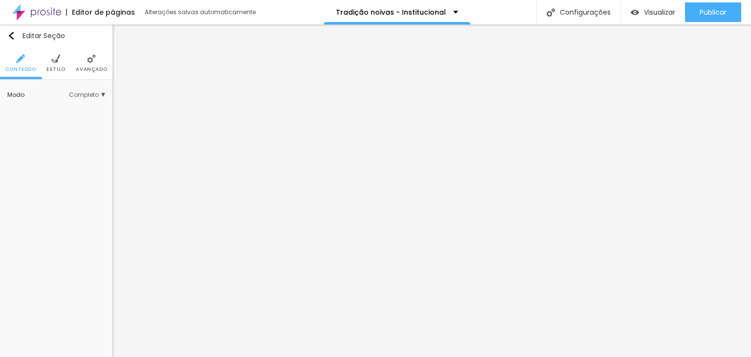
click at [92, 72] on li "Avançado" at bounding box center [91, 63] width 31 height 32
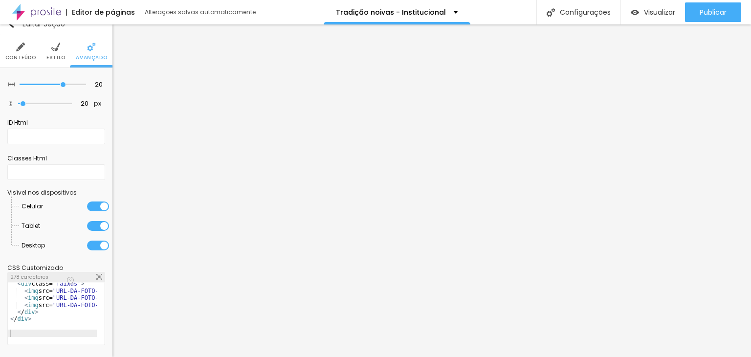
scroll to position [16, 0]
click at [44, 321] on div "< div class= "faixas" > < img src= "URL-DA-FOTO-1" alt= "Foto 1" > < img src= "…" at bounding box center [126, 314] width 236 height 68
drag, startPoint x: 53, startPoint y: 290, endPoint x: 41, endPoint y: 291, distance: 11.9
click at [41, 291] on div "< div class= "faixas" > < img src= "URL-DA-FOTO-1" alt= "Foto 1" > < img src= "…" at bounding box center [67, 314] width 236 height 68
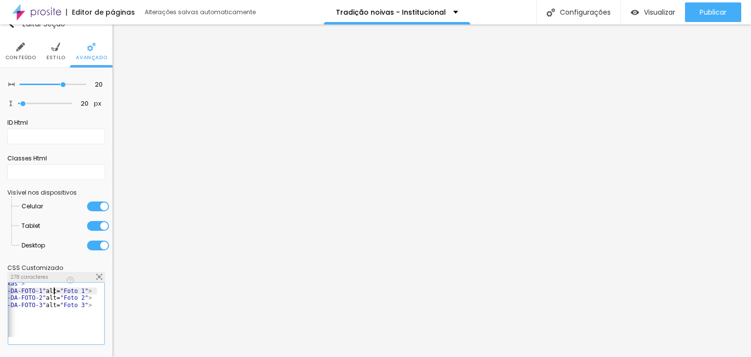
click at [55, 294] on div "< div class= "faixas" > < img src= "URL-DA-FOTO-1" alt= "Foto 1" > < img src= "…" at bounding box center [67, 314] width 236 height 68
drag, startPoint x: 65, startPoint y: 292, endPoint x: 107, endPoint y: 282, distance: 43.2
click at [65, 292] on div "< div class= "faixas" > < img src= "URL-DA-FOTO-1" alt= "Foto 1" > < img src= "…" at bounding box center [67, 314] width 236 height 68
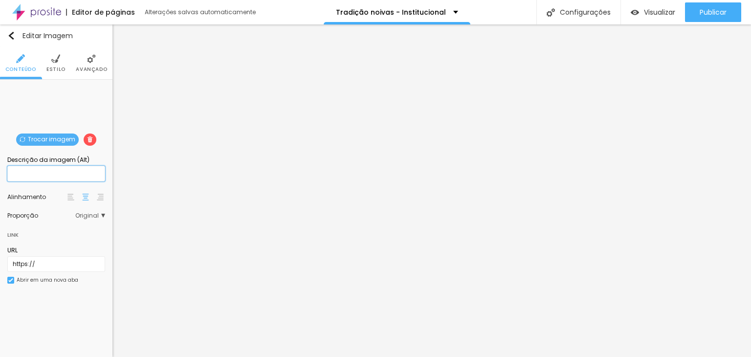
click at [58, 171] on input "text" at bounding box center [56, 174] width 98 height 16
click at [80, 176] on input "text" at bounding box center [56, 174] width 98 height 16
click at [85, 173] on input "text" at bounding box center [56, 174] width 98 height 16
click at [32, 174] on input "text" at bounding box center [56, 174] width 98 height 16
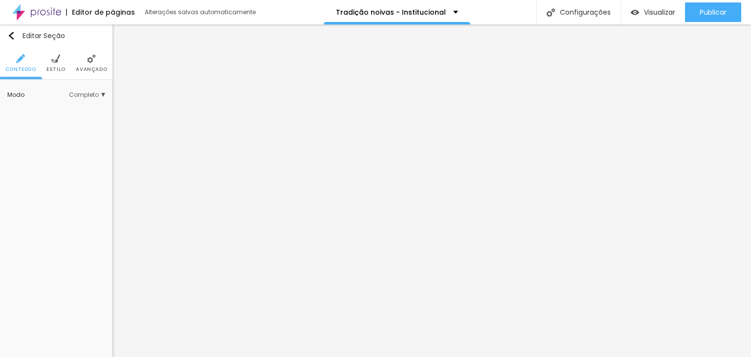
click at [88, 67] on span "Avançado" at bounding box center [91, 69] width 31 height 5
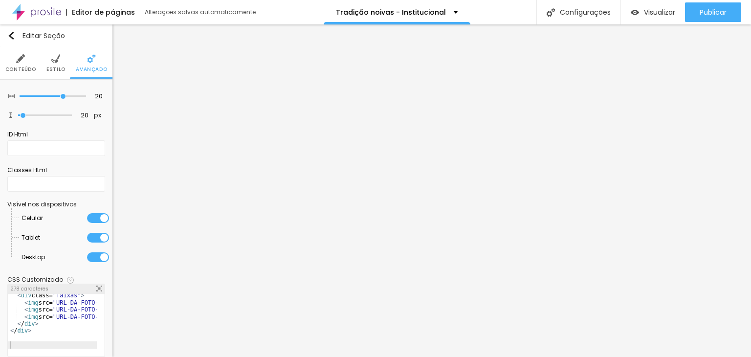
click at [96, 287] on img at bounding box center [99, 289] width 6 height 6
drag, startPoint x: 249, startPoint y: 129, endPoint x: 196, endPoint y: 52, distance: 93.8
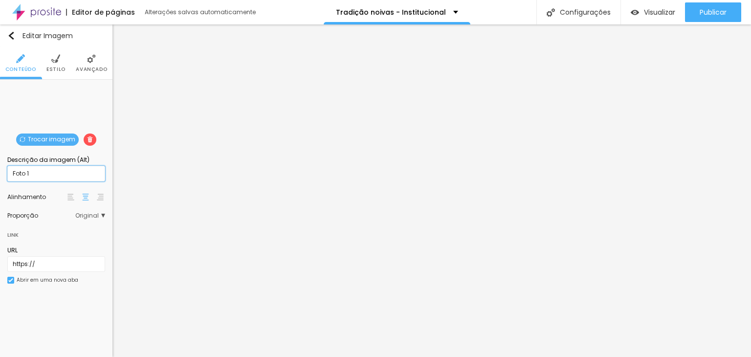
click at [66, 174] on input "Foto 1" at bounding box center [56, 174] width 98 height 16
click at [65, 174] on input "Foto 1" at bounding box center [56, 174] width 98 height 16
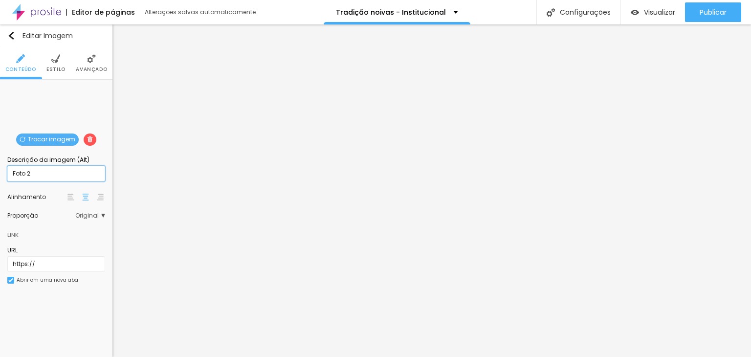
click at [60, 173] on input "Foto 2" at bounding box center [56, 174] width 98 height 16
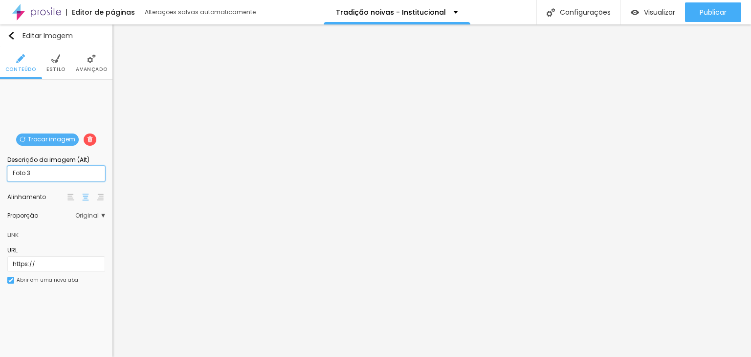
drag, startPoint x: 46, startPoint y: 172, endPoint x: -35, endPoint y: 192, distance: 83.6
click at [0, 192] on html "Editor de páginas Alterações salvas automaticamente Tradição noivas - Instituci…" at bounding box center [375, 178] width 751 height 357
drag, startPoint x: 38, startPoint y: 175, endPoint x: -27, endPoint y: 189, distance: 66.7
click at [0, 189] on html "Editor de páginas Alterações salvas automaticamente Tradição noivas - Instituci…" at bounding box center [375, 178] width 751 height 357
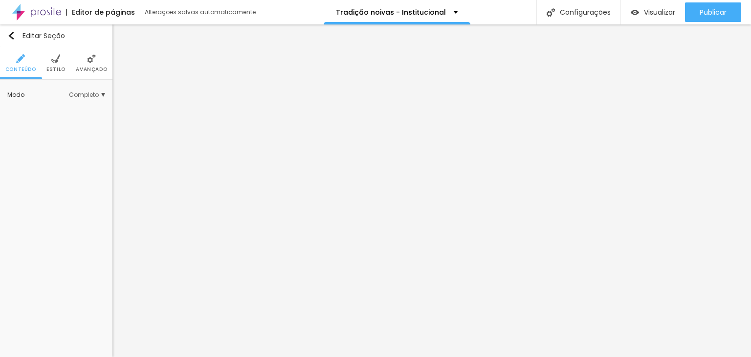
click at [97, 69] on span "Avançado" at bounding box center [91, 69] width 31 height 5
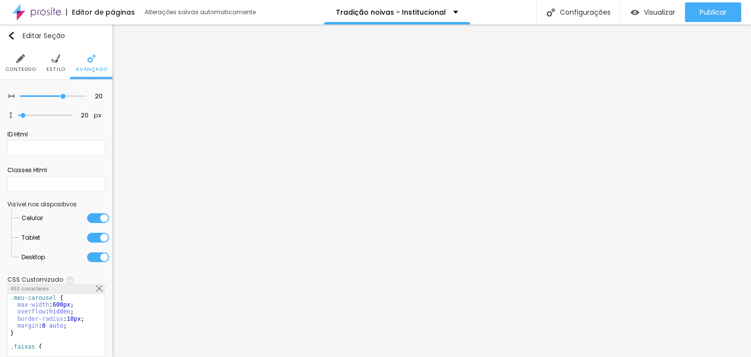
click at [96, 288] on img at bounding box center [99, 289] width 6 height 6
drag, startPoint x: 329, startPoint y: 215, endPoint x: 321, endPoint y: 216, distance: 8.3
drag, startPoint x: 293, startPoint y: 225, endPoint x: 131, endPoint y: -3, distance: 280.2
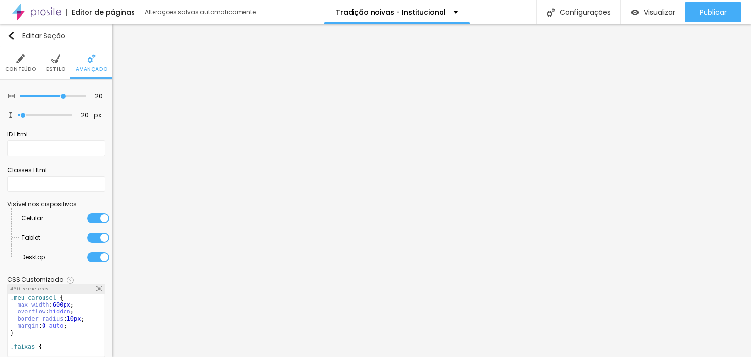
click at [131, 0] on html "Editor de páginas Alterações salvas automaticamente Tradição noivas - Instituci…" at bounding box center [375, 178] width 751 height 357
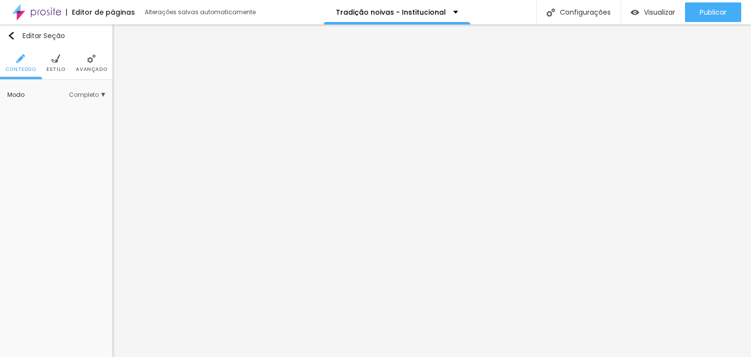
click at [86, 67] on span "Avançado" at bounding box center [91, 69] width 31 height 5
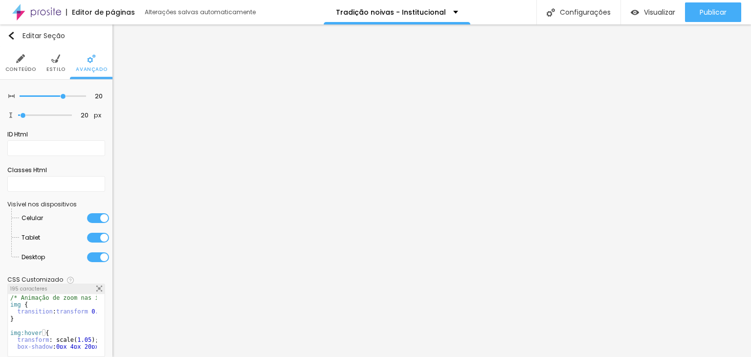
click at [96, 288] on img at bounding box center [99, 289] width 6 height 6
drag, startPoint x: 351, startPoint y: 108, endPoint x: 124, endPoint y: 18, distance: 244.1
paste textarea
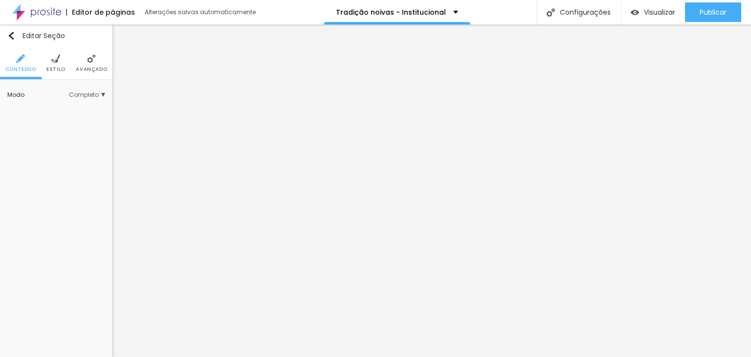
click at [76, 67] on span "Avançado" at bounding box center [91, 69] width 31 height 5
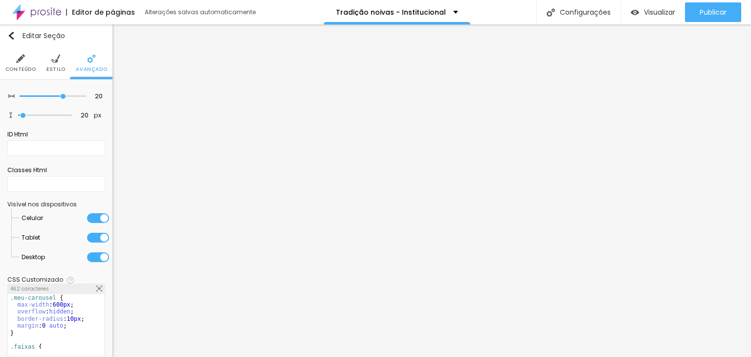
click at [96, 287] on img at bounding box center [99, 289] width 6 height 6
drag, startPoint x: 293, startPoint y: 220, endPoint x: 201, endPoint y: 11, distance: 228.2
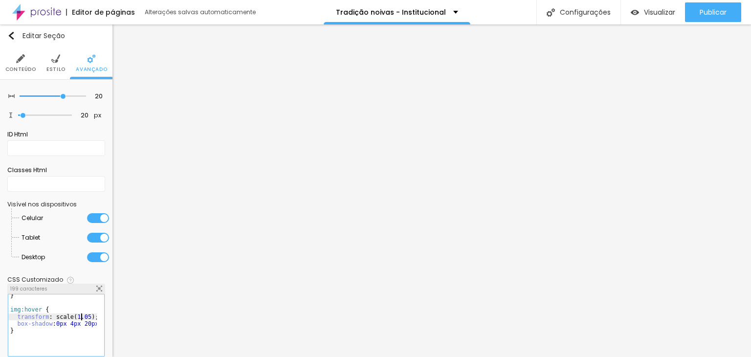
click at [82, 314] on div "} img:hover { transform : scale ( 1.05 ) ; box-shadow : 0px 4px 20px rgba ( 0 ,…" at bounding box center [100, 326] width 184 height 68
drag, startPoint x: 86, startPoint y: 313, endPoint x: 78, endPoint y: 316, distance: 8.4
click at [78, 316] on div "} img:hover { transform : scale ( 1.05 ) ; box-shadow : 0px 4px 20px rgba ( 0 ,…" at bounding box center [99, 326] width 184 height 68
click at [79, 315] on div "} img:hover { transform : scale ( 1.05 ) ; box-shadow : 0px 4px 20px rgba ( 0 ,…" at bounding box center [52, 321] width 89 height 54
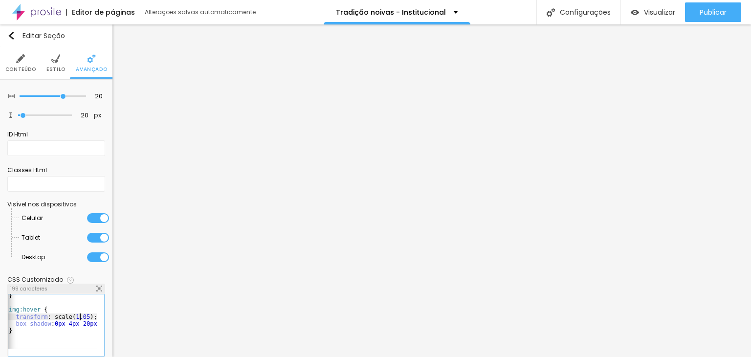
click at [81, 314] on div "} img:hover { transform : scale ( 1.05 ) ; box-shadow : 0px 4px 20px rgba ( 0 ,…" at bounding box center [99, 326] width 184 height 68
click at [78, 316] on div "} img:hover { transform : scale ( 1.05 ) ; box-shadow : 0px 4px 20px rgba ( 0 ,…" at bounding box center [99, 326] width 184 height 68
drag, startPoint x: 82, startPoint y: 316, endPoint x: 76, endPoint y: 317, distance: 6.0
click at [76, 317] on div "} img:hover { transform : scale ( 1.05 ) ; box-shadow : 0px 4px 20px rgba ( 0 ,…" at bounding box center [99, 326] width 184 height 68
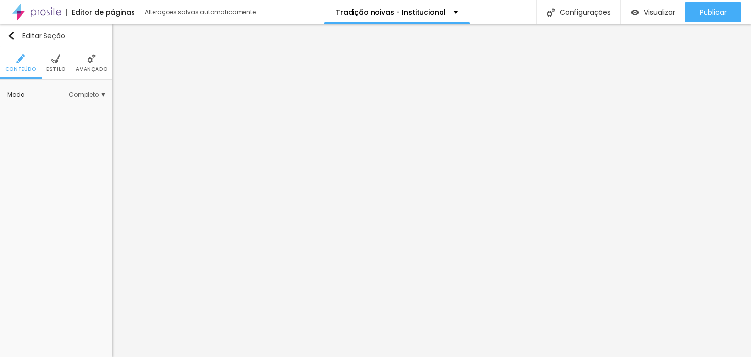
click at [90, 67] on span "Avançado" at bounding box center [91, 69] width 31 height 5
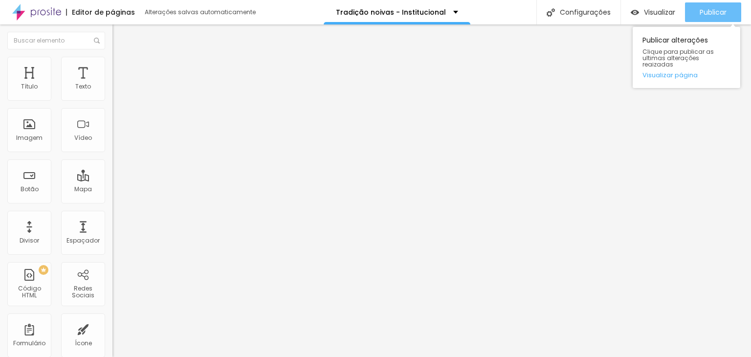
click at [691, 11] on button "Publicar" at bounding box center [713, 12] width 56 height 20
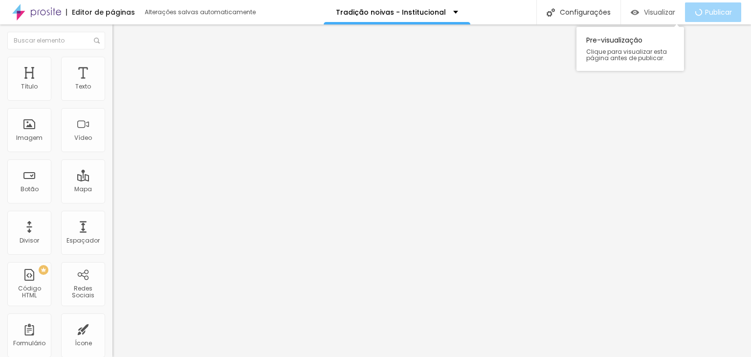
click at [658, 13] on span "Visualizar" at bounding box center [659, 12] width 31 height 8
